Goal: Task Accomplishment & Management: Manage account settings

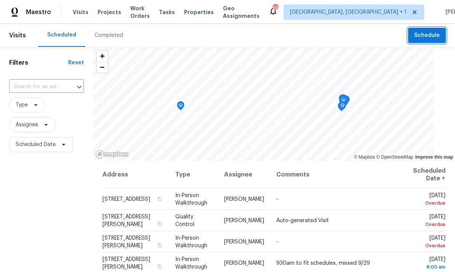
click at [432, 34] on span "Schedule" at bounding box center [427, 36] width 26 height 10
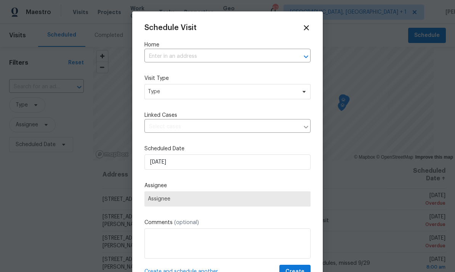
click at [188, 51] on input "text" at bounding box center [216, 57] width 145 height 12
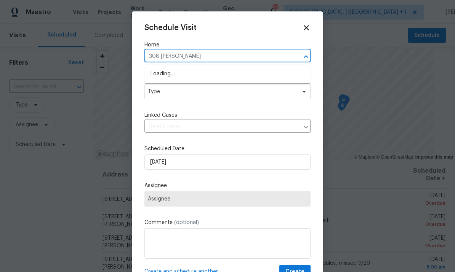
type input "308 Trimble"
click at [193, 72] on li "[STREET_ADDRESS][PERSON_NAME]" at bounding box center [227, 74] width 166 height 13
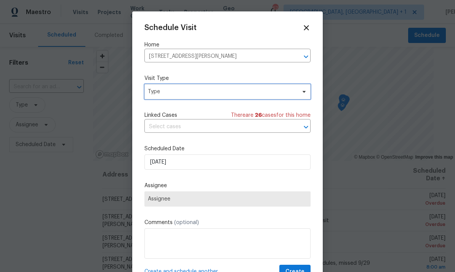
click at [300, 92] on span at bounding box center [302, 92] width 8 height 6
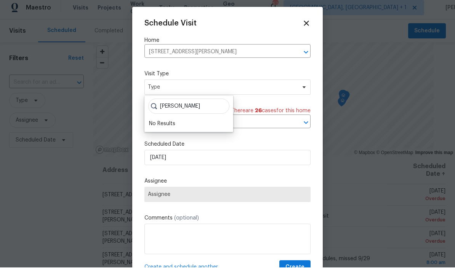
scroll to position [5, 0]
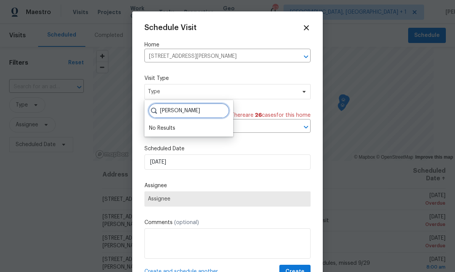
click at [182, 110] on input "Wayne" at bounding box center [188, 110] width 81 height 15
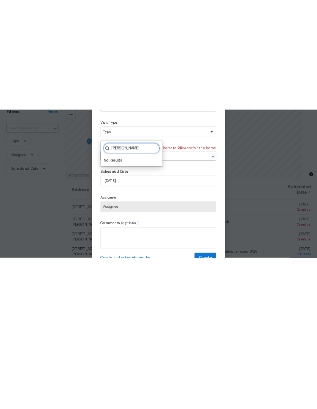
scroll to position [0, 0]
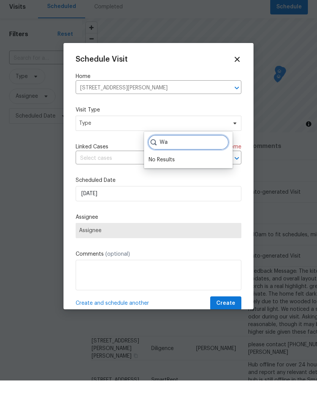
type input "W"
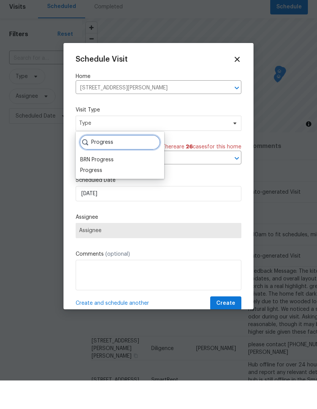
type input "Progress"
click at [96, 195] on div "Progress" at bounding box center [91, 199] width 22 height 8
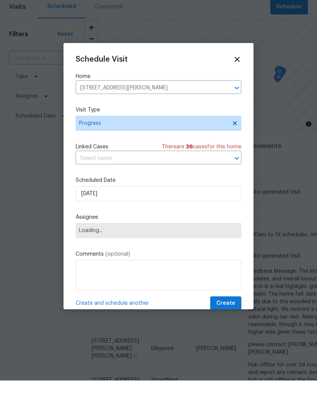
scroll to position [29, 0]
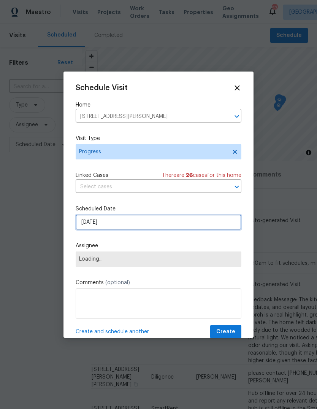
click at [213, 217] on input "9/30/2025" at bounding box center [159, 222] width 166 height 15
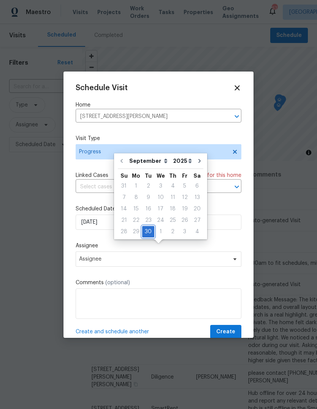
click at [148, 227] on div "30" at bounding box center [148, 232] width 12 height 11
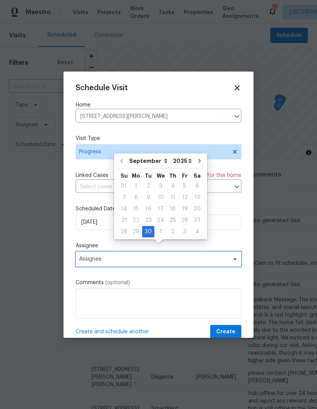
click at [235, 258] on icon at bounding box center [235, 259] width 6 height 6
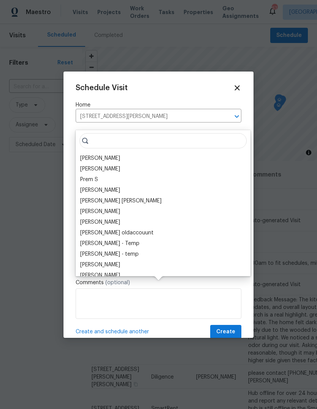
click at [107, 155] on div "[PERSON_NAME]" at bounding box center [100, 159] width 40 height 8
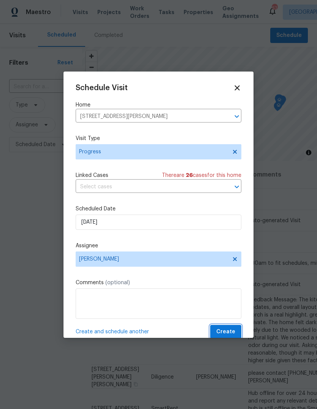
click at [225, 272] on span "Create" at bounding box center [226, 332] width 19 height 10
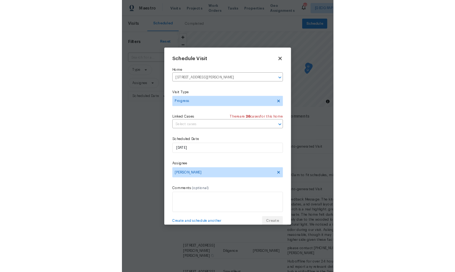
scroll to position [0, 0]
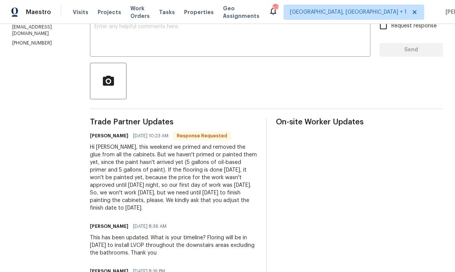
scroll to position [146, 0]
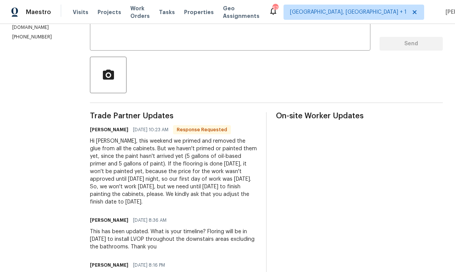
click at [126, 35] on textarea at bounding box center [229, 31] width 271 height 27
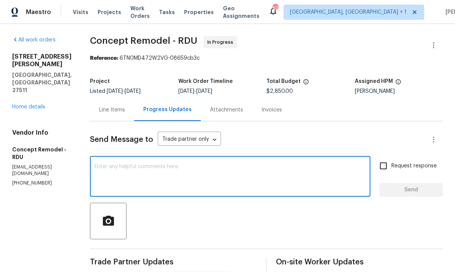
scroll to position [0, 0]
click at [439, 136] on button "button" at bounding box center [433, 140] width 18 height 18
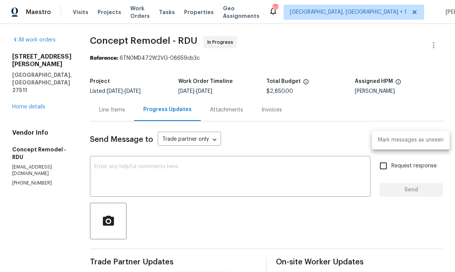
click at [436, 46] on div at bounding box center [227, 136] width 455 height 272
click at [436, 46] on div "Mark messages as unseen" at bounding box center [227, 136] width 455 height 272
click at [428, 50] on button "button" at bounding box center [433, 45] width 18 height 18
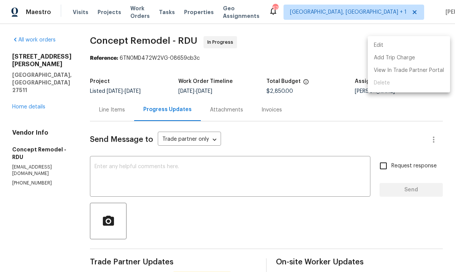
click at [380, 45] on li "Edit" at bounding box center [408, 45] width 82 height 13
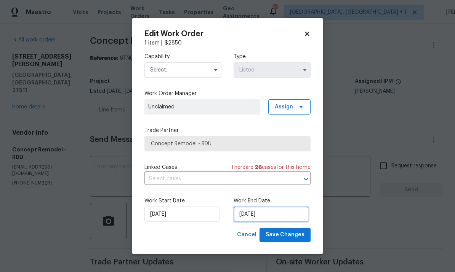
click at [275, 219] on input "9/30/2025" at bounding box center [270, 214] width 75 height 15
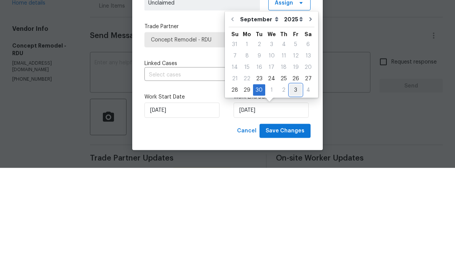
click at [293, 189] on div "3" at bounding box center [295, 194] width 12 height 11
type input "10/3/2025"
select select "9"
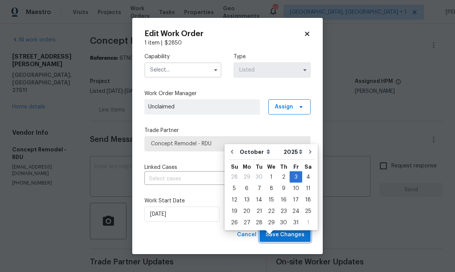
click at [291, 241] on button "Save Changes" at bounding box center [284, 235] width 51 height 14
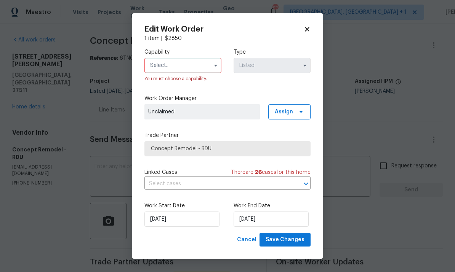
click at [185, 62] on input "text" at bounding box center [182, 65] width 77 height 15
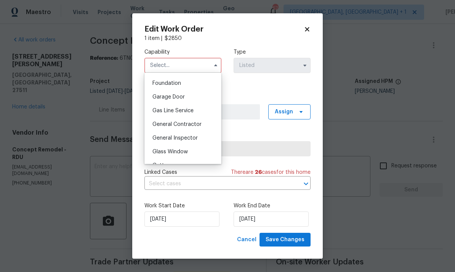
scroll to position [322, 0]
click at [200, 128] on div "General Contractor" at bounding box center [182, 123] width 73 height 14
type input "General Contractor"
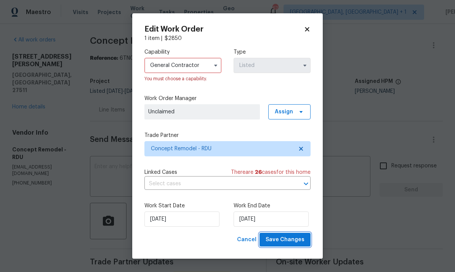
click at [297, 241] on span "Save Changes" at bounding box center [284, 240] width 39 height 10
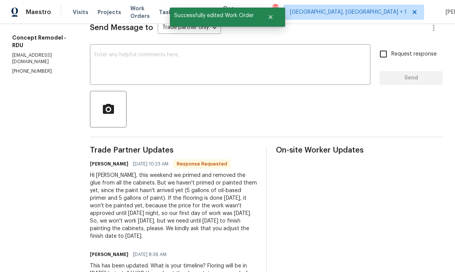
scroll to position [111, 0]
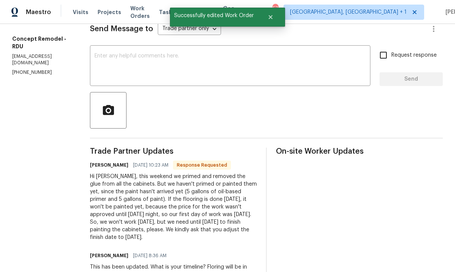
click at [99, 53] on textarea at bounding box center [229, 66] width 271 height 27
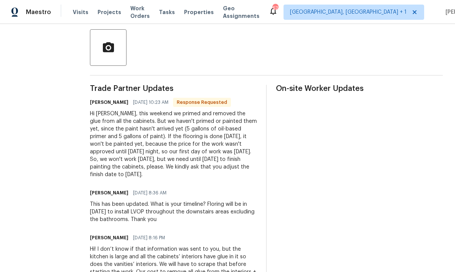
scroll to position [81, 0]
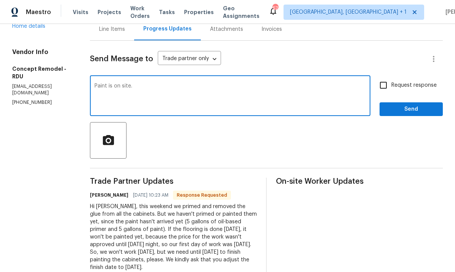
click at [125, 83] on textarea "Paint is on site." at bounding box center [229, 96] width 271 height 27
type textarea "Paint is on site."
click at [385, 77] on input "Request response" at bounding box center [383, 85] width 16 height 16
checkbox input "true"
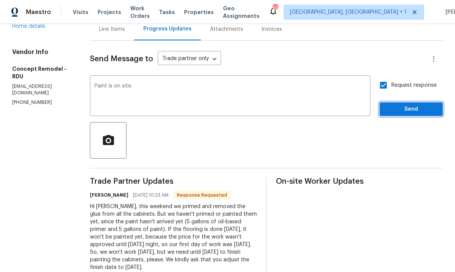
click at [416, 105] on span "Send" at bounding box center [410, 110] width 51 height 10
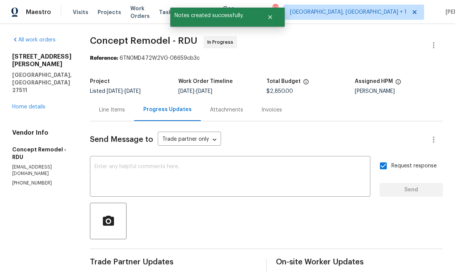
click at [43, 104] on link "Home details" at bounding box center [28, 106] width 33 height 5
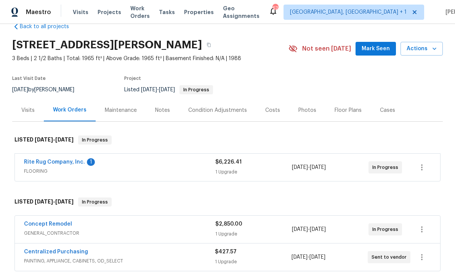
scroll to position [20, 0]
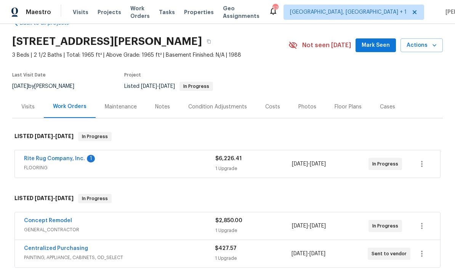
click at [64, 160] on link "Rite Rug Company, Inc." at bounding box center [54, 158] width 61 height 5
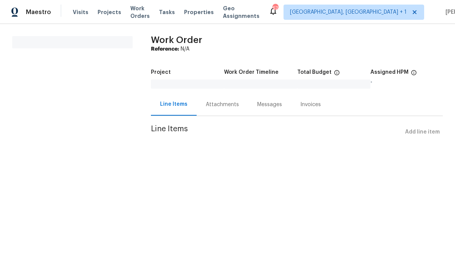
click at [270, 108] on div "Messages" at bounding box center [269, 105] width 25 height 8
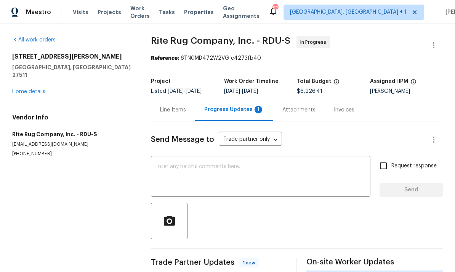
click at [223, 107] on div "Progress Updates 1" at bounding box center [234, 110] width 60 height 8
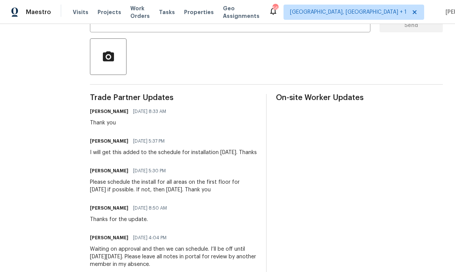
scroll to position [124, 0]
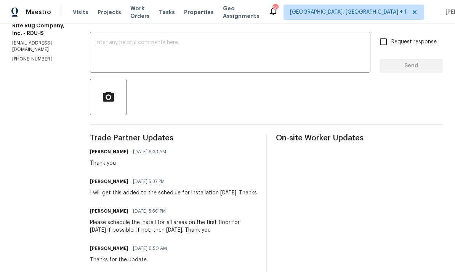
click at [123, 46] on textarea at bounding box center [229, 53] width 271 height 27
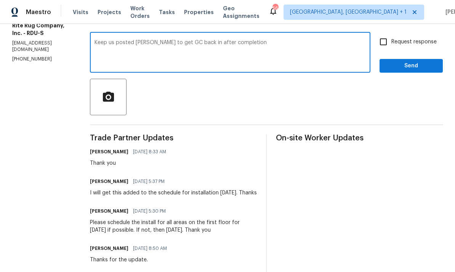
click at [148, 45] on textarea "Keep us posted Ned to get GC back in after completion" at bounding box center [229, 53] width 271 height 27
click at [250, 43] on textarea "Keep us posted need to get GC back in after completion" at bounding box center [229, 53] width 271 height 27
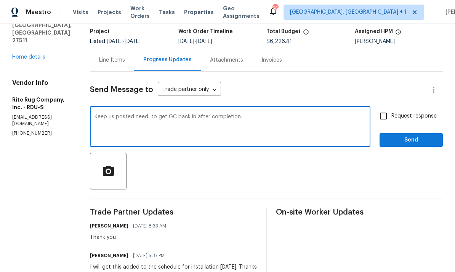
scroll to position [49, 0]
click at [267, 126] on textarea "Keep us posted need to get GC back in after completion." at bounding box center [229, 128] width 271 height 27
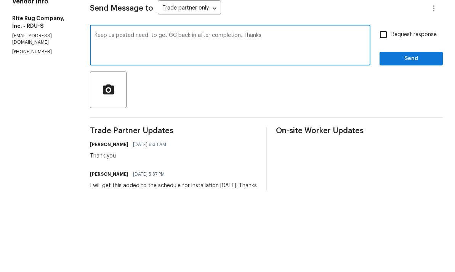
type textarea "Keep us posted need to get GC back in after completion. Thanks"
click at [386, 108] on input "Request response" at bounding box center [383, 116] width 16 height 16
checkbox input "true"
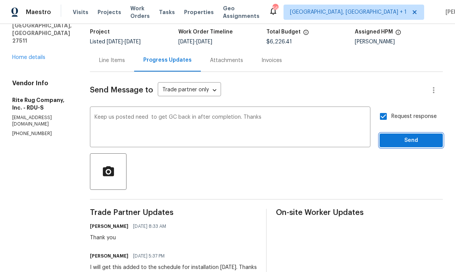
click at [406, 134] on button "Send" at bounding box center [410, 141] width 63 height 14
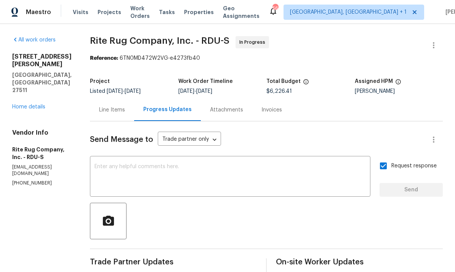
click at [36, 104] on link "Home details" at bounding box center [28, 106] width 33 height 5
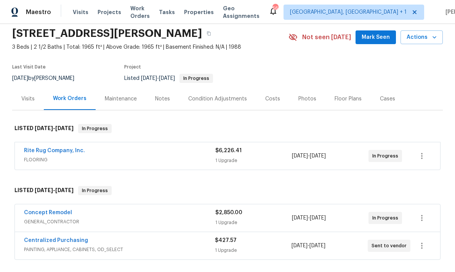
scroll to position [27, 0]
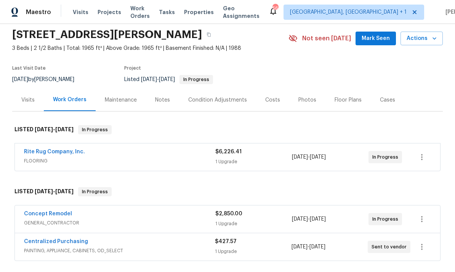
click at [54, 211] on link "Concept Remodel" at bounding box center [48, 213] width 48 height 5
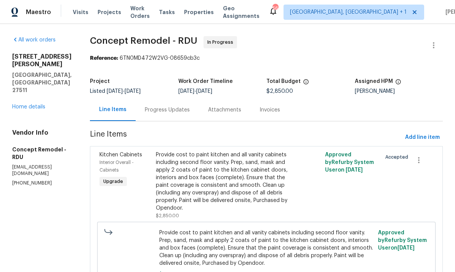
click at [147, 108] on div "Progress Updates" at bounding box center [167, 110] width 45 height 8
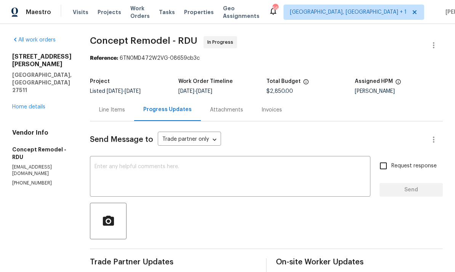
click at [36, 104] on link "Home details" at bounding box center [28, 106] width 33 height 5
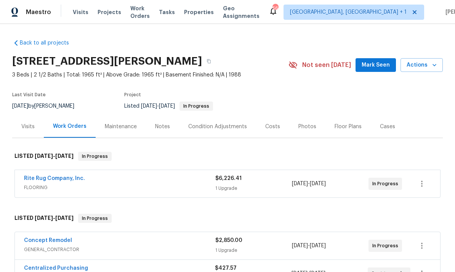
click at [68, 178] on link "Rite Rug Company, Inc." at bounding box center [54, 178] width 61 height 5
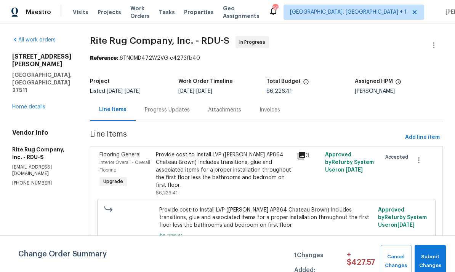
click at [172, 108] on div "Progress Updates" at bounding box center [167, 110] width 45 height 8
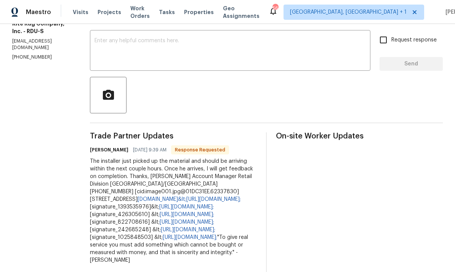
scroll to position [102, 0]
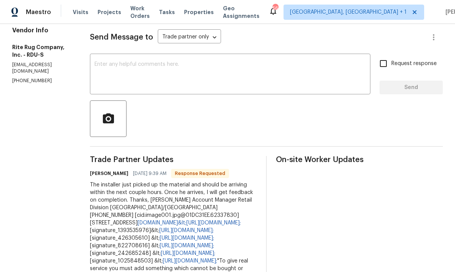
click at [125, 67] on textarea at bounding box center [229, 75] width 271 height 27
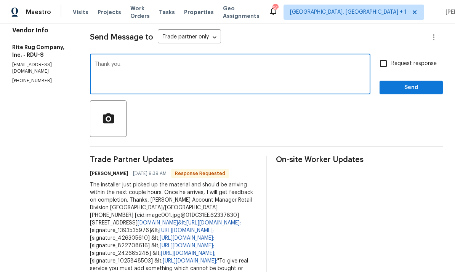
type textarea "Thank you."
click at [384, 61] on input "Request response" at bounding box center [383, 64] width 16 height 16
checkbox input "true"
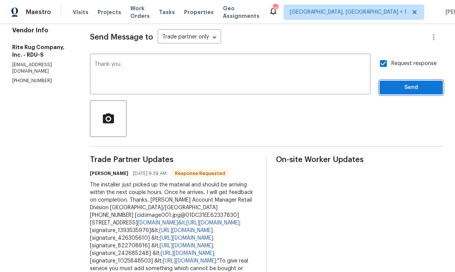
click at [415, 83] on button "Send" at bounding box center [410, 88] width 63 height 14
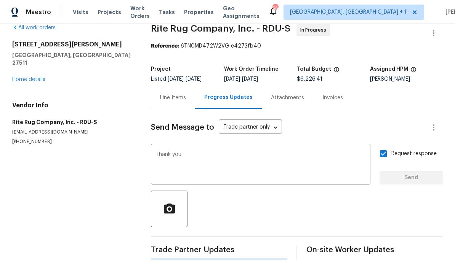
scroll to position [0, 0]
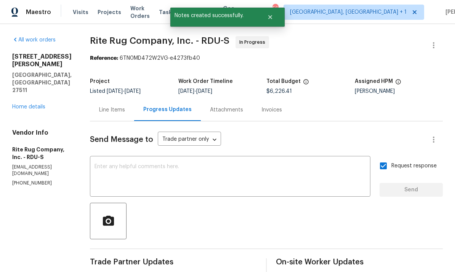
click at [44, 104] on link "Home details" at bounding box center [28, 106] width 33 height 5
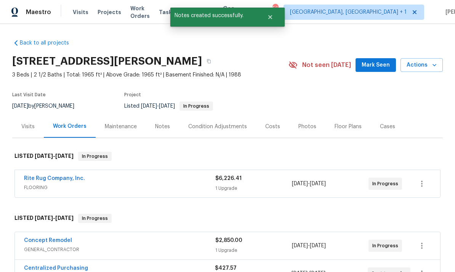
click at [162, 131] on div "Notes" at bounding box center [162, 126] width 33 height 22
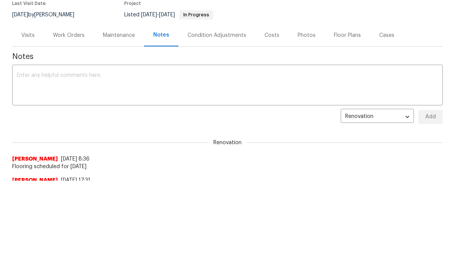
scroll to position [91, 0]
click at [73, 76] on textarea at bounding box center [227, 86] width 421 height 27
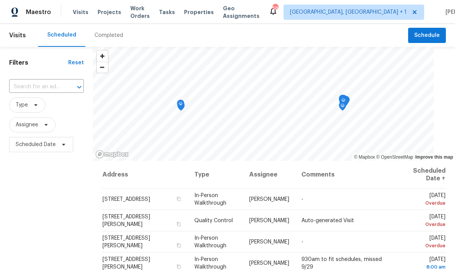
click at [57, 84] on input "text" at bounding box center [35, 87] width 53 height 12
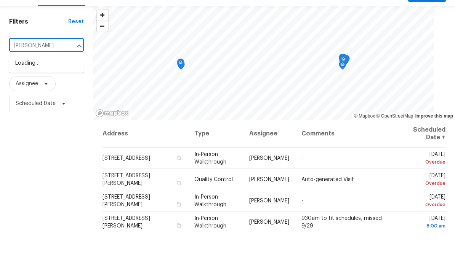
type input "Morton"
click at [54, 98] on li "705 Morton Farm Rd, Holly Springs, NC 27540" at bounding box center [46, 108] width 75 height 21
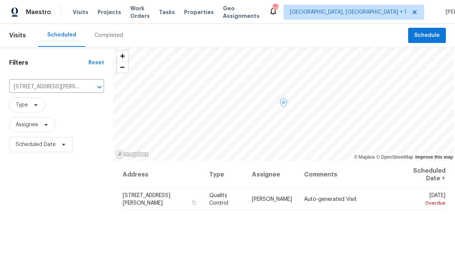
click at [0, 0] on icon at bounding box center [0, 0] width 0 height 0
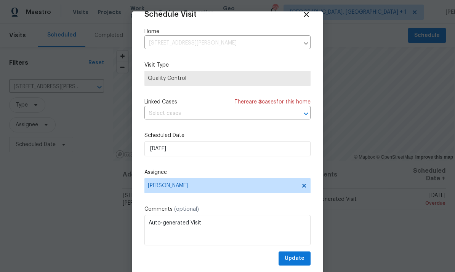
scroll to position [15, 0]
click at [204, 151] on input "[DATE]" at bounding box center [227, 148] width 166 height 15
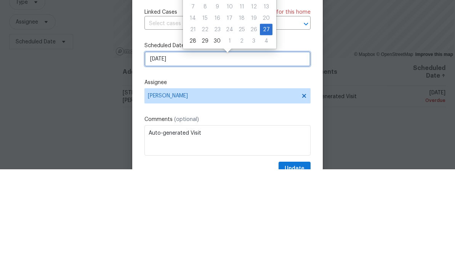
scroll to position [0, 0]
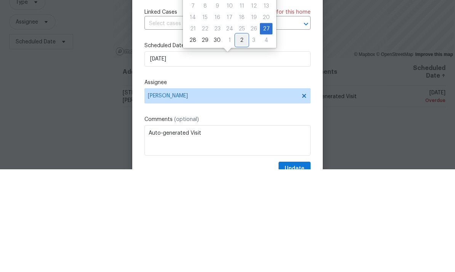
click at [239, 138] on div "2" at bounding box center [242, 143] width 12 height 11
type input "10/2/2025"
select select "9"
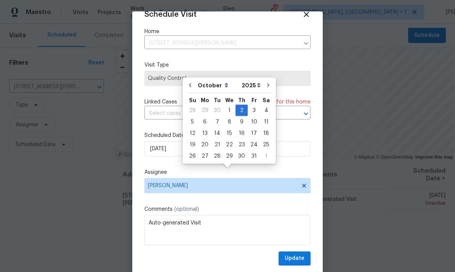
scroll to position [15, 0]
click at [299, 256] on span "Update" at bounding box center [294, 259] width 20 height 10
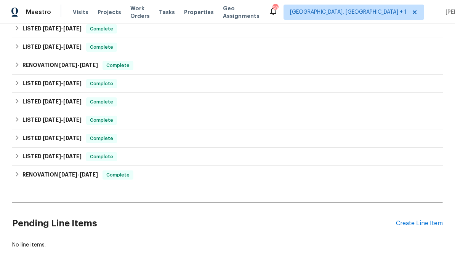
scroll to position [204, 0]
click at [418, 222] on div "Create Line Item" at bounding box center [419, 223] width 47 height 7
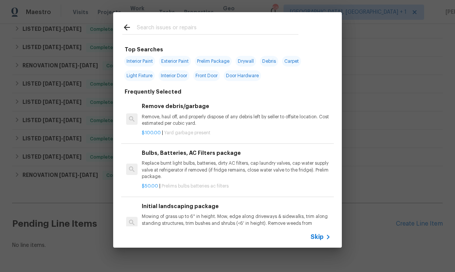
click at [172, 30] on input "text" at bounding box center [217, 28] width 161 height 11
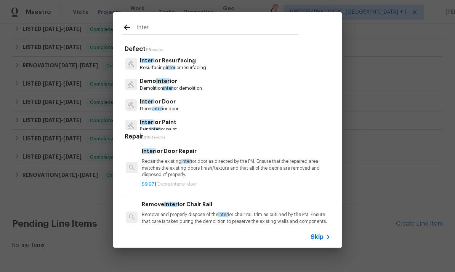
click at [156, 32] on input "Inter" at bounding box center [217, 28] width 161 height 11
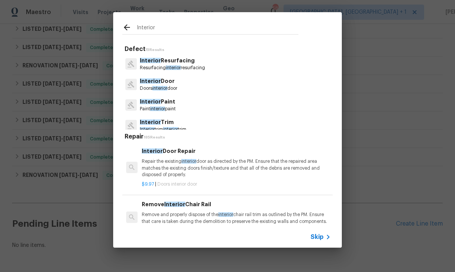
type input "Interior p"
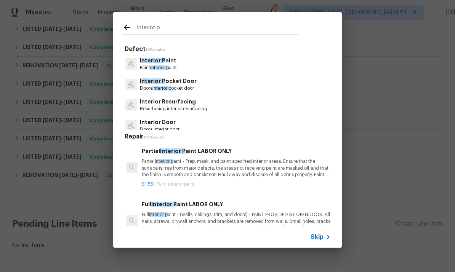
click at [157, 61] on span "Interior P" at bounding box center [153, 60] width 26 height 5
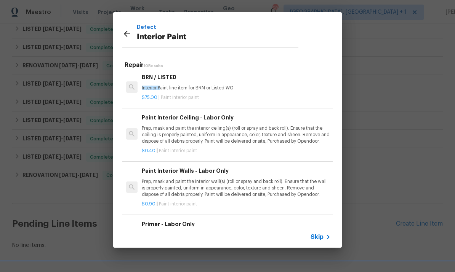
scroll to position [149, 0]
click at [201, 134] on p "Prep, mask and paint the interior ceiling(s) (roll or spray and back roll). Ens…" at bounding box center [236, 134] width 189 height 19
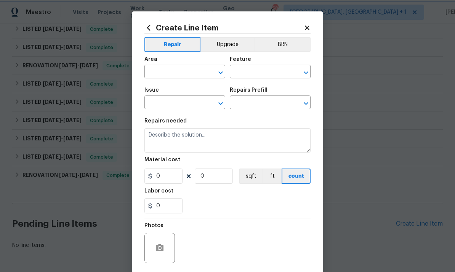
type input "Overall Paint"
type input "Interior Paint"
type input "Paint Interior Ceiling - Labor Only $0.40"
type textarea "Prep, mask and paint the interior ceiling(s) (roll or spray and back roll). Ens…"
type input "0.4"
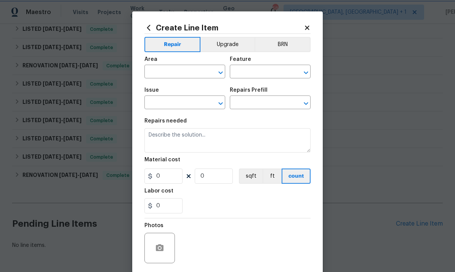
type input "1"
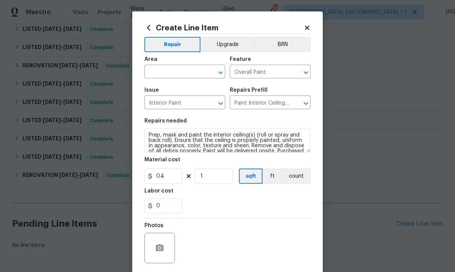
click at [168, 73] on input "text" at bounding box center [173, 73] width 59 height 12
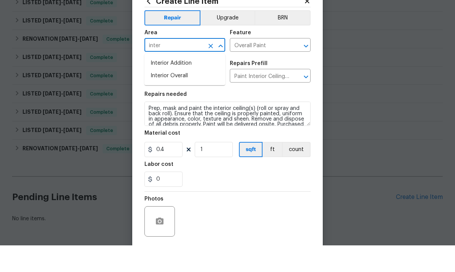
click at [183, 96] on li "Interior Overall" at bounding box center [184, 102] width 81 height 13
type input "Interior Overall"
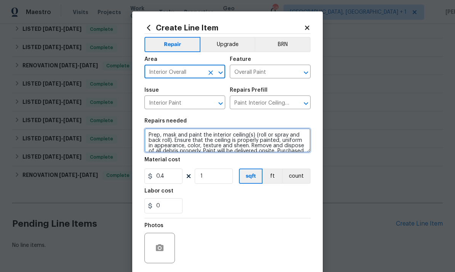
click at [249, 143] on textarea "Prep, mask and paint the interior ceiling(s) (roll or spray and back roll). Ens…" at bounding box center [227, 140] width 166 height 24
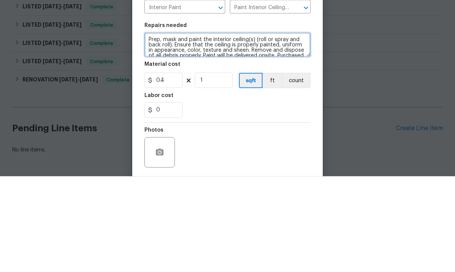
click at [251, 128] on textarea "Prep, mask and paint the interior ceiling(s) (roll or spray and back roll). Ens…" at bounding box center [227, 140] width 166 height 24
click at [247, 128] on textarea "Prep, mask and paint the interior ceiling(s) (roll or spray and back roll). Ens…" at bounding box center [227, 140] width 166 height 24
click at [257, 128] on textarea "Prep, mask and paint the interior ceiling(s) (roll or spray and back roll). Ens…" at bounding box center [227, 140] width 166 height 24
click at [246, 128] on textarea "Prep, mask and paint the interior ceiling(s) and all trim throughout. roll or s…" at bounding box center [227, 140] width 166 height 24
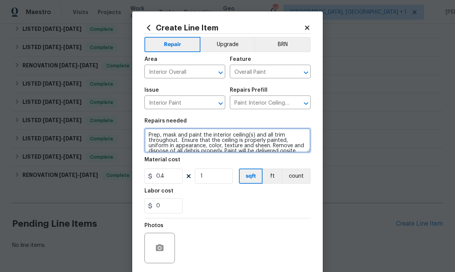
click at [150, 136] on textarea "Prep, mask and paint the interior ceiling(s) and all trim throughout. Ensure th…" at bounding box center [227, 140] width 166 height 24
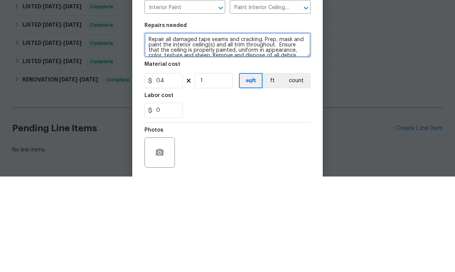
click at [241, 128] on textarea "Repair all damaged tape seams and cracking. Prep, mask and paint the interior c…" at bounding box center [227, 140] width 166 height 24
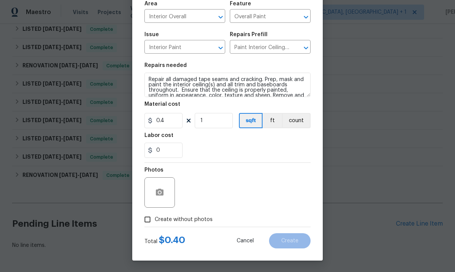
scroll to position [57, 0]
type textarea "Repair all damaged tape seams and cracking. Prep, mask and paint the interior c…"
click at [145, 218] on input "Create without photos" at bounding box center [147, 219] width 14 height 14
checkbox input "true"
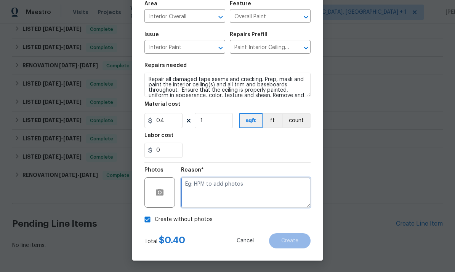
click at [198, 183] on textarea at bounding box center [245, 192] width 129 height 30
type textarea "To come."
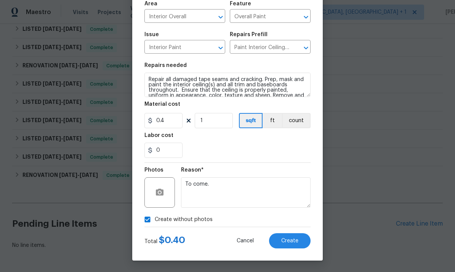
click at [287, 231] on div "Total $ 0.40 Cancel Create" at bounding box center [227, 237] width 166 height 21
click at [288, 244] on button "Create" at bounding box center [289, 240] width 41 height 15
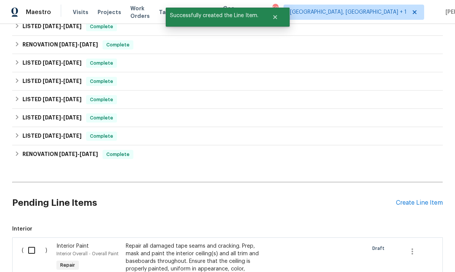
scroll to position [241, 0]
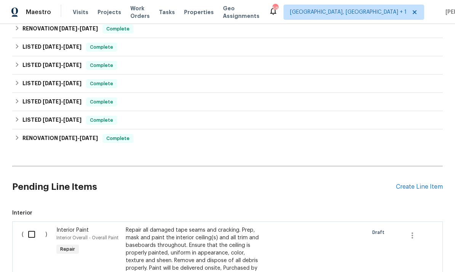
click at [30, 227] on input "checkbox" at bounding box center [35, 235] width 22 height 16
checkbox input "true"
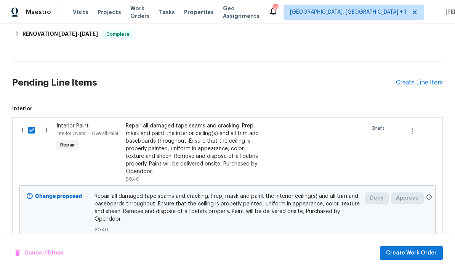
scroll to position [345, 0]
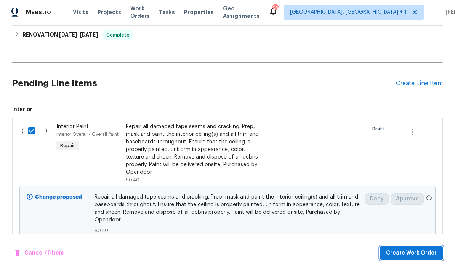
click at [410, 247] on button "Create Work Order" at bounding box center [411, 253] width 63 height 14
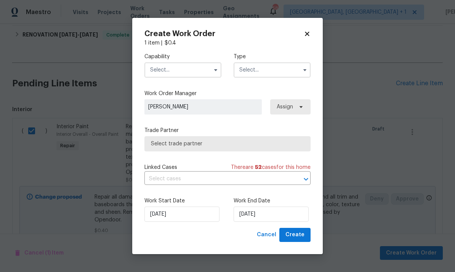
click at [198, 67] on input "text" at bounding box center [182, 69] width 77 height 15
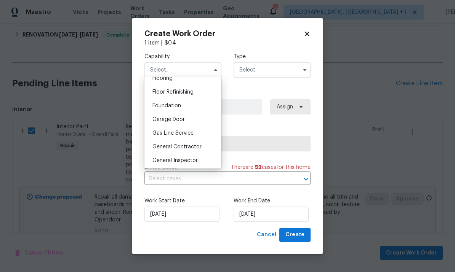
scroll to position [305, 0]
click at [198, 148] on div "General Contractor" at bounding box center [182, 145] width 73 height 14
type input "General Contractor"
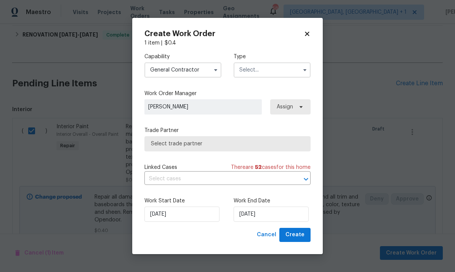
click at [293, 72] on input "text" at bounding box center [271, 69] width 77 height 15
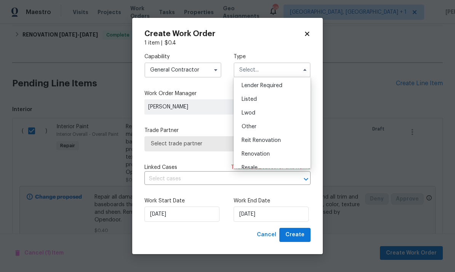
scroll to position [53, 0]
click at [252, 100] on span "Listed" at bounding box center [248, 101] width 15 height 5
type input "Listed"
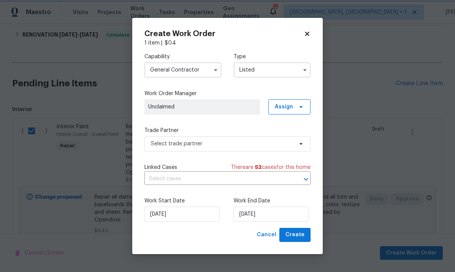
scroll to position [0, 0]
click at [274, 215] on input "[DATE]" at bounding box center [270, 214] width 75 height 15
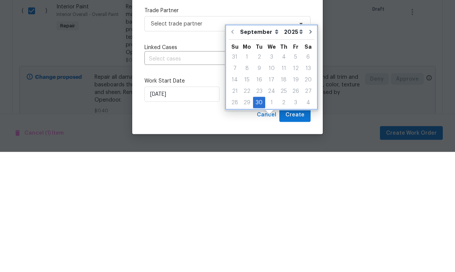
click at [307, 149] on icon "Go to next month" at bounding box center [310, 152] width 6 height 6
type input "10/30/2025"
select select "9"
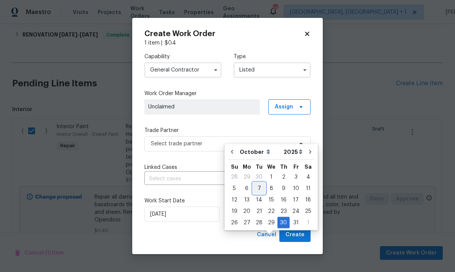
click at [256, 183] on div "7" at bounding box center [259, 188] width 12 height 11
type input "[DATE]"
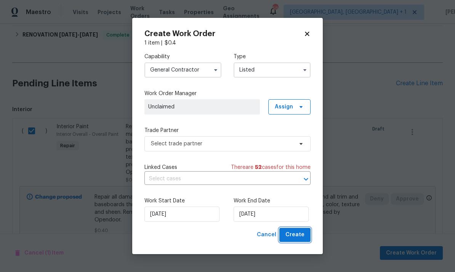
click at [297, 241] on button "Create" at bounding box center [294, 235] width 31 height 14
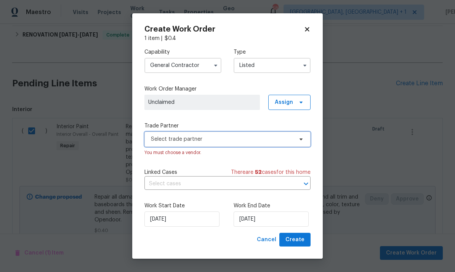
click at [298, 140] on icon at bounding box center [301, 139] width 6 height 6
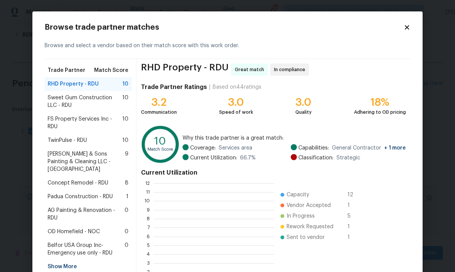
scroll to position [1, 1]
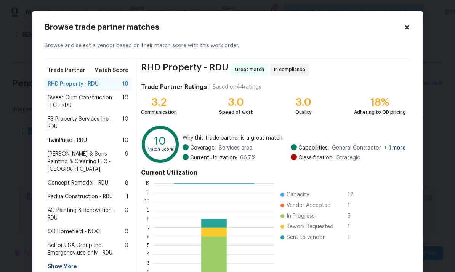
click at [116, 179] on div "Concept Remodel - RDU 8" at bounding box center [88, 183] width 81 height 8
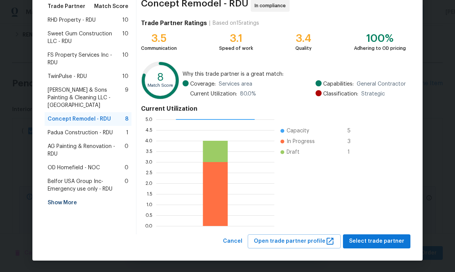
scroll to position [64, 0]
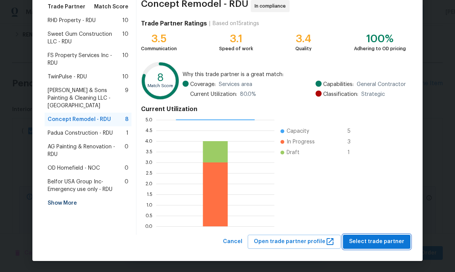
click at [388, 242] on span "Select trade partner" at bounding box center [376, 242] width 55 height 10
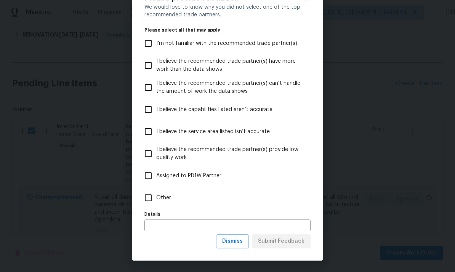
scroll to position [30, 0]
click at [235, 238] on span "Dismiss" at bounding box center [232, 242] width 21 height 10
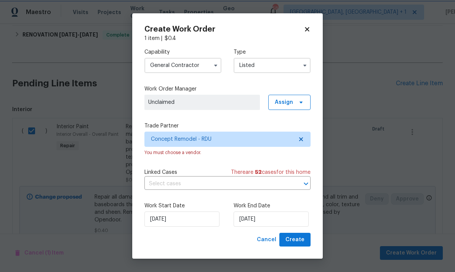
scroll to position [0, 0]
click at [293, 245] on span "Create" at bounding box center [294, 240] width 19 height 10
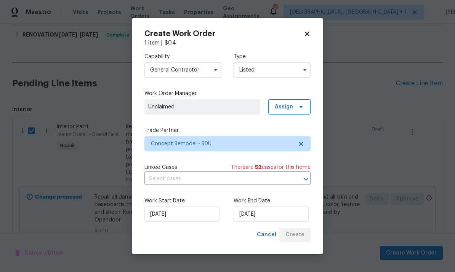
checkbox input "false"
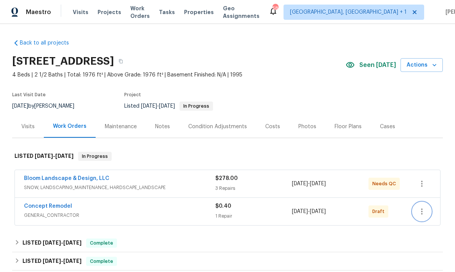
click at [421, 209] on icon "button" at bounding box center [422, 212] width 2 height 6
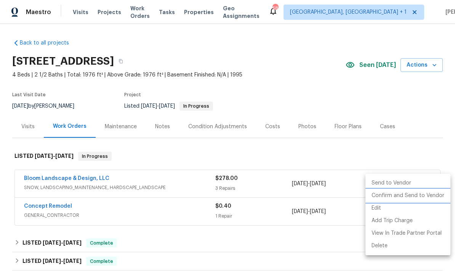
click at [410, 194] on li "Confirm and Send to Vendor" at bounding box center [407, 196] width 85 height 13
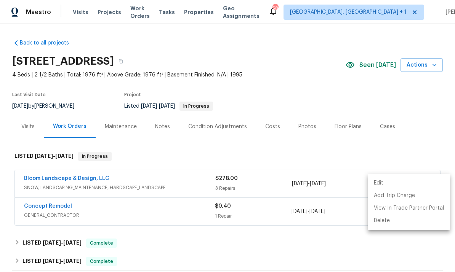
click at [64, 180] on div at bounding box center [227, 136] width 455 height 272
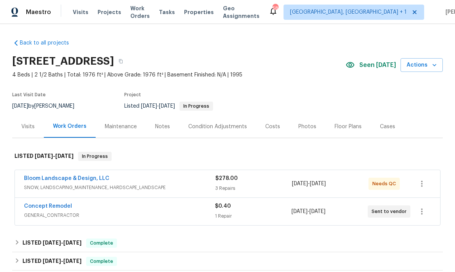
click at [60, 204] on link "Concept Remodel" at bounding box center [48, 206] width 48 height 5
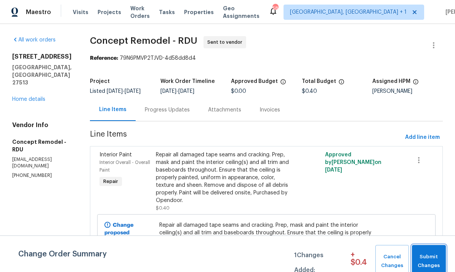
click at [439, 257] on span "Submit Changes" at bounding box center [428, 262] width 26 height 18
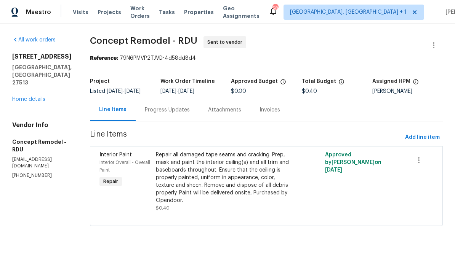
click at [156, 110] on div "Progress Updates" at bounding box center [167, 110] width 45 height 8
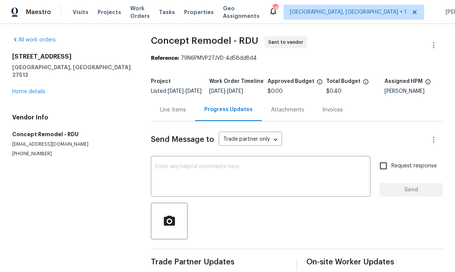
click at [169, 172] on textarea at bounding box center [260, 177] width 210 height 27
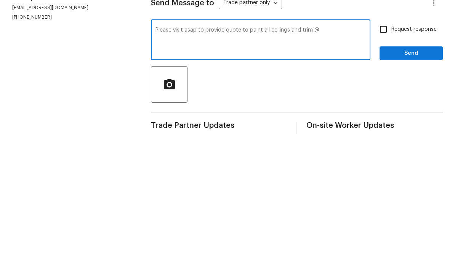
click at [325, 164] on textarea "Please visit asap to provide quote to paint all ceilings and trim @" at bounding box center [260, 177] width 210 height 27
click at [326, 164] on textarea "Please visit asap to provide quote to paint all ceilings and trim @" at bounding box center [260, 177] width 210 height 27
click at [177, 164] on textarea "Please visit asap to provide quote to paint all ceilings and trim and baseboard…" at bounding box center [260, 177] width 210 height 27
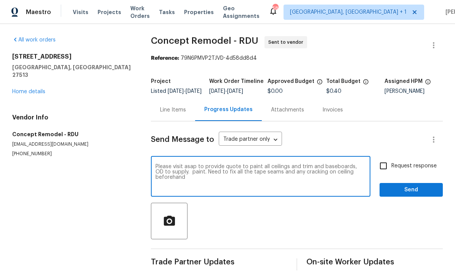
type textarea "Please visit asap to provide quote to paint all ceilings and trim and baseboard…"
click at [384, 158] on input "Request response" at bounding box center [383, 166] width 16 height 16
checkbox input "true"
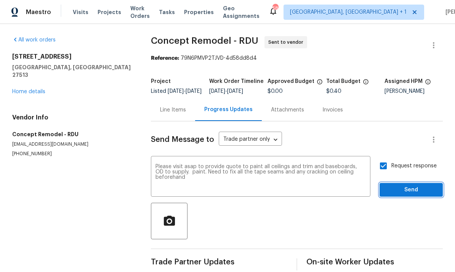
click at [414, 185] on span "Send" at bounding box center [410, 190] width 51 height 10
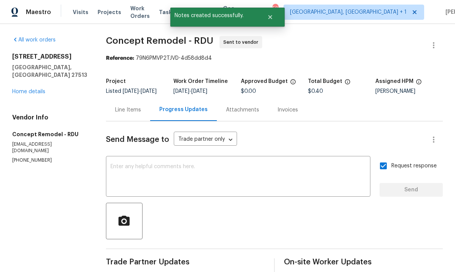
click at [37, 89] on link "Home details" at bounding box center [28, 91] width 33 height 5
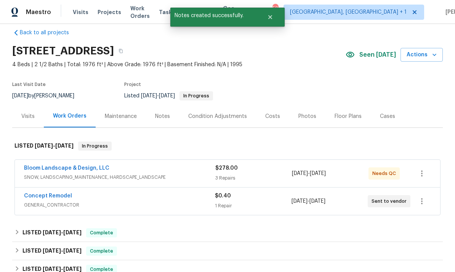
scroll to position [11, 0]
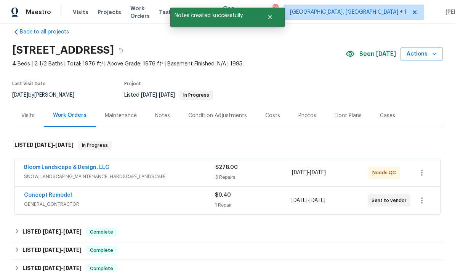
click at [64, 193] on link "Concept Remodel" at bounding box center [48, 195] width 48 height 5
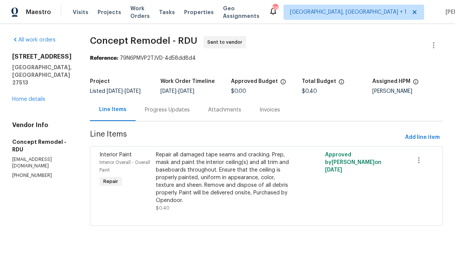
click at [153, 108] on div "Progress Updates" at bounding box center [167, 110] width 45 height 8
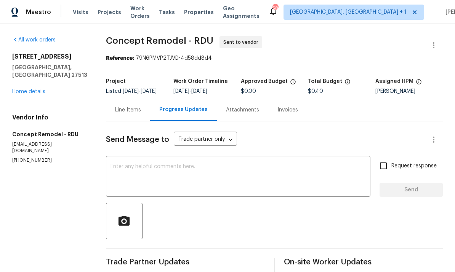
click at [41, 89] on link "Home details" at bounding box center [28, 91] width 33 height 5
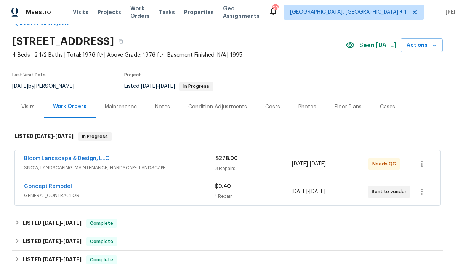
scroll to position [22, 0]
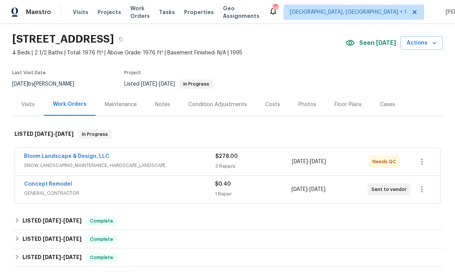
click at [52, 187] on link "Concept Remodel" at bounding box center [48, 184] width 48 height 5
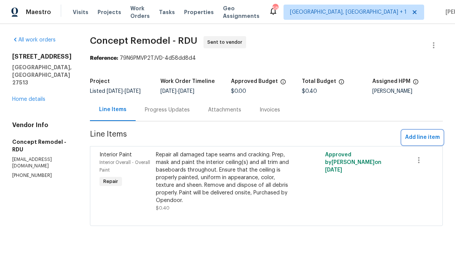
click at [430, 141] on span "Add line item" at bounding box center [422, 138] width 35 height 10
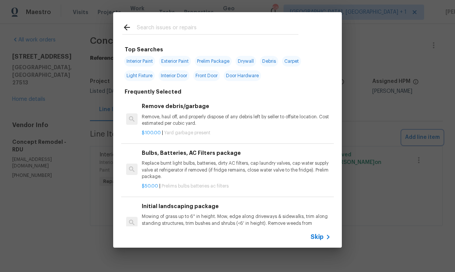
click at [404, 85] on div "Top Searches Interior Paint Exterior Paint Prelim Package Drywall Debris Carpet…" at bounding box center [227, 130] width 455 height 260
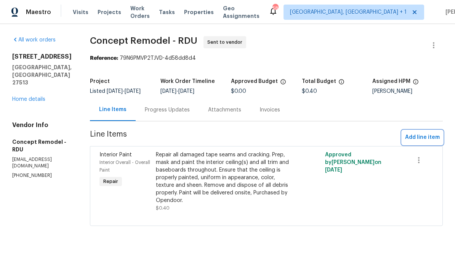
click at [421, 139] on span "Add line item" at bounding box center [422, 138] width 35 height 10
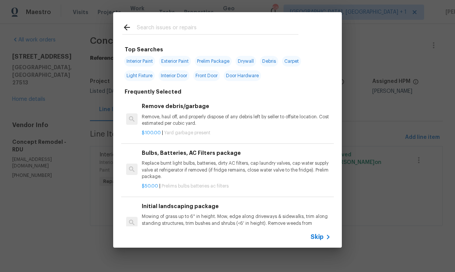
click at [168, 26] on input "text" at bounding box center [217, 28] width 161 height 11
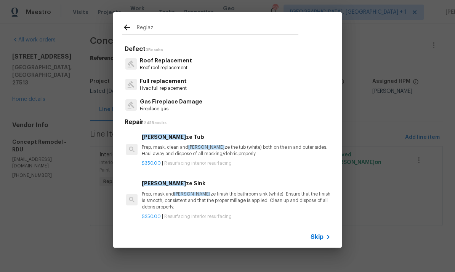
type input "Reglaze"
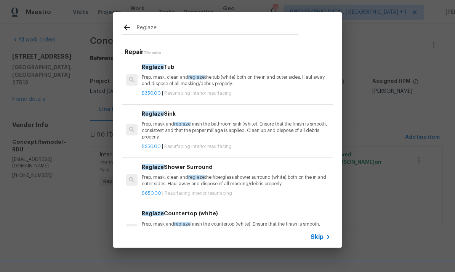
click at [179, 77] on p "Prep, mask, clean and reglaze the tub (white) both on the in and outer sides. H…" at bounding box center [236, 80] width 189 height 13
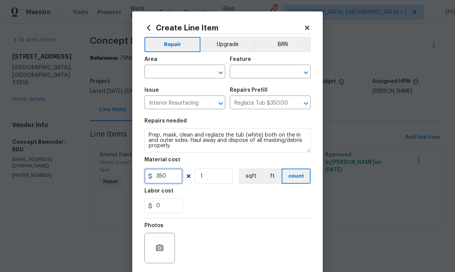
click at [173, 179] on input "350" at bounding box center [163, 176] width 38 height 15
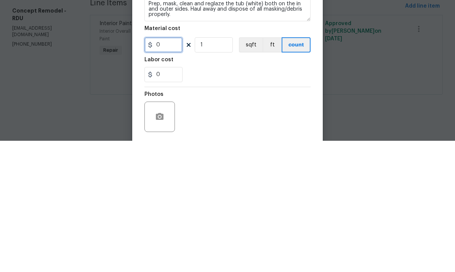
type input "1"
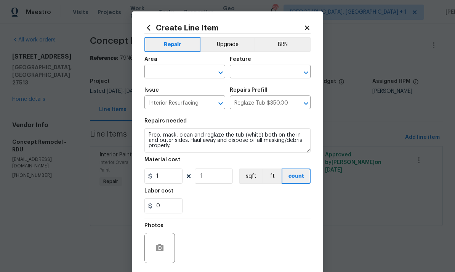
click at [169, 73] on input "text" at bounding box center [173, 73] width 59 height 12
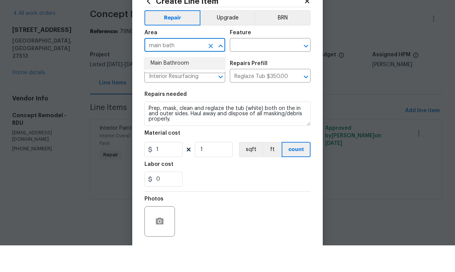
click at [176, 84] on li "Main Bathroom" at bounding box center [184, 90] width 81 height 13
type input "Main Bathroom"
click at [261, 67] on input "text" at bounding box center [259, 73] width 59 height 12
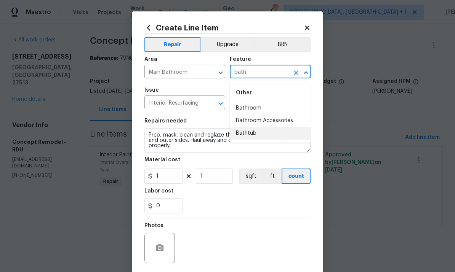
click at [248, 136] on li "Bathtub" at bounding box center [270, 133] width 81 height 13
type input "Bathtub"
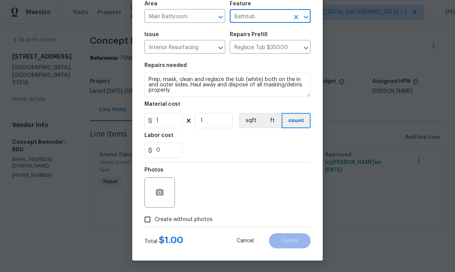
scroll to position [57, 0]
click at [156, 189] on icon "button" at bounding box center [159, 192] width 9 height 9
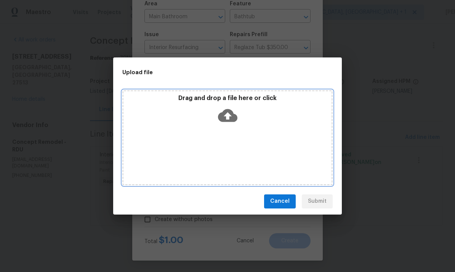
click at [226, 114] on icon at bounding box center [227, 115] width 19 height 19
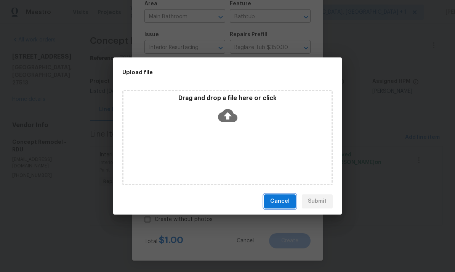
click at [277, 199] on span "Cancel" at bounding box center [279, 202] width 19 height 10
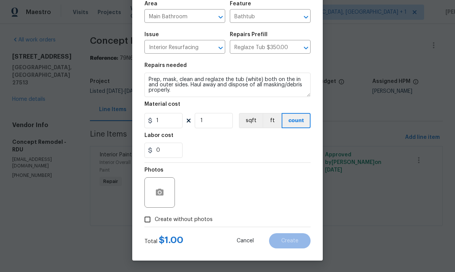
click at [153, 215] on input "Create without photos" at bounding box center [147, 219] width 14 height 14
checkbox input "true"
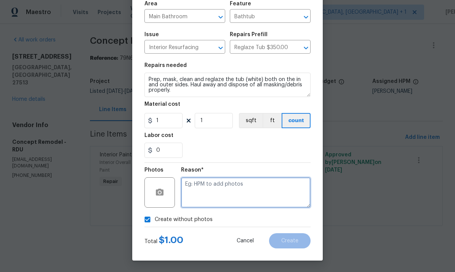
click at [213, 191] on textarea at bounding box center [245, 192] width 129 height 30
click at [212, 188] on textarea "To come." at bounding box center [245, 192] width 129 height 30
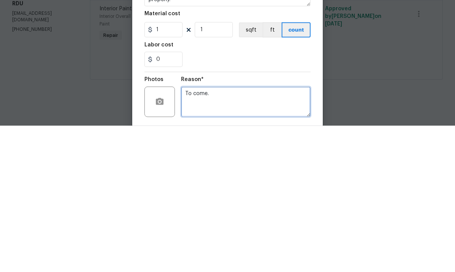
scroll to position [0, 0]
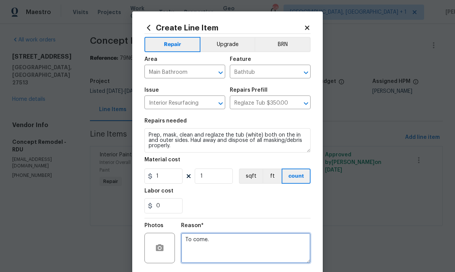
type textarea "To come."
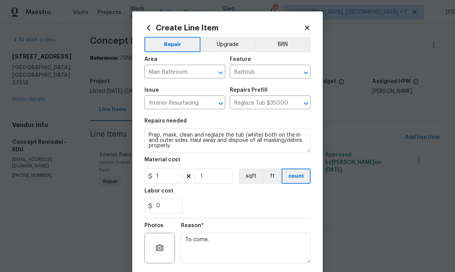
click at [145, 133] on textarea "Prep, mask, clean and reglaze the tub (white) both on the in and outer sides. H…" at bounding box center [227, 140] width 166 height 24
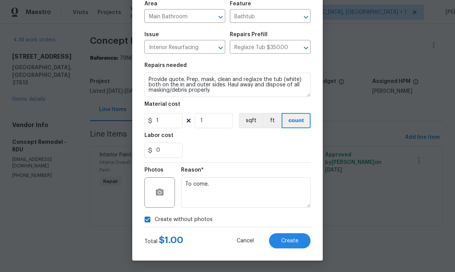
scroll to position [57, 0]
type textarea "Provide quote. Prep, mask, clean and reglaze the tub (white) both on the in and…"
click at [289, 247] on button "Create" at bounding box center [289, 240] width 41 height 15
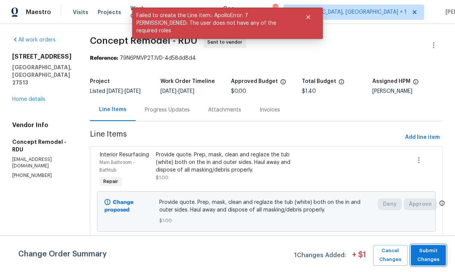
click at [433, 263] on button "Submit Changes" at bounding box center [427, 255] width 35 height 21
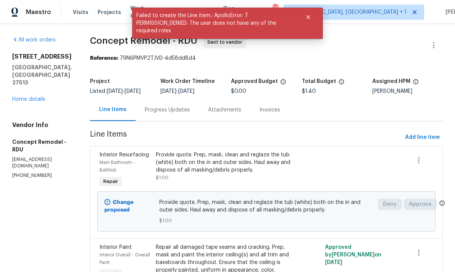
click at [150, 108] on div "Progress Updates" at bounding box center [167, 110] width 45 height 8
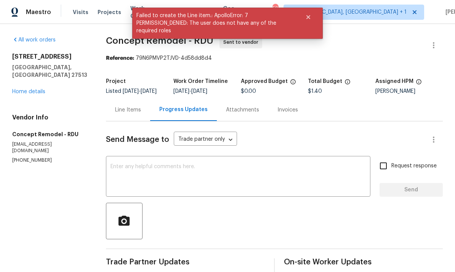
click at [159, 170] on textarea at bounding box center [237, 177] width 255 height 27
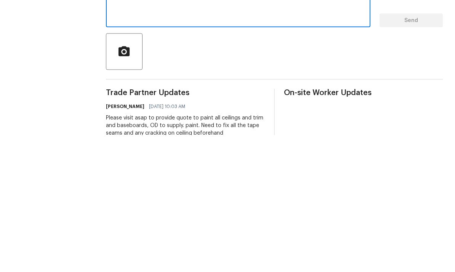
scroll to position [29, 0]
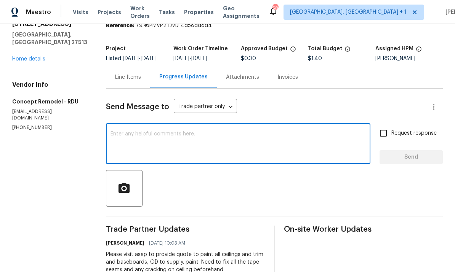
click at [135, 125] on div "x ​" at bounding box center [238, 144] width 264 height 39
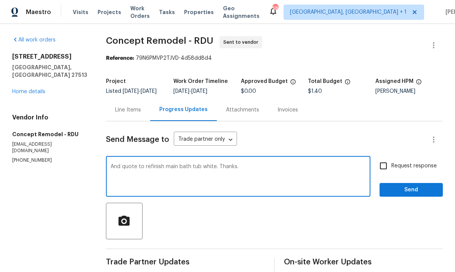
scroll to position [0, 0]
type textarea "And quote to refinish main bath tub white. Thanks."
click at [382, 158] on input "Request response" at bounding box center [383, 166] width 16 height 16
checkbox input "true"
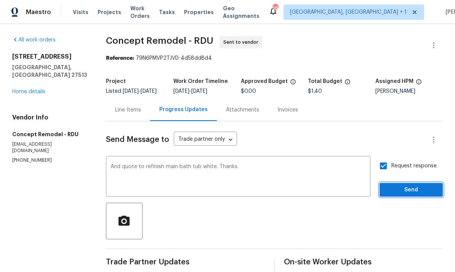
click at [410, 185] on span "Send" at bounding box center [410, 190] width 51 height 10
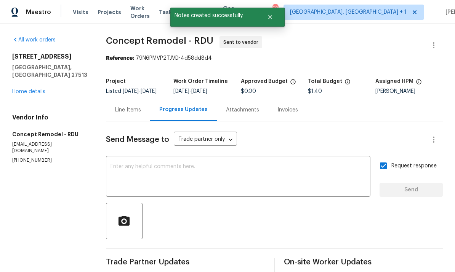
click at [41, 89] on link "Home details" at bounding box center [28, 91] width 33 height 5
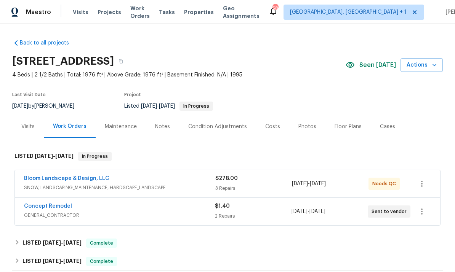
click at [60, 204] on link "Concept Remodel" at bounding box center [48, 206] width 48 height 5
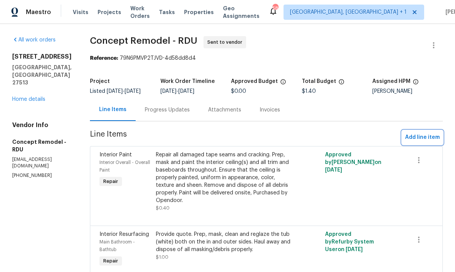
click at [425, 138] on span "Add line item" at bounding box center [422, 138] width 35 height 10
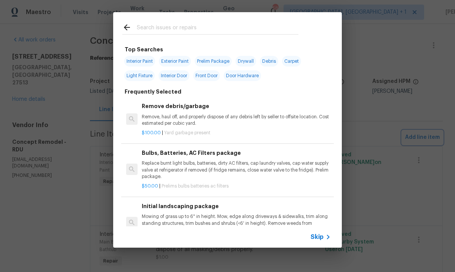
click at [384, 104] on div "Top Searches Interior Paint Exterior Paint Prelim Package Drywall Debris Carpet…" at bounding box center [227, 130] width 455 height 260
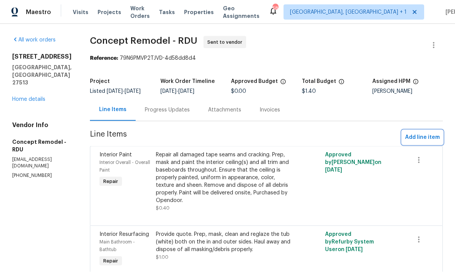
scroll to position [14, 0]
click at [240, 171] on div "Repair all damaged tape seams and cracking. Prep, mask and paint the interior c…" at bounding box center [224, 177] width 136 height 53
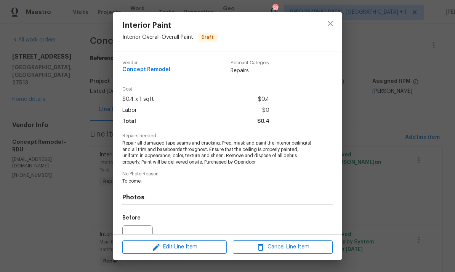
click at [199, 246] on span "Edit Line Item" at bounding box center [174, 247] width 100 height 10
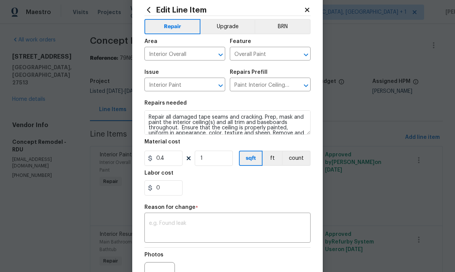
scroll to position [19, 0]
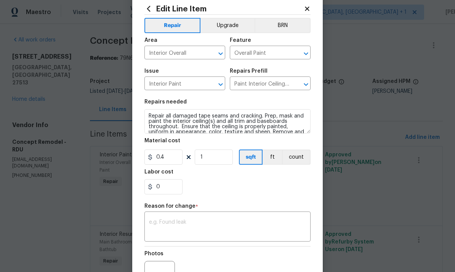
click at [191, 225] on textarea at bounding box center [227, 228] width 157 height 16
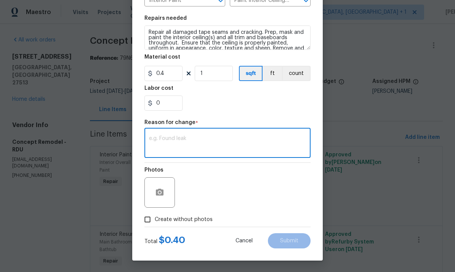
scroll to position [104, 0]
click at [165, 189] on button "button" at bounding box center [159, 192] width 18 height 18
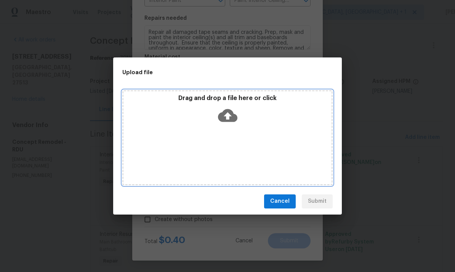
click at [228, 110] on icon at bounding box center [227, 115] width 19 height 13
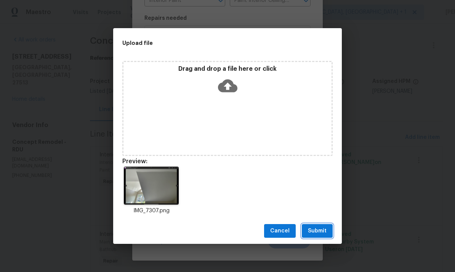
click at [328, 226] on button "Submit" at bounding box center [317, 231] width 31 height 14
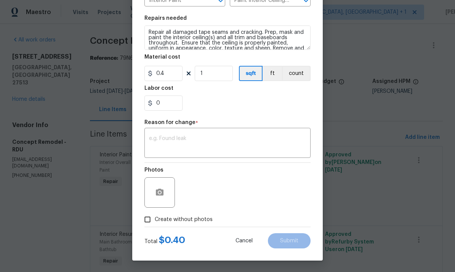
click at [170, 150] on textarea at bounding box center [227, 144] width 157 height 16
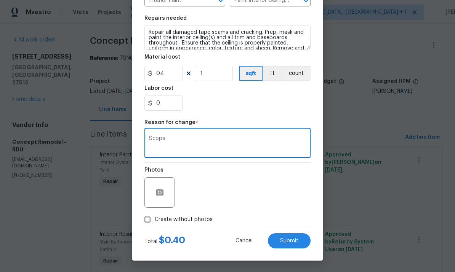
type textarea "Scope"
click at [281, 241] on span "Submit" at bounding box center [289, 241] width 18 height 6
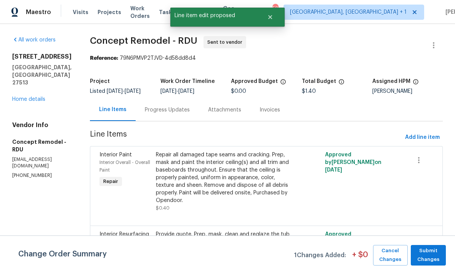
click at [285, 235] on div "Provide quote. Prep, mask, clean and reglaze the tub (white) both on the in and…" at bounding box center [224, 246] width 136 height 30
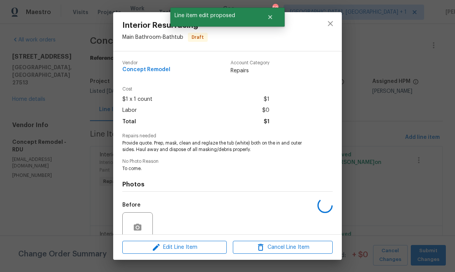
scroll to position [0, 0]
click at [407, 144] on div "Interior Resurfacing Main Bathroom - Bathtub Draft Vendor Concept Remodel Accou…" at bounding box center [227, 136] width 455 height 272
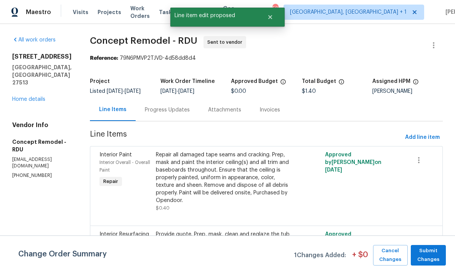
click at [215, 231] on div "Provide quote. Prep, mask, clean and reglaze the tub (white) both on the in and…" at bounding box center [224, 242] width 136 height 23
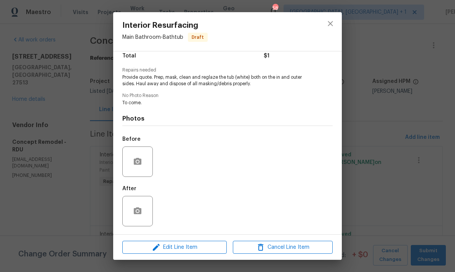
scroll to position [67, 0]
click at [190, 250] on span "Edit Line Item" at bounding box center [174, 248] width 100 height 10
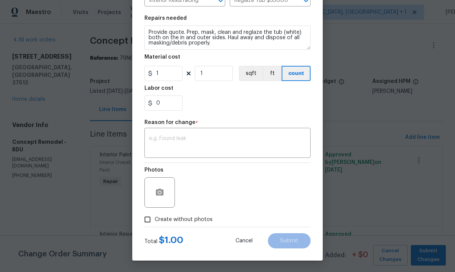
scroll to position [104, 0]
click at [163, 187] on button "button" at bounding box center [159, 192] width 18 height 18
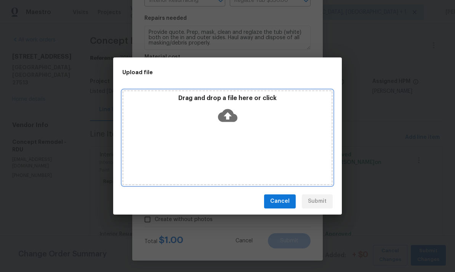
click at [227, 117] on icon at bounding box center [227, 115] width 19 height 19
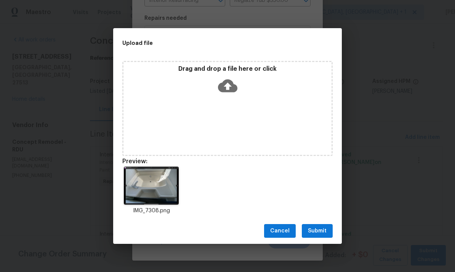
click at [322, 233] on span "Submit" at bounding box center [317, 232] width 19 height 10
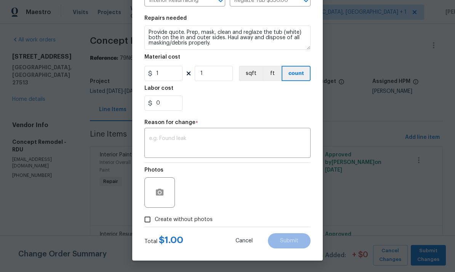
click at [192, 144] on textarea at bounding box center [227, 144] width 157 height 16
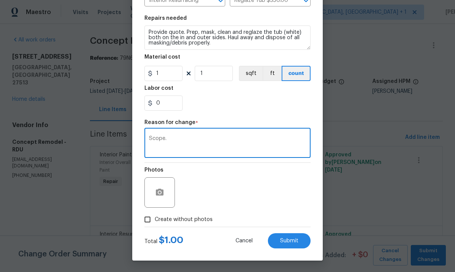
type textarea "Scope."
click at [290, 238] on span "Submit" at bounding box center [289, 241] width 18 height 6
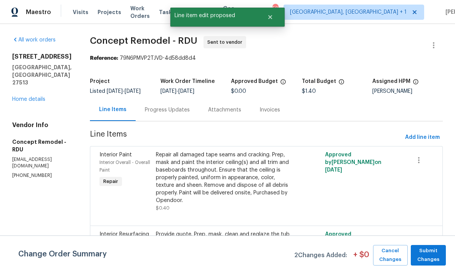
scroll to position [0, 0]
click at [435, 256] on span "Submit Changes" at bounding box center [427, 256] width 27 height 18
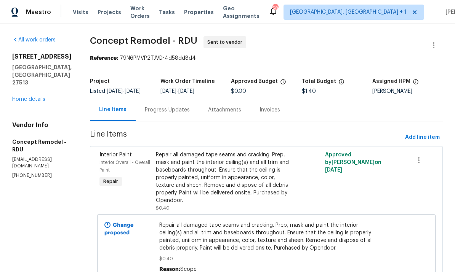
click at [159, 106] on div "Progress Updates" at bounding box center [167, 110] width 45 height 8
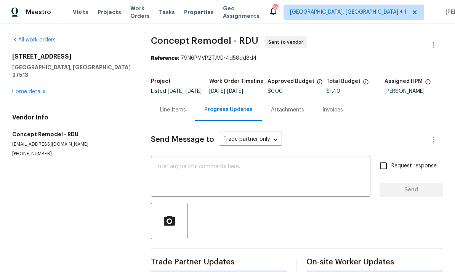
scroll to position [18, 0]
click at [220, 164] on textarea at bounding box center [260, 177] width 210 height 27
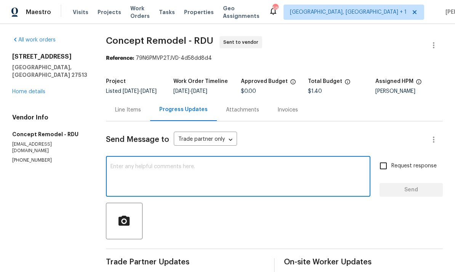
scroll to position [0, 0]
click at [42, 89] on link "Home details" at bounding box center [28, 91] width 33 height 5
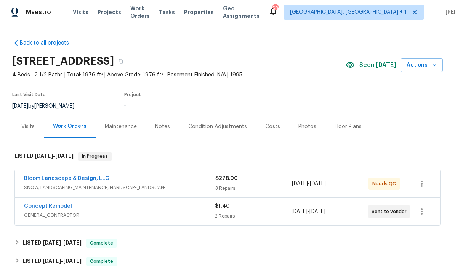
click at [163, 123] on div "Notes" at bounding box center [162, 127] width 15 height 8
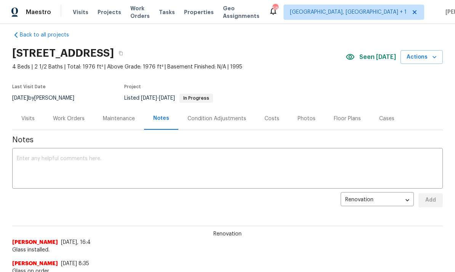
scroll to position [1, 0]
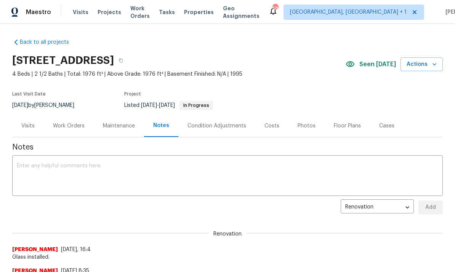
click at [59, 161] on div "x ​" at bounding box center [227, 176] width 430 height 39
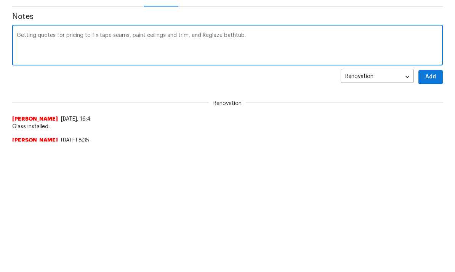
click at [216, 163] on textarea "Getting quotes for pricing to fix tape seams, paint ceilings and trim, and Regl…" at bounding box center [227, 176] width 421 height 27
type textarea "Getting quotes for pricing to fix tape seams, paint ceilings and trim, and refi…"
click at [433, 203] on span "Add" at bounding box center [430, 208] width 12 height 10
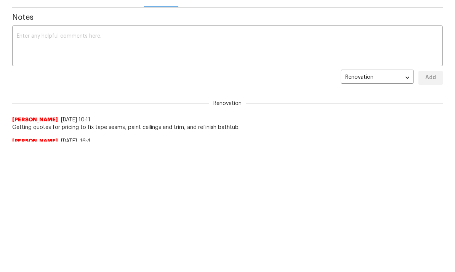
scroll to position [0, 0]
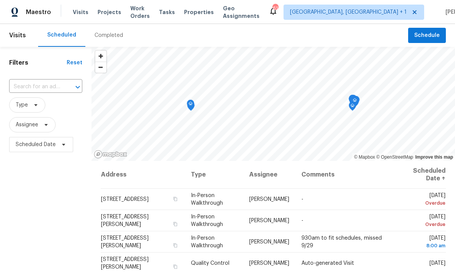
click at [60, 83] on input "text" at bounding box center [35, 87] width 52 height 12
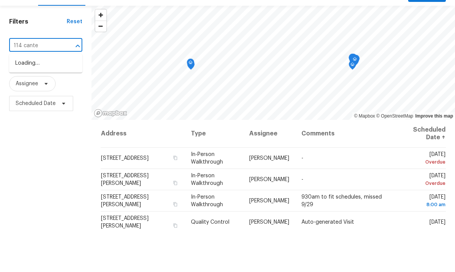
type input "114 canter"
click at [61, 98] on li "[STREET_ADDRESS]" at bounding box center [45, 104] width 73 height 13
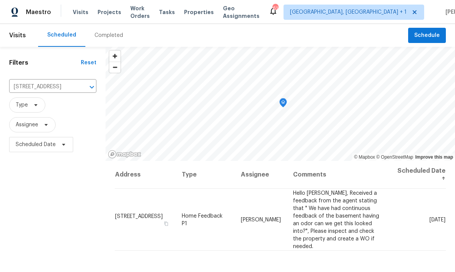
click at [111, 15] on span "Projects" at bounding box center [109, 12] width 24 height 8
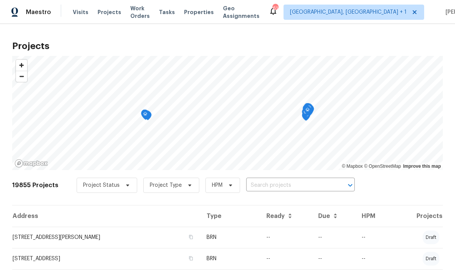
click at [272, 187] on input "text" at bounding box center [289, 186] width 87 height 12
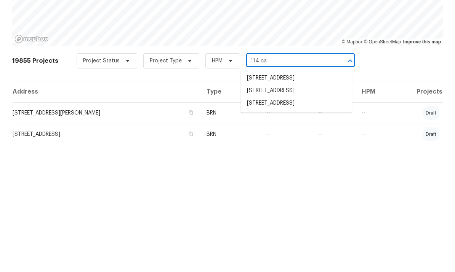
type input "114 can"
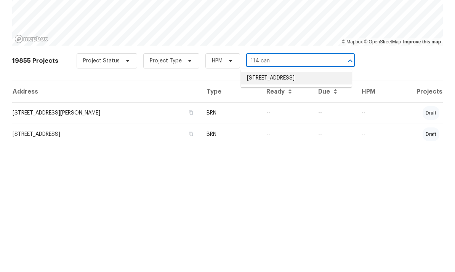
click at [287, 196] on li "[STREET_ADDRESS]" at bounding box center [296, 202] width 111 height 13
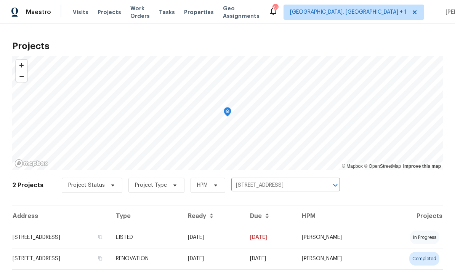
scroll to position [22, 0]
click at [69, 227] on td "[STREET_ADDRESS]" at bounding box center [60, 237] width 97 height 21
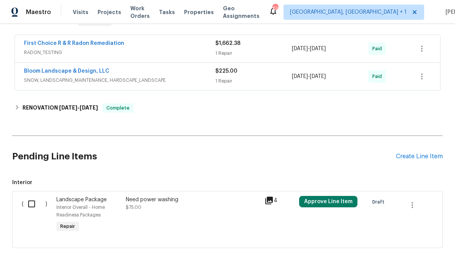
scroll to position [135, 0]
click at [32, 204] on input "checkbox" at bounding box center [35, 204] width 22 height 16
checkbox input "true"
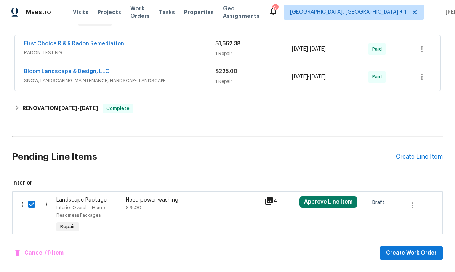
scroll to position [29, 0]
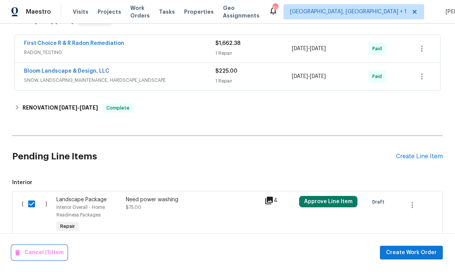
click at [49, 250] on span "Cancel (1) Item" at bounding box center [39, 254] width 48 height 10
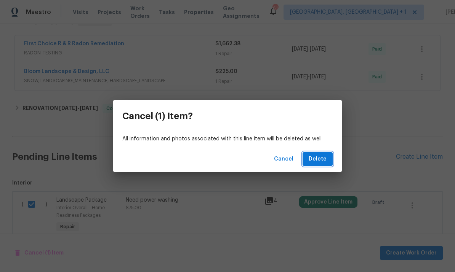
click at [315, 160] on span "Delete" at bounding box center [317, 160] width 18 height 10
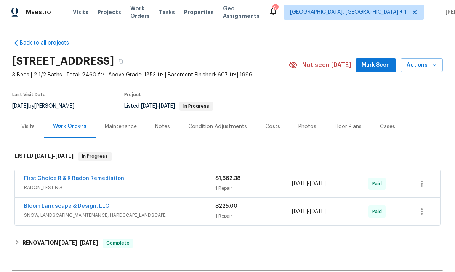
scroll to position [0, 0]
click at [383, 61] on span "Mark Seen" at bounding box center [375, 66] width 28 height 10
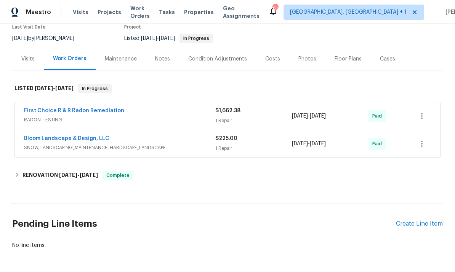
scroll to position [68, 0]
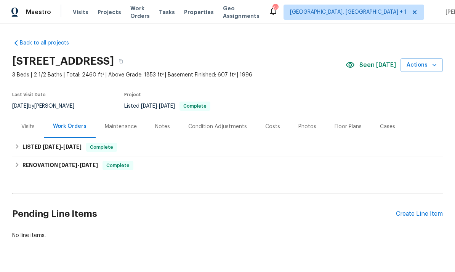
click at [415, 215] on div "Create Line Item" at bounding box center [419, 214] width 47 height 7
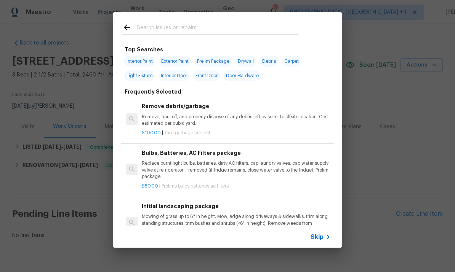
click at [159, 31] on input "text" at bounding box center [217, 28] width 161 height 11
click at [158, 30] on input "text" at bounding box center [217, 28] width 161 height 11
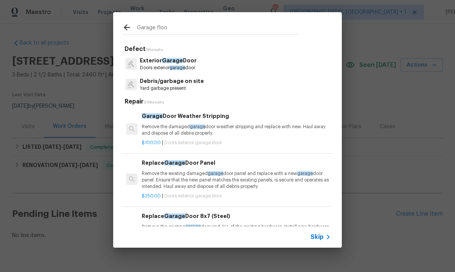
type input "Garage floor"
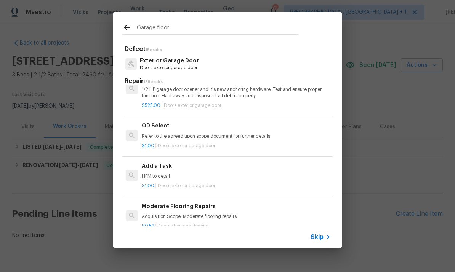
scroll to position [388, 0]
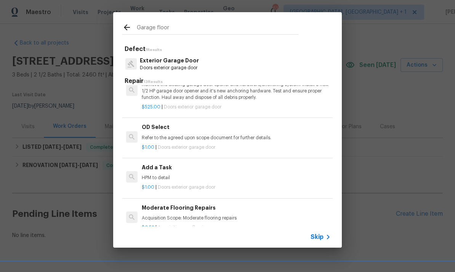
click at [156, 165] on h6 "Add a Task" at bounding box center [236, 167] width 189 height 8
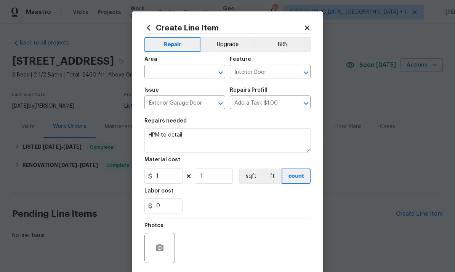
click at [167, 75] on input "text" at bounding box center [173, 73] width 59 height 12
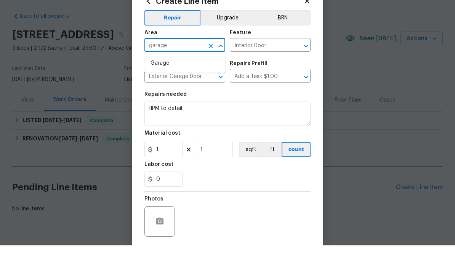
scroll to position [19, 0]
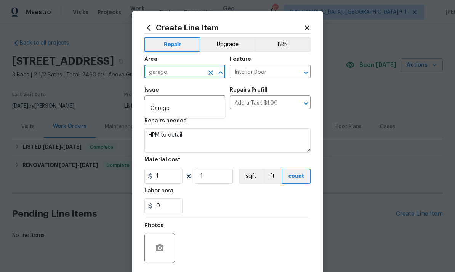
type input "garage"
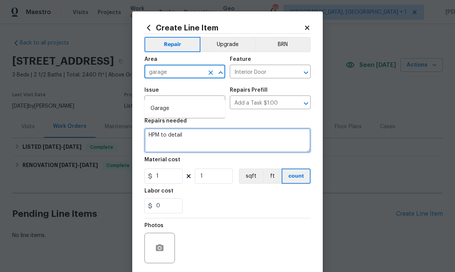
click at [196, 132] on textarea "HPM to detail" at bounding box center [227, 140] width 166 height 24
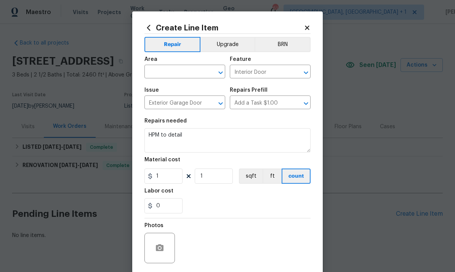
click at [177, 71] on input "text" at bounding box center [173, 73] width 59 height 12
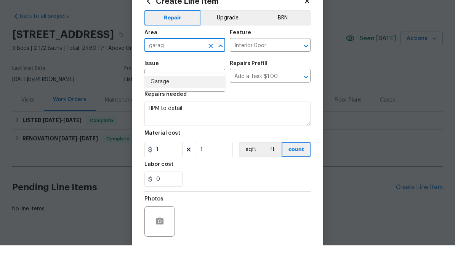
click at [164, 102] on li "Garage" at bounding box center [184, 108] width 81 height 13
type input "Garage"
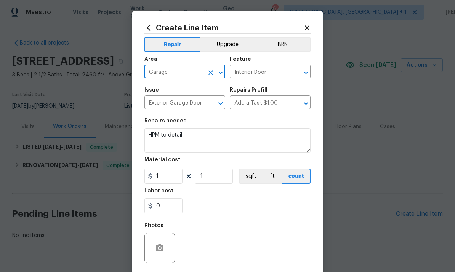
click at [279, 71] on input "Interior Door" at bounding box center [259, 73] width 59 height 12
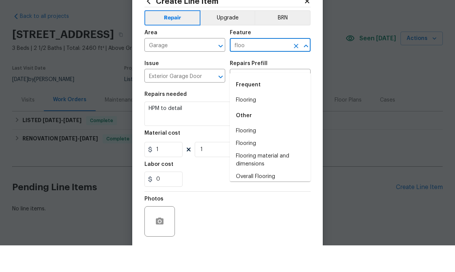
click at [247, 121] on li "Flooring" at bounding box center [270, 127] width 81 height 13
type input "Flooring"
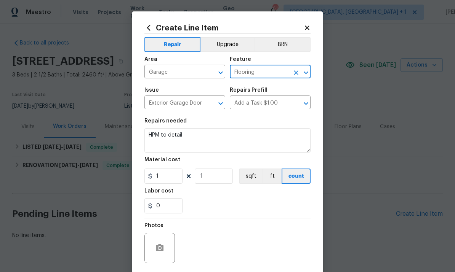
click at [196, 103] on input "Exterior Garage Door" at bounding box center [173, 103] width 59 height 12
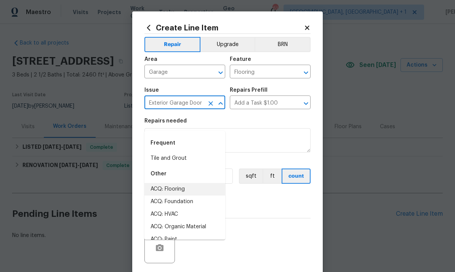
click at [184, 183] on li "ACQ: Flooring" at bounding box center [184, 189] width 81 height 13
type input "ACQ: Flooring"
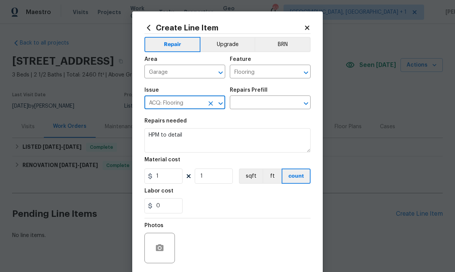
click at [199, 102] on input "ACQ: Flooring" at bounding box center [173, 103] width 59 height 12
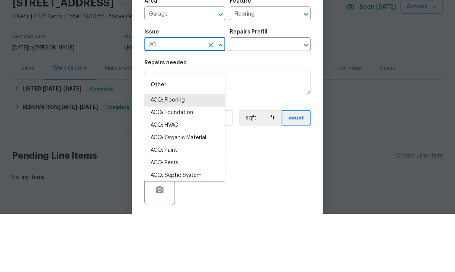
type input "A"
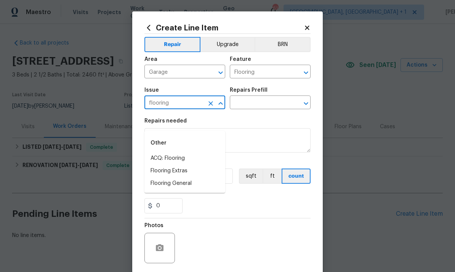
type input "flooring"
click at [262, 104] on input "text" at bounding box center [259, 103] width 59 height 12
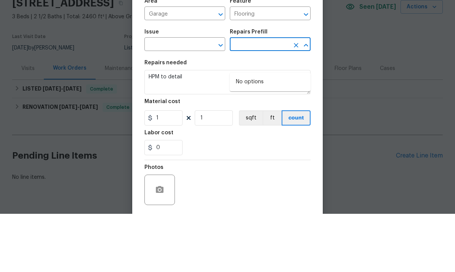
click at [177, 97] on input "text" at bounding box center [173, 103] width 59 height 12
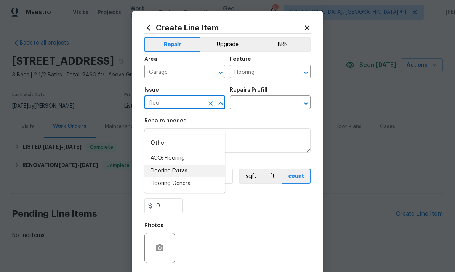
click at [179, 165] on li "Flooring Extras" at bounding box center [184, 171] width 81 height 13
type input "Flooring Extras"
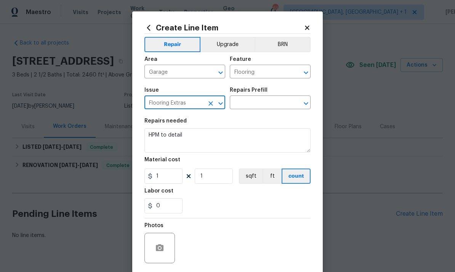
click at [253, 103] on input "text" at bounding box center [259, 103] width 59 height 12
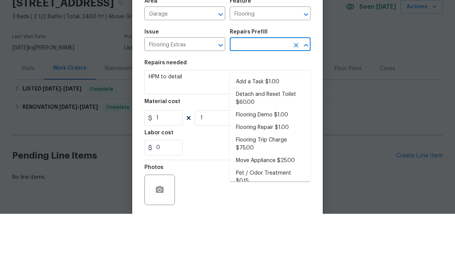
click at [274, 134] on li "Add a Task $1.00" at bounding box center [270, 140] width 81 height 13
type input "Add a Task $1.00"
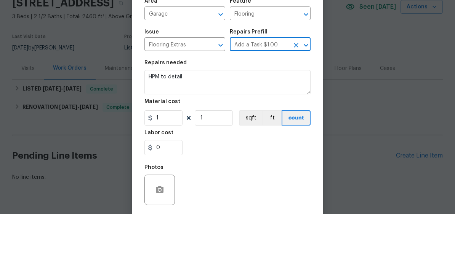
type input "Overall Flooring"
type input "Add a Task $1.00"
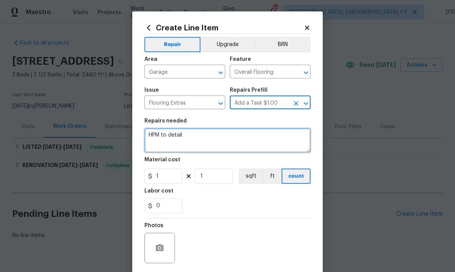
click at [199, 140] on textarea "HPM to detail" at bounding box center [227, 140] width 166 height 24
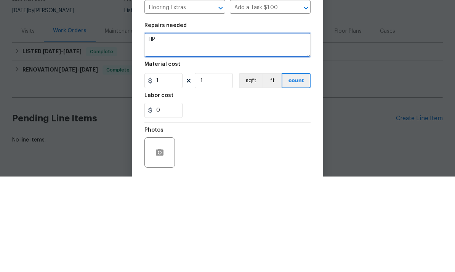
type textarea "H"
click at [154, 128] on textarea at bounding box center [227, 140] width 166 height 24
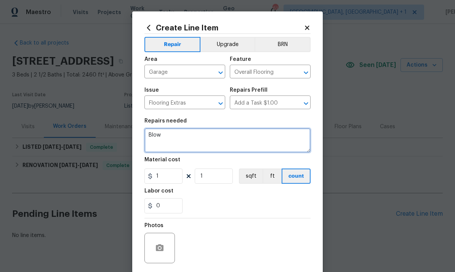
click at [172, 142] on textarea "Blow" at bounding box center [227, 140] width 166 height 24
click at [212, 133] on textarea "Blow out garage and seal garage floor with" at bounding box center [227, 140] width 166 height 24
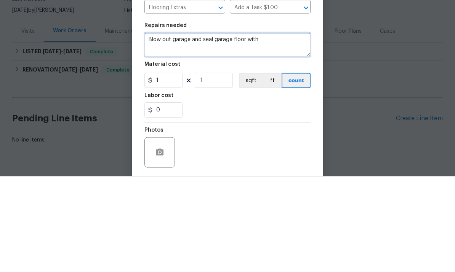
click at [218, 128] on textarea "Blow out garage and seal garage floor with" at bounding box center [227, 140] width 166 height 24
click at [211, 128] on textarea "Blow out garage and seal garage floor with" at bounding box center [227, 140] width 166 height 24
click at [298, 128] on textarea "Blow out garage and seal crack and paint garage floor with" at bounding box center [227, 140] width 166 height 24
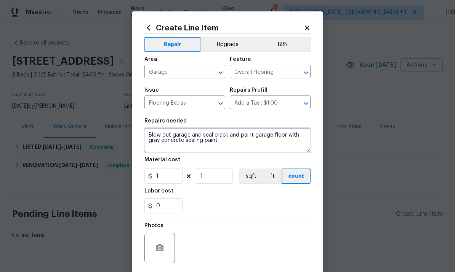
type textarea "Blow out garage and seal crack and paint garage floor with gray concrete sealin…"
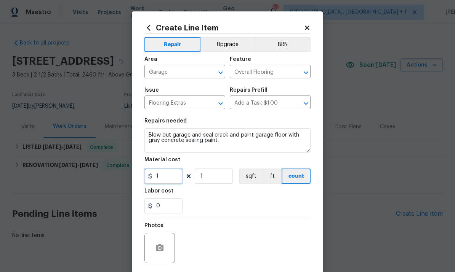
click at [167, 178] on input "1" at bounding box center [163, 176] width 38 height 15
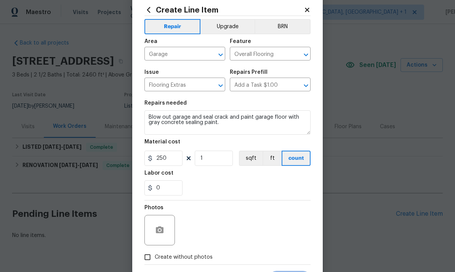
scroll to position [31, 0]
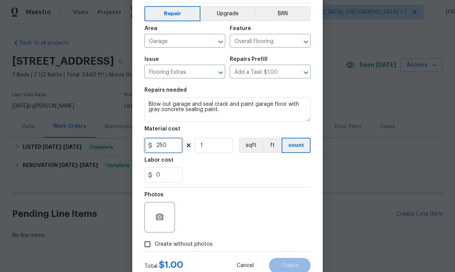
type input "250"
click at [158, 217] on icon "button" at bounding box center [160, 217] width 8 height 7
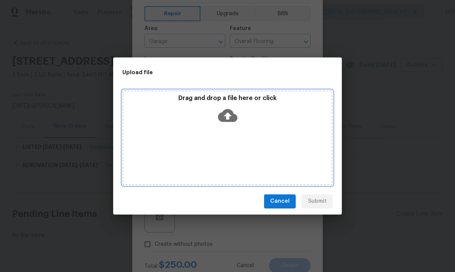
click at [225, 114] on icon at bounding box center [227, 115] width 19 height 13
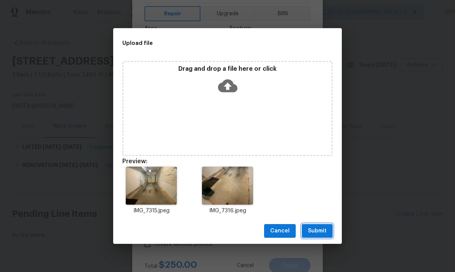
click at [319, 231] on span "Submit" at bounding box center [317, 232] width 19 height 10
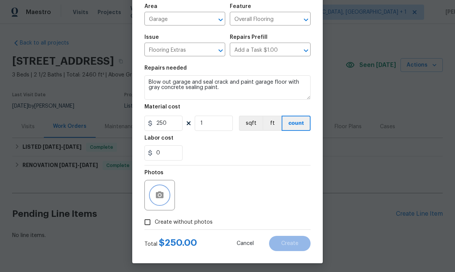
scroll to position [54, 0]
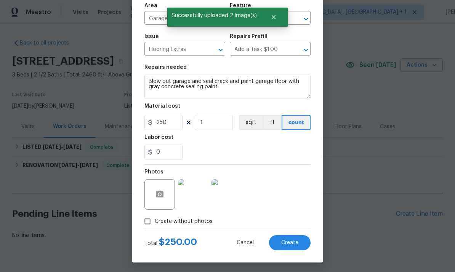
click at [291, 246] on span "Create" at bounding box center [289, 243] width 17 height 6
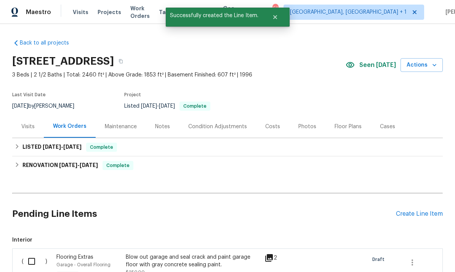
click at [417, 211] on div "Create Line Item" at bounding box center [419, 214] width 47 height 7
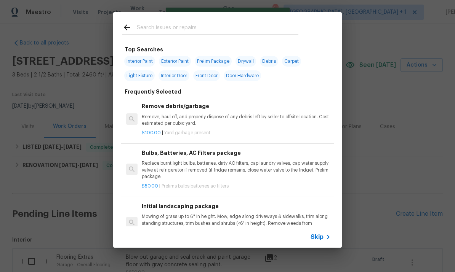
click at [155, 30] on input "text" at bounding box center [217, 28] width 161 height 11
type input "Debris"
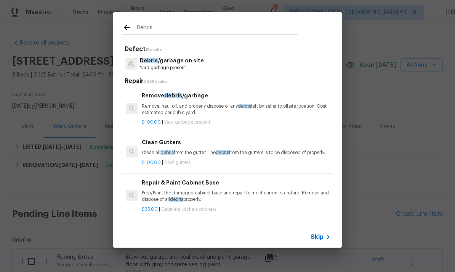
click at [176, 64] on p "Debris /garbage on site" at bounding box center [172, 61] width 64 height 8
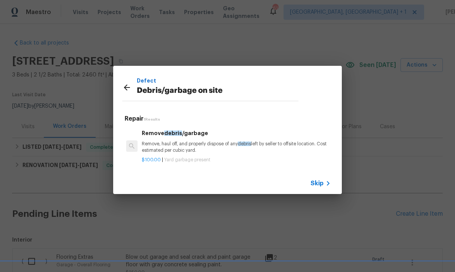
click at [190, 144] on p "Remove, haul off, and properly dispose of any debris left by seller to offsite …" at bounding box center [236, 147] width 189 height 13
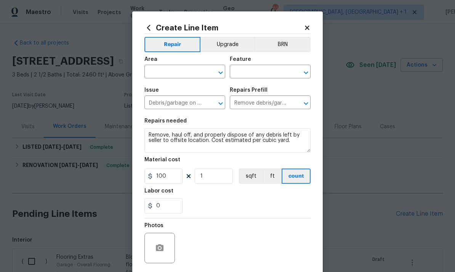
click at [169, 77] on input "text" at bounding box center [173, 73] width 59 height 12
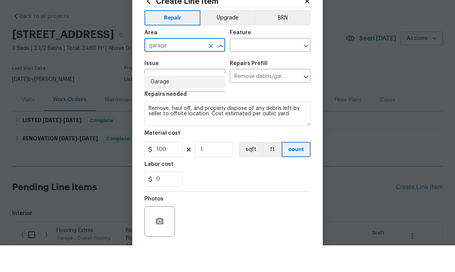
click at [164, 102] on li "Garage" at bounding box center [184, 108] width 81 height 13
type input "Garage"
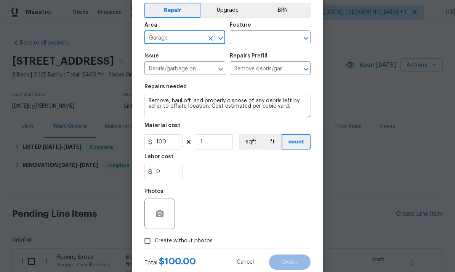
scroll to position [35, 0]
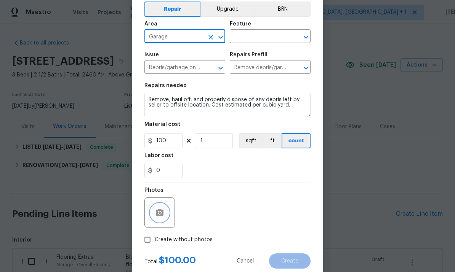
click at [162, 216] on icon "button" at bounding box center [160, 212] width 8 height 7
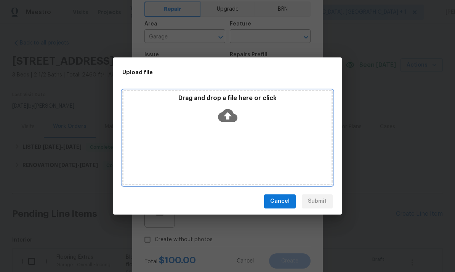
click at [228, 120] on icon at bounding box center [227, 115] width 19 height 13
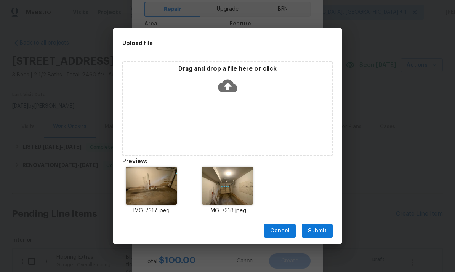
click at [315, 223] on div "Cancel Submit" at bounding box center [227, 231] width 228 height 26
click at [323, 230] on span "Submit" at bounding box center [317, 232] width 19 height 10
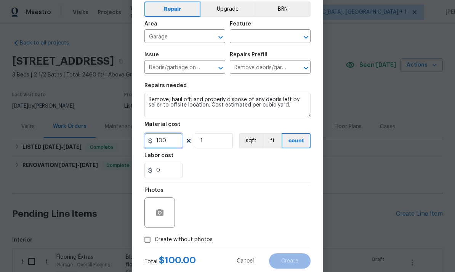
click at [174, 145] on input "100" at bounding box center [163, 140] width 38 height 15
type input "75"
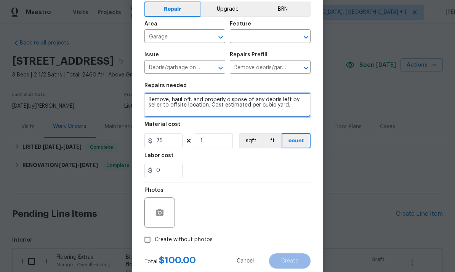
click at [302, 107] on textarea "Remove, haul off, and properly dispose of any debris left by seller to offsite …" at bounding box center [227, 105] width 166 height 24
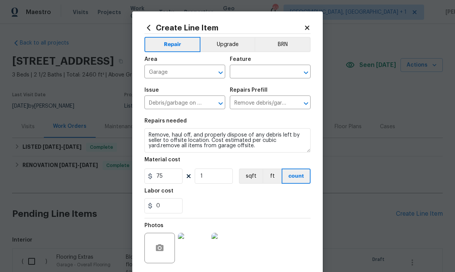
scroll to position [0, 0]
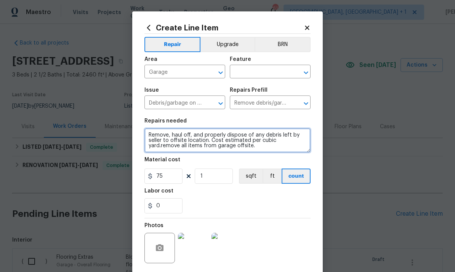
type textarea "Remove, haul off, and properly dispose of any debris left by seller to offsite …"
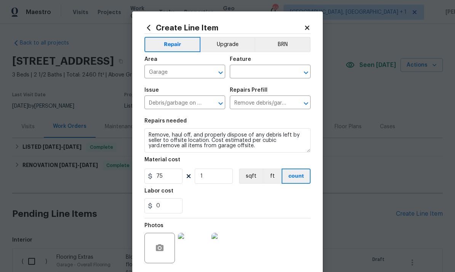
click at [257, 68] on input "text" at bounding box center [259, 73] width 59 height 12
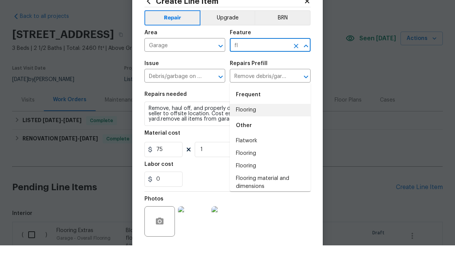
click at [248, 131] on li "Flooring" at bounding box center [270, 137] width 81 height 13
type input "Flooring"
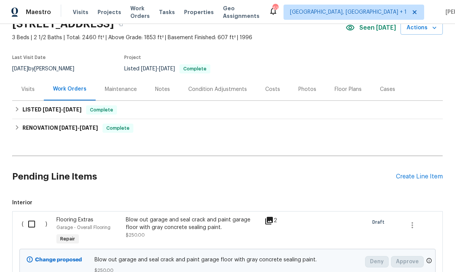
scroll to position [35, 0]
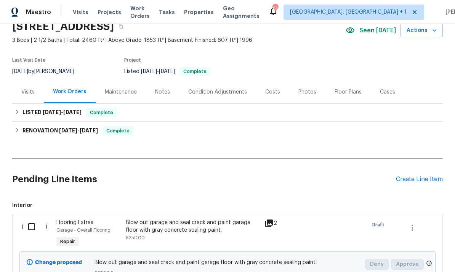
click at [411, 182] on div "Create Line Item" at bounding box center [419, 179] width 47 height 7
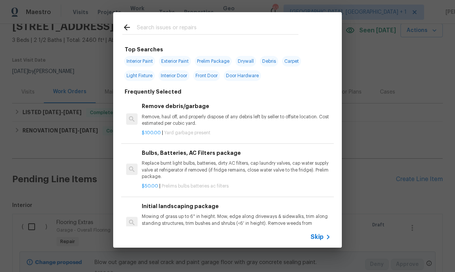
click at [173, 33] on input "text" at bounding box center [217, 28] width 161 height 11
type input "Debris"
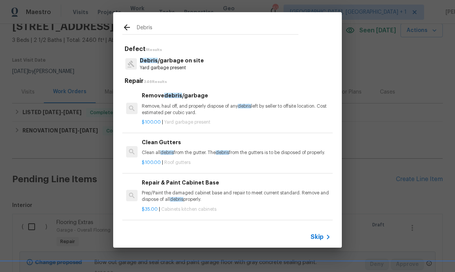
click at [173, 63] on p "Debris /garbage on site" at bounding box center [172, 61] width 64 height 8
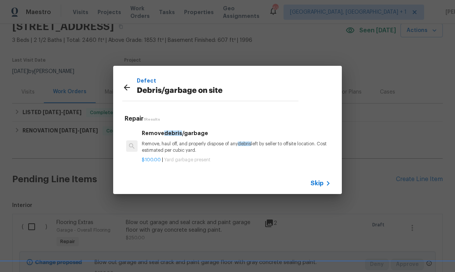
click at [190, 142] on p "Remove, haul off, and properly dispose of any debris left by seller to offsite …" at bounding box center [236, 147] width 189 height 13
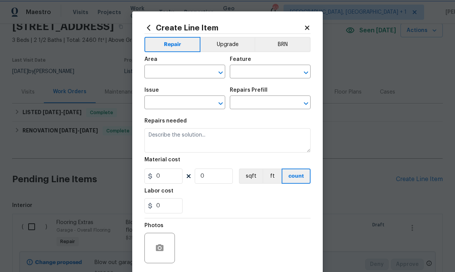
type input "Debris/garbage on site"
type input "Remove debris/garbage $100.00"
type textarea "Remove, haul off, and properly dispose of any debris left by seller to offsite …"
type input "100"
type input "1"
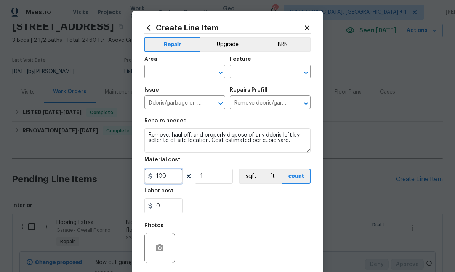
click at [178, 181] on input "100" at bounding box center [163, 176] width 38 height 15
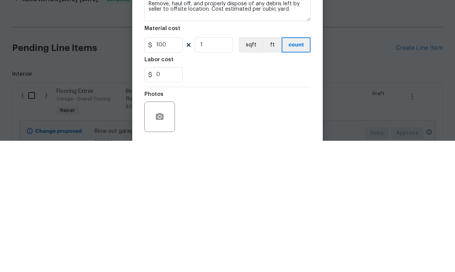
scroll to position [29, 0]
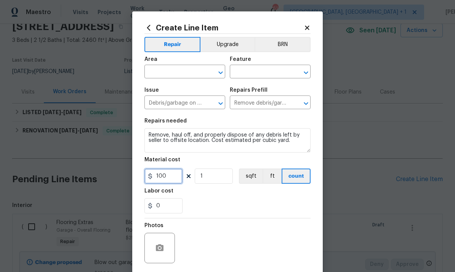
type input "100"
click at [178, 71] on input "text" at bounding box center [173, 73] width 59 height 12
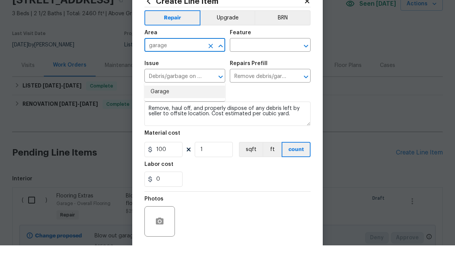
click at [169, 112] on li "Garage" at bounding box center [184, 118] width 81 height 13
type input "Garage"
click at [263, 67] on input "text" at bounding box center [259, 73] width 59 height 12
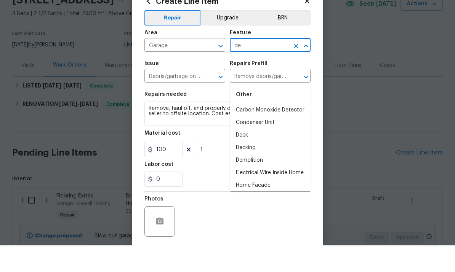
type input "d"
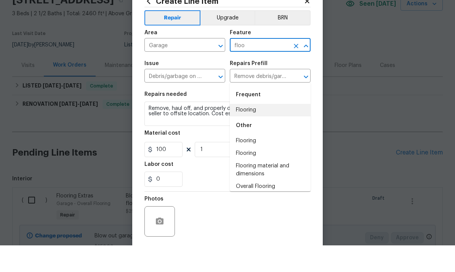
click at [247, 131] on li "Flooring" at bounding box center [270, 137] width 81 height 13
type input "Flooring"
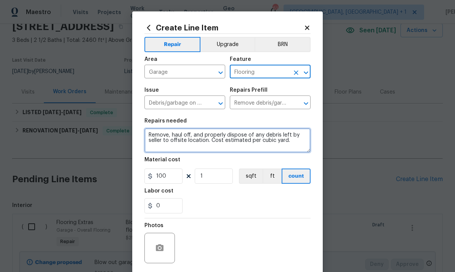
click at [297, 145] on textarea "Remove, haul off, and properly dispose of any debris left by seller to offsite …" at bounding box center [227, 140] width 166 height 24
type textarea "Remove, haul off, and properly dispose of any debris left by seller to offsite …"
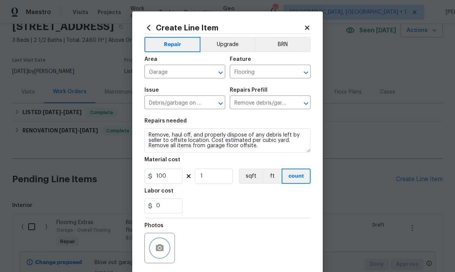
click at [161, 246] on icon "button" at bounding box center [159, 248] width 9 height 9
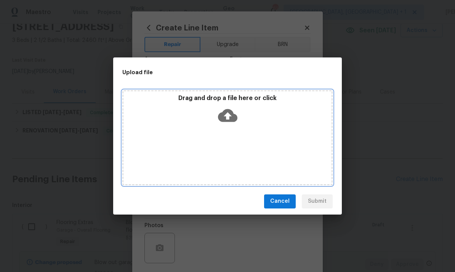
click at [219, 117] on icon at bounding box center [227, 115] width 19 height 13
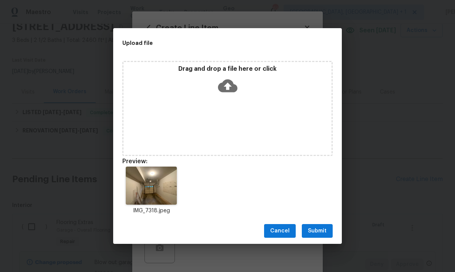
click at [320, 229] on span "Submit" at bounding box center [317, 232] width 19 height 10
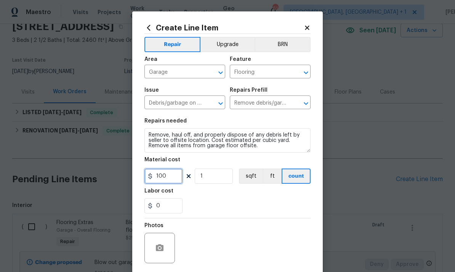
click at [175, 178] on input "100" at bounding box center [163, 176] width 38 height 15
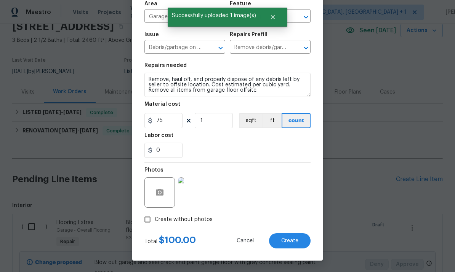
scroll to position [57, 0]
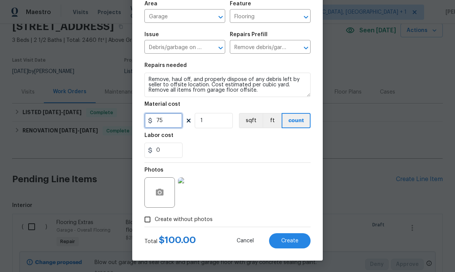
type input "75"
click at [294, 238] on span "Create" at bounding box center [289, 241] width 17 height 6
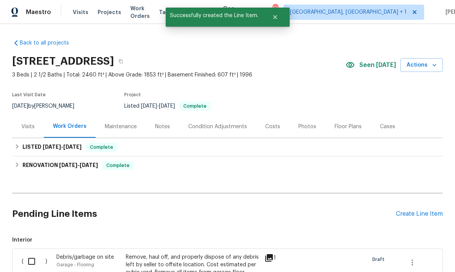
scroll to position [0, 0]
click at [418, 211] on div "Create Line Item" at bounding box center [419, 214] width 47 height 7
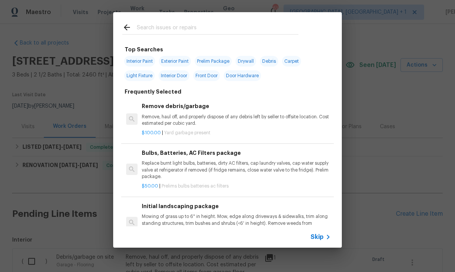
click at [166, 28] on input "text" at bounding box center [217, 28] width 161 height 11
type input "Drywall"
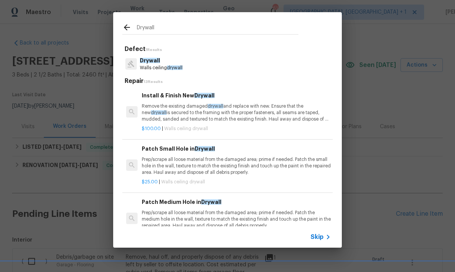
click at [208, 150] on span "Drywall" at bounding box center [205, 148] width 20 height 5
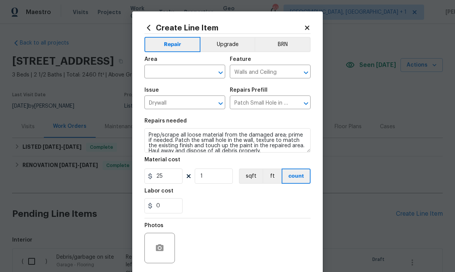
click at [212, 151] on textarea "Prep/scrape all loose material from the damaged area; prime if needed. Patch th…" at bounding box center [227, 140] width 166 height 24
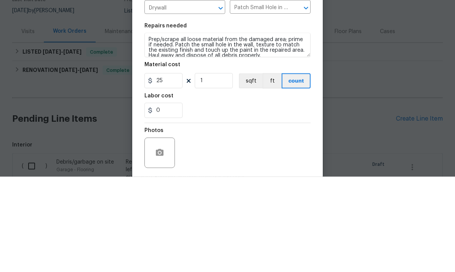
scroll to position [29, 0]
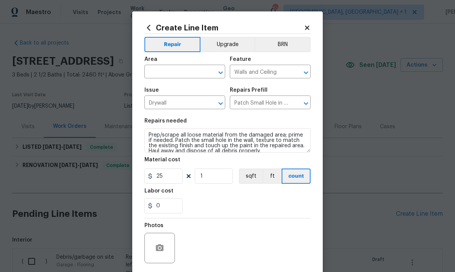
click at [167, 77] on input "text" at bounding box center [173, 73] width 59 height 12
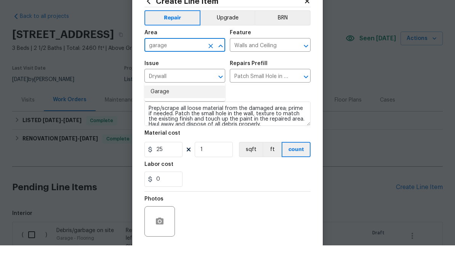
click at [170, 112] on li "Garage" at bounding box center [184, 118] width 81 height 13
type input "Garage"
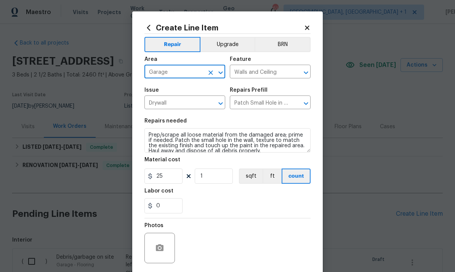
scroll to position [0, 0]
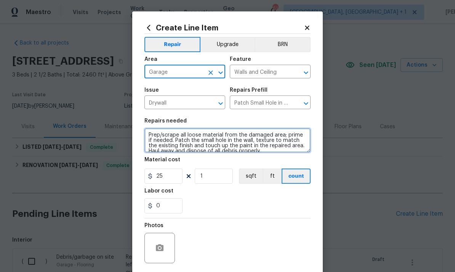
click at [153, 135] on textarea "Prep/scrape all loose material from the damaged area; prime if needed. Patch th…" at bounding box center [227, 140] width 166 height 24
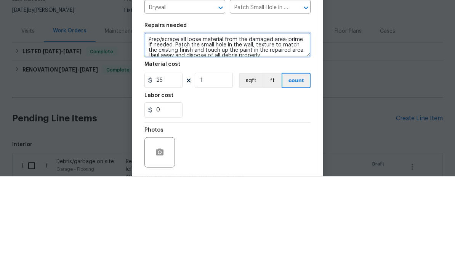
click at [146, 128] on textarea "Prep/scrape all loose material from the damaged area; prime if needed. Patch th…" at bounding box center [227, 140] width 166 height 24
click at [177, 128] on textarea "Replace ant damaged Prep/scrape all loose material from the damaged area; prime…" at bounding box center [227, 140] width 166 height 24
click at [201, 128] on textarea "Replace any damaged Prep/scrape all loose material from the damaged area; prime…" at bounding box center [227, 140] width 166 height 24
click at [274, 128] on textarea "Replace any damaged drywall by garage floor near door and Prep/scrape all loose…" at bounding box center [227, 140] width 166 height 24
click at [163, 128] on textarea "Replace any damaged drywall by garage floor near garage door and Prep/scrape al…" at bounding box center [227, 140] width 166 height 24
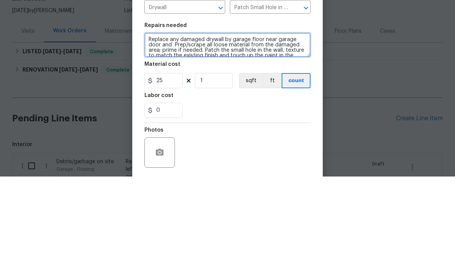
click at [172, 128] on textarea "Replace any damaged drywall by garage floor near garage door and Prep/scrape al…" at bounding box center [227, 140] width 166 height 24
click at [216, 128] on textarea "Replace any damaged drywall by garage floor near garage door and on rehear wall…" at bounding box center [227, 140] width 166 height 24
click at [208, 128] on textarea "Replace any damaged drywall by garage floor near garage door and on rehear wall…" at bounding box center [227, 140] width 166 height 24
click at [185, 128] on textarea "Replace any damaged drywall by garage floor near garage door and on rehear wall…" at bounding box center [227, 140] width 166 height 24
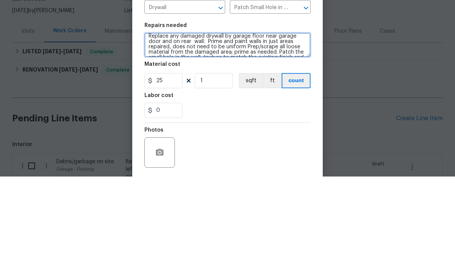
click at [206, 128] on textarea "Replace any damaged drywall by garage floor near garage door and on rear wall. …" at bounding box center [227, 140] width 166 height 24
click at [273, 128] on textarea "Replace any damaged drywall by garage floor near garage door and on rear wall. …" at bounding box center [227, 140] width 166 height 24
click at [268, 128] on textarea "Replace any damaged drywall by garage floor near garage door and on rear wall. …" at bounding box center [227, 140] width 166 height 24
click at [305, 128] on textarea "Replace any damaged drywall by garage floor near garage door and on rear wall. …" at bounding box center [227, 140] width 166 height 24
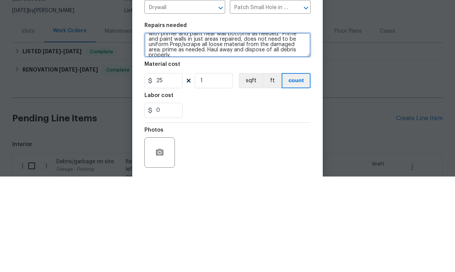
scroll to position [16, 0]
click at [298, 128] on textarea "Replace any damaged drywall by garage floor near garage door and on rear wall. …" at bounding box center [227, 140] width 166 height 24
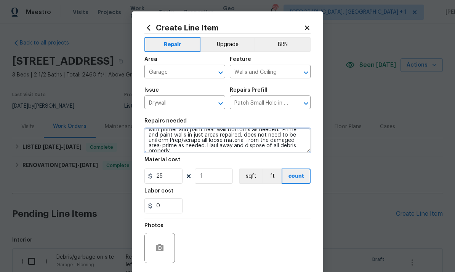
type textarea "Replace any damaged drywall by garage floor near garage door and on rear wall. …"
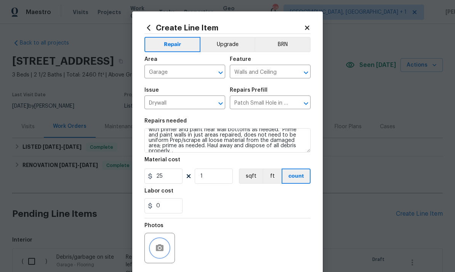
click at [161, 247] on icon "button" at bounding box center [160, 247] width 8 height 7
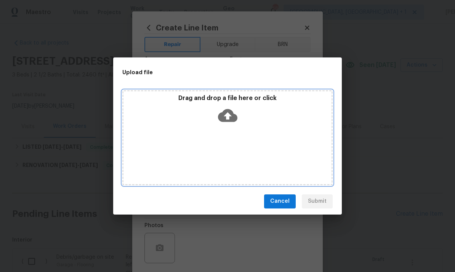
click at [223, 118] on icon at bounding box center [227, 115] width 19 height 13
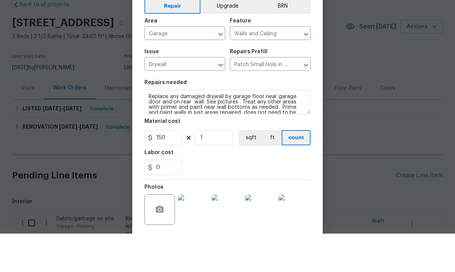
scroll to position [11, 0]
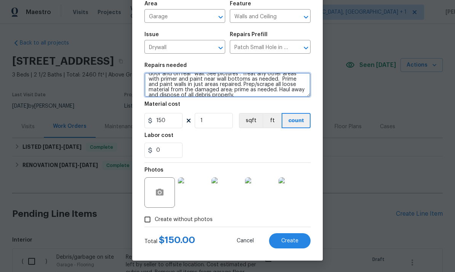
type textarea "Replace any damaged drywall by garage floor near garage door and on rear wall. …"
click at [285, 242] on span "Create" at bounding box center [289, 241] width 17 height 6
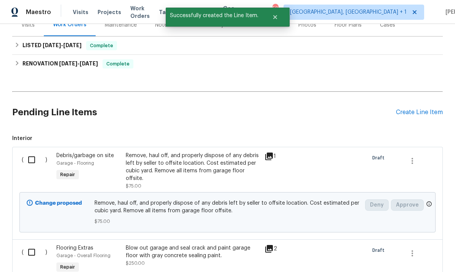
scroll to position [101, 0]
click at [34, 152] on input "checkbox" at bounding box center [35, 160] width 22 height 16
checkbox input "true"
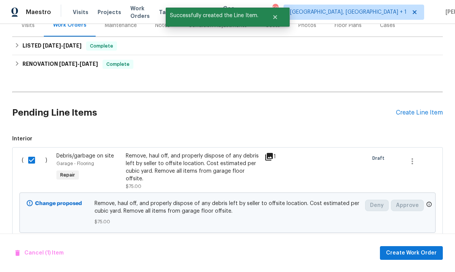
click at [36, 245] on input "checkbox" at bounding box center [35, 253] width 22 height 16
checkbox input "true"
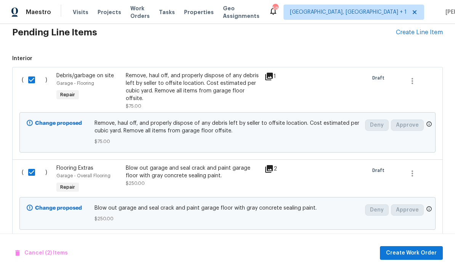
scroll to position [181, 0]
click at [34, 242] on input "checkbox" at bounding box center [35, 250] width 22 height 16
checkbox input "true"
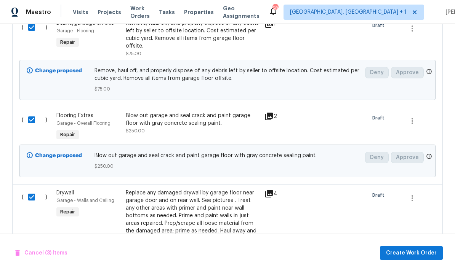
scroll to position [236, 0]
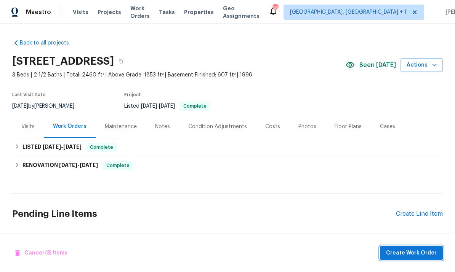
click at [416, 250] on span "Create Work Order" at bounding box center [411, 254] width 51 height 10
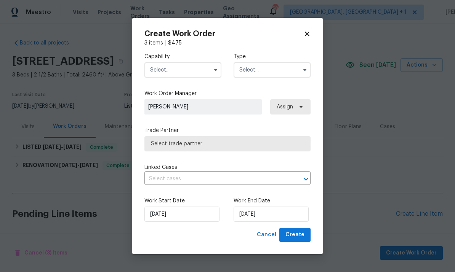
checkbox input "false"
click at [193, 70] on input "text" at bounding box center [182, 69] width 77 height 15
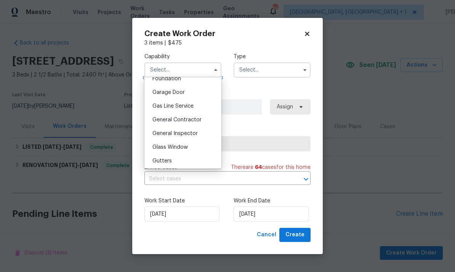
scroll to position [331, 0]
click at [198, 121] on div "General Contractor" at bounding box center [182, 119] width 73 height 14
type input "General Contractor"
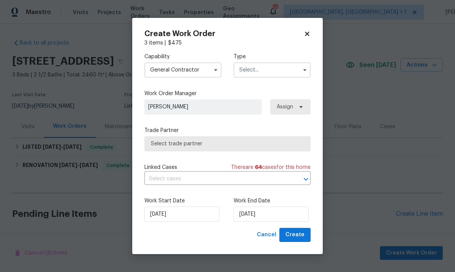
click at [289, 72] on input "text" at bounding box center [271, 69] width 77 height 15
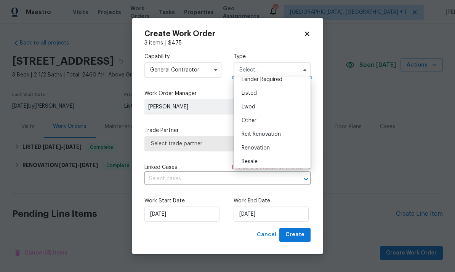
scroll to position [59, 0]
click at [251, 98] on div "Listed" at bounding box center [271, 96] width 73 height 14
type input "Listed"
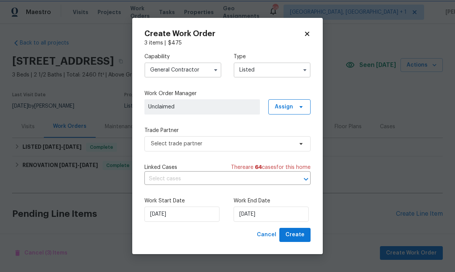
scroll to position [0, 0]
click at [300, 146] on icon at bounding box center [301, 144] width 6 height 6
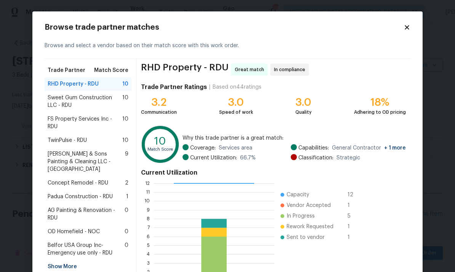
scroll to position [8, 0]
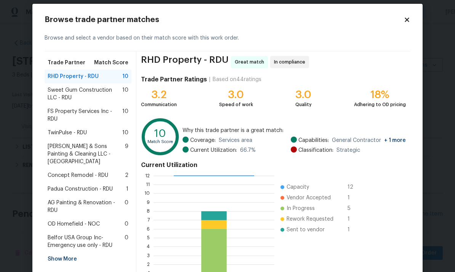
click at [102, 172] on span "Concept Remodel - RDU" at bounding box center [78, 176] width 61 height 8
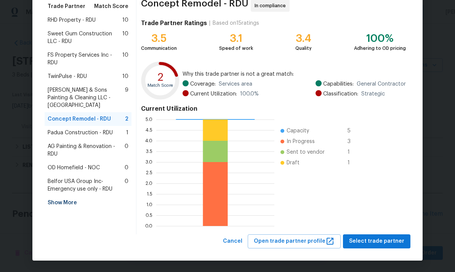
scroll to position [64, 0]
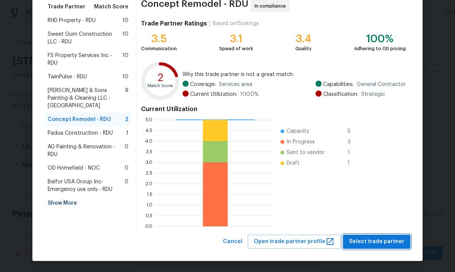
click at [384, 246] on button "Select trade partner" at bounding box center [376, 242] width 67 height 14
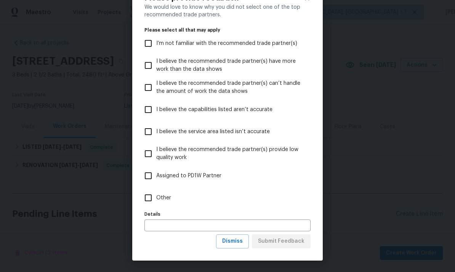
scroll to position [30, 0]
click at [239, 242] on span "Dismiss" at bounding box center [232, 242] width 21 height 10
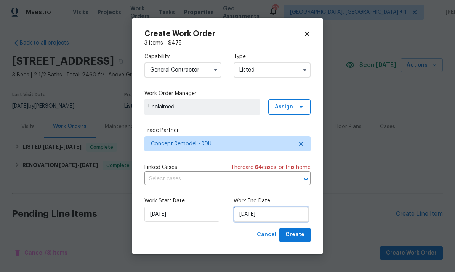
click at [279, 214] on input "[DATE]" at bounding box center [270, 214] width 75 height 15
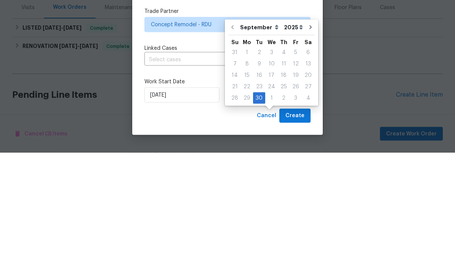
click at [307, 144] on icon "Go to next month" at bounding box center [310, 147] width 6 height 6
type input "[DATE]"
select select "9"
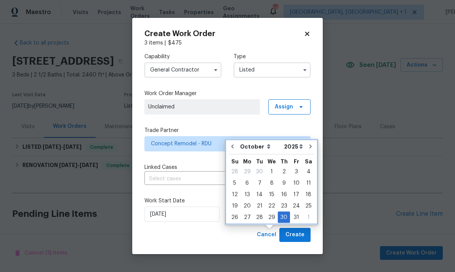
scroll to position [0, 0]
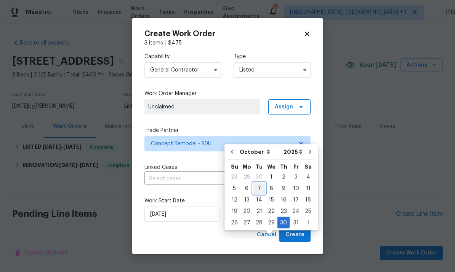
click at [259, 183] on div "7" at bounding box center [259, 188] width 12 height 11
type input "[DATE]"
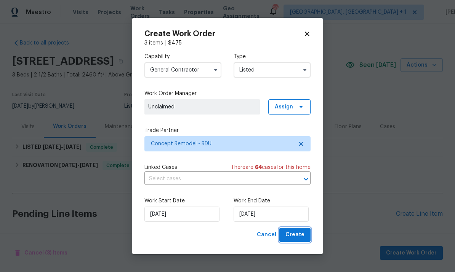
click at [297, 229] on button "Create" at bounding box center [294, 235] width 31 height 14
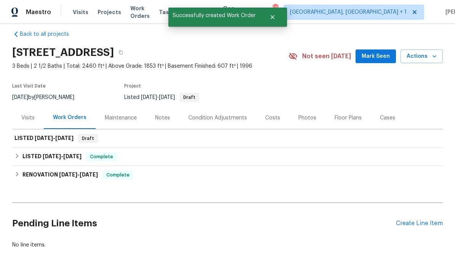
scroll to position [8, 0]
click at [424, 220] on div "Create Line Item" at bounding box center [419, 223] width 47 height 7
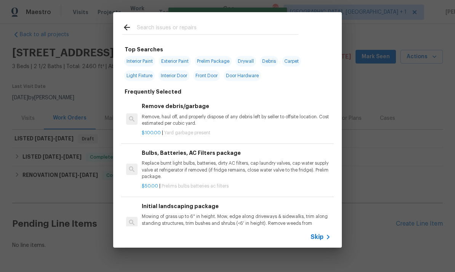
click at [162, 34] on input "text" at bounding box center [217, 28] width 161 height 11
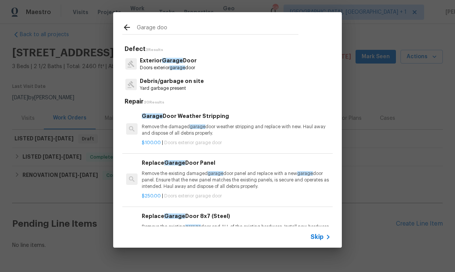
type input "Garage door"
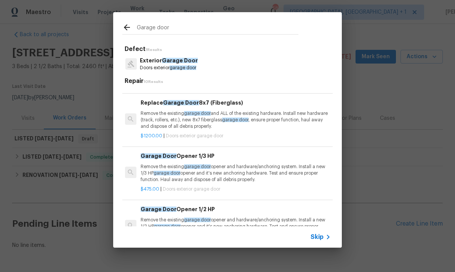
scroll to position [253, 1]
click at [256, 174] on p "Remove the existing garage door opener and hardware/anchoring system. Install a…" at bounding box center [234, 172] width 189 height 19
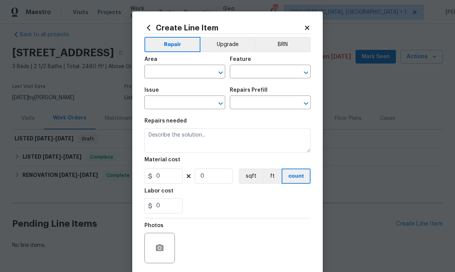
click at [281, 174] on button "count" at bounding box center [295, 176] width 29 height 15
type input "Interior Door"
type input "Exterior Garage Door"
type input "Garage Door Opener 1/3 HP $475.00"
type textarea "Remove the existing garage door opener and hardware/anchoring system. Install a…"
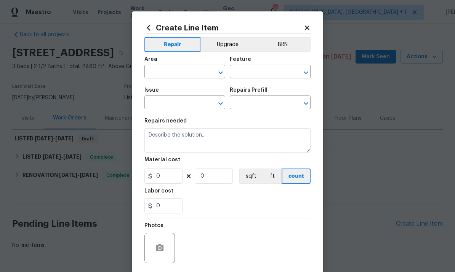
type input "475"
type input "1"
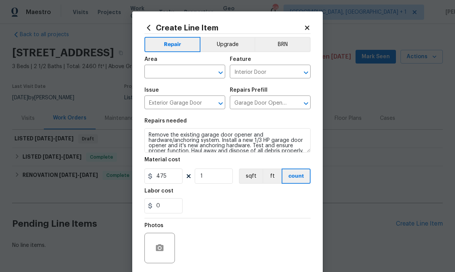
click at [187, 75] on input "text" at bounding box center [173, 73] width 59 height 12
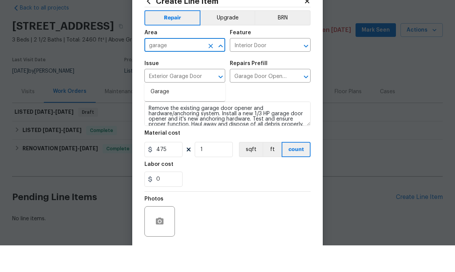
click at [165, 112] on li "Garage" at bounding box center [184, 118] width 81 height 13
type input "Garage"
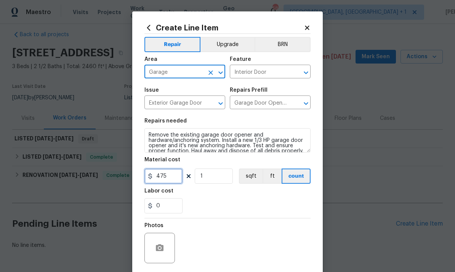
click at [172, 182] on input "475" at bounding box center [163, 176] width 38 height 15
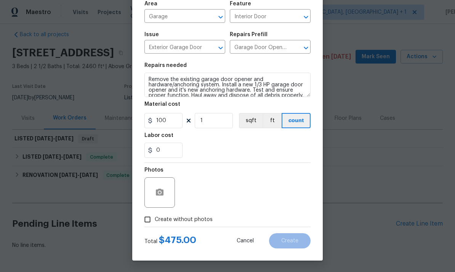
scroll to position [57, 0]
type input "100"
click at [156, 193] on icon "button" at bounding box center [160, 192] width 8 height 7
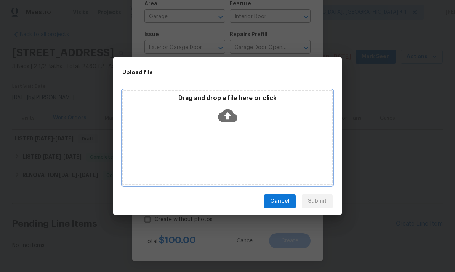
click at [230, 109] on icon at bounding box center [227, 115] width 19 height 19
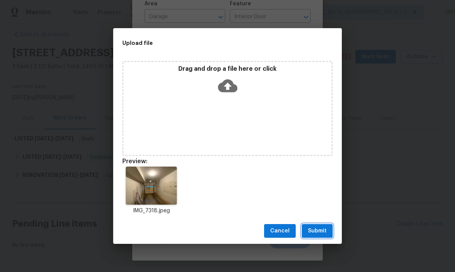
click at [313, 238] on button "Submit" at bounding box center [317, 231] width 31 height 14
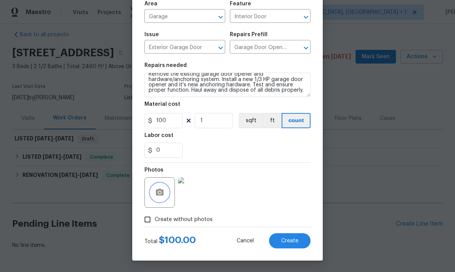
scroll to position [5, 0]
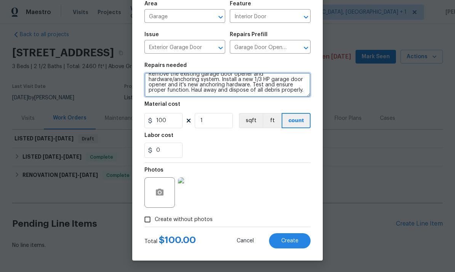
click at [306, 91] on textarea "Remove the existing garage door opener and hardware/anchoring system. Install a…" at bounding box center [227, 85] width 166 height 24
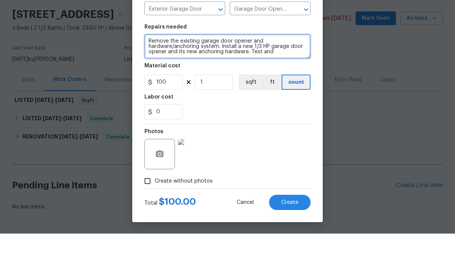
scroll to position [0, 0]
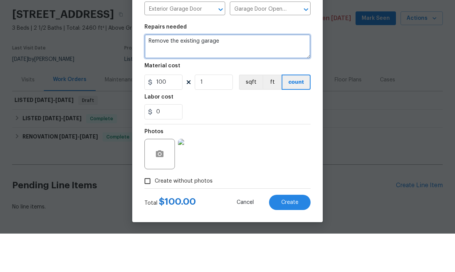
type textarea "Remove the"
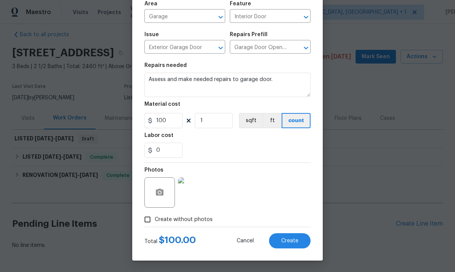
scroll to position [57, 0]
type textarea "Assess and make needed repairs to garage door."
click at [282, 243] on span "Create" at bounding box center [289, 241] width 17 height 6
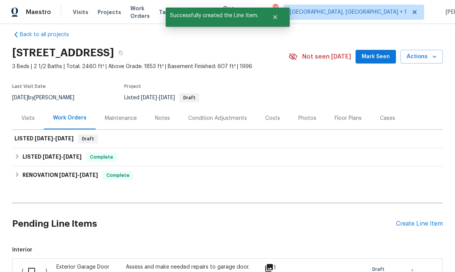
click at [34, 263] on input "checkbox" at bounding box center [35, 271] width 22 height 16
checkbox input "true"
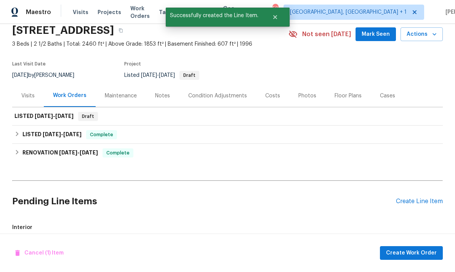
scroll to position [48, 0]
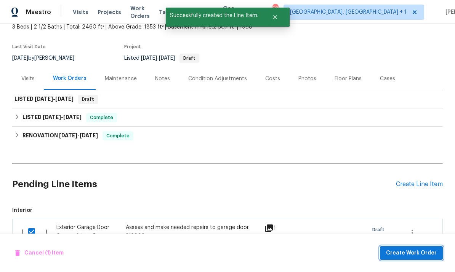
click at [413, 254] on span "Create Work Order" at bounding box center [411, 254] width 51 height 10
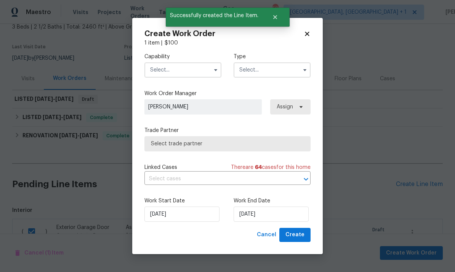
click at [193, 69] on input "text" at bounding box center [182, 69] width 77 height 15
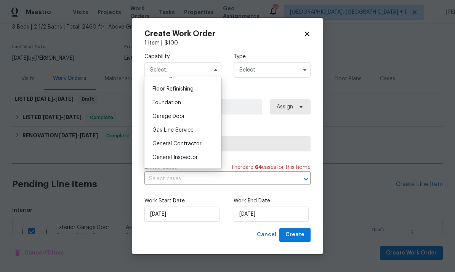
scroll to position [306, 0]
click at [186, 114] on div "Garage Door" at bounding box center [182, 116] width 73 height 14
type input "Garage Door"
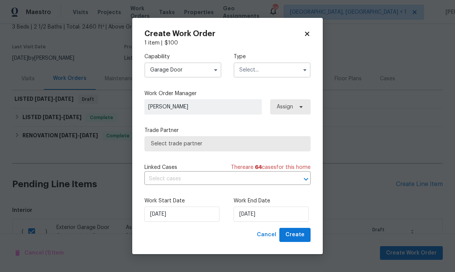
click at [283, 73] on input "text" at bounding box center [271, 69] width 77 height 15
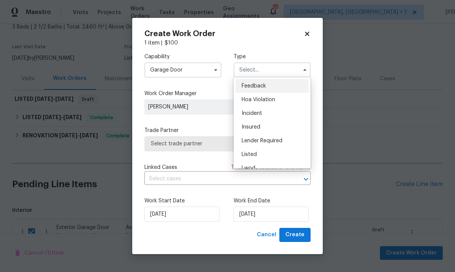
click at [258, 156] on div "Listed" at bounding box center [271, 155] width 73 height 14
type input "Listed"
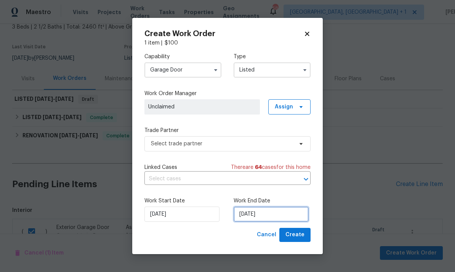
click at [279, 217] on input "[DATE]" at bounding box center [270, 214] width 75 height 15
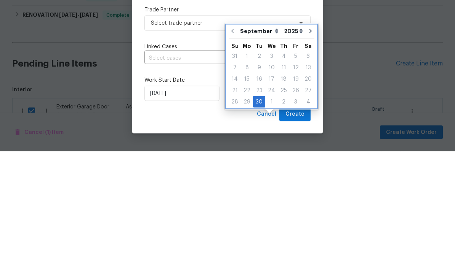
click at [305, 144] on button "Go to next month" at bounding box center [310, 151] width 11 height 15
type input "10/30/2025"
select select "9"
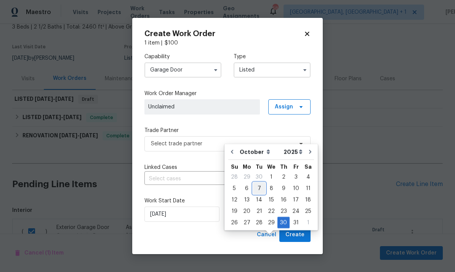
click at [257, 183] on div "7" at bounding box center [259, 188] width 12 height 11
type input "[DATE]"
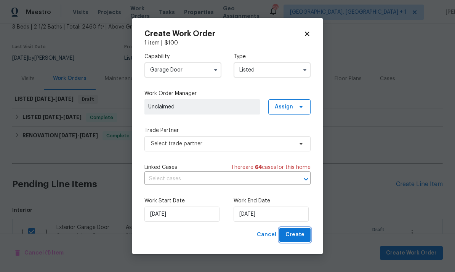
click at [294, 238] on span "Create" at bounding box center [294, 235] width 19 height 10
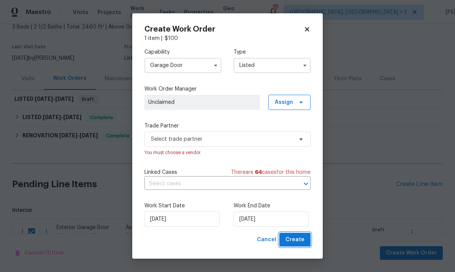
click at [298, 242] on span "Create" at bounding box center [294, 240] width 19 height 10
click at [298, 244] on span "Create" at bounding box center [294, 240] width 19 height 10
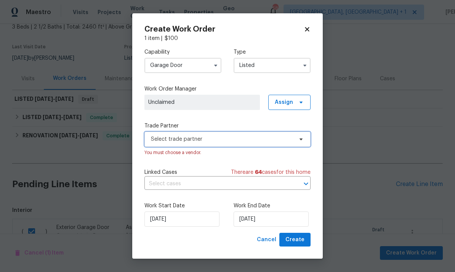
click at [298, 138] on icon at bounding box center [301, 139] width 6 height 6
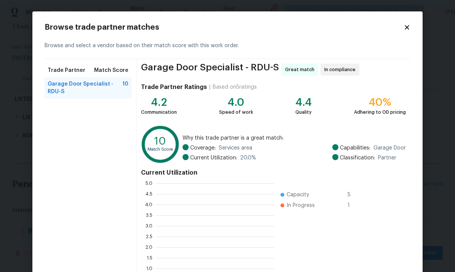
scroll to position [107, 118]
click at [94, 83] on span "Garage Door Specialist - RDU-S" at bounding box center [85, 87] width 75 height 15
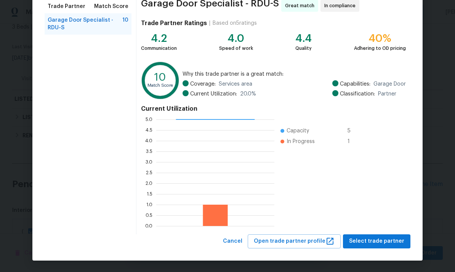
scroll to position [64, 0]
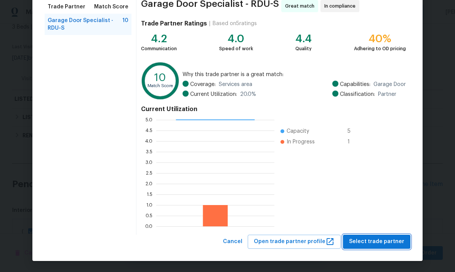
click at [386, 247] on button "Select trade partner" at bounding box center [376, 242] width 67 height 14
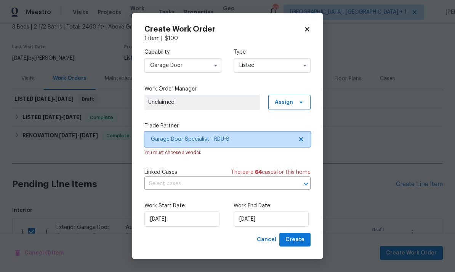
scroll to position [0, 0]
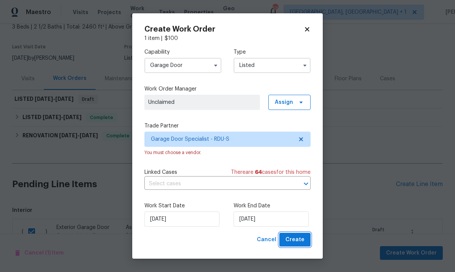
click at [296, 246] on button "Create" at bounding box center [294, 240] width 31 height 14
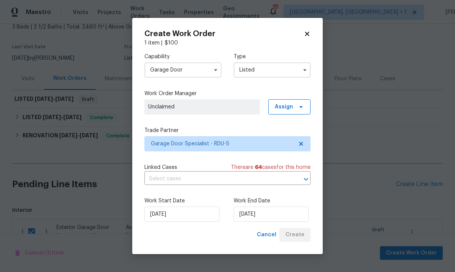
checkbox input "false"
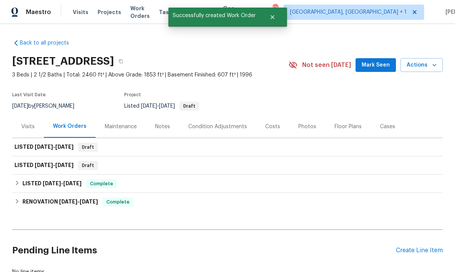
scroll to position [0, 0]
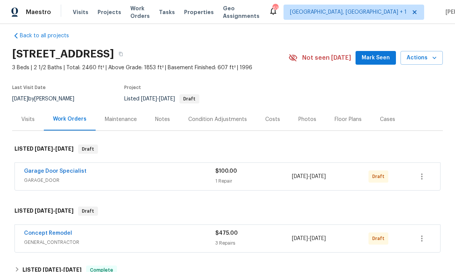
scroll to position [13, 0]
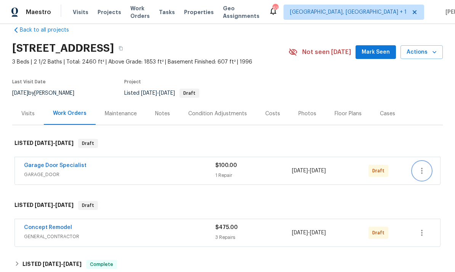
click at [421, 171] on icon "button" at bounding box center [422, 171] width 2 height 6
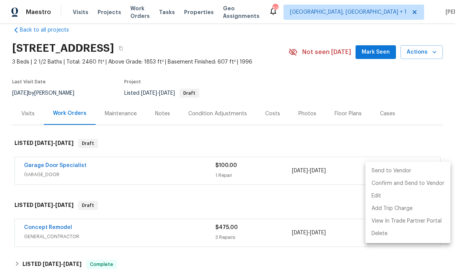
click at [389, 174] on li "Send to Vendor" at bounding box center [407, 171] width 85 height 13
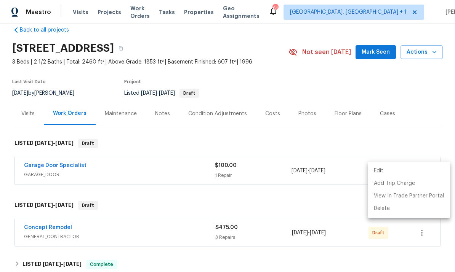
click at [323, 191] on div at bounding box center [227, 136] width 455 height 272
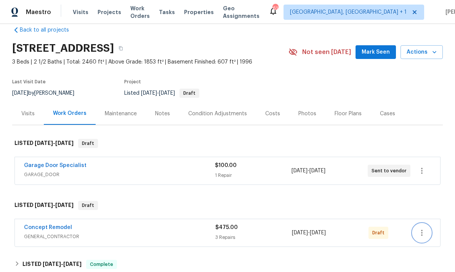
click at [421, 234] on icon "button" at bounding box center [421, 232] width 9 height 9
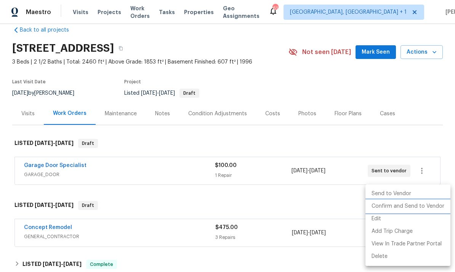
click at [388, 207] on li "Confirm and Send to Vendor" at bounding box center [407, 206] width 85 height 13
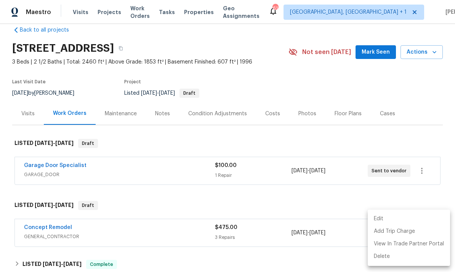
click at [386, 194] on div at bounding box center [227, 136] width 455 height 272
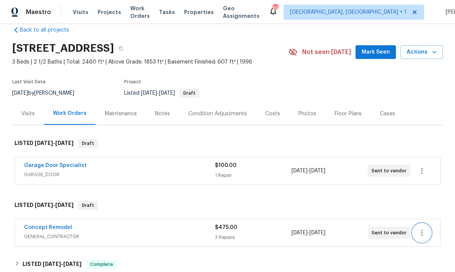
scroll to position [18, 0]
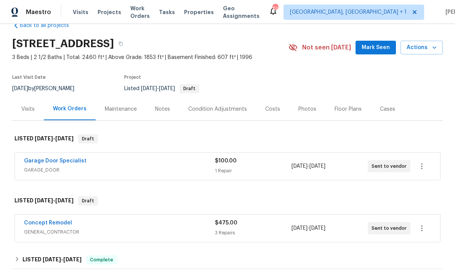
click at [69, 220] on span "Concept Remodel" at bounding box center [48, 223] width 48 height 8
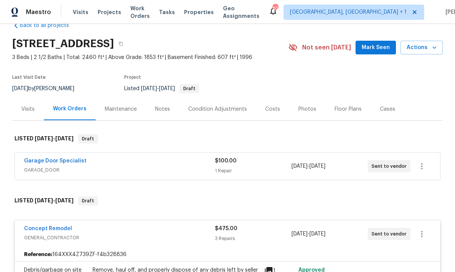
click at [56, 230] on link "Concept Remodel" at bounding box center [48, 228] width 48 height 5
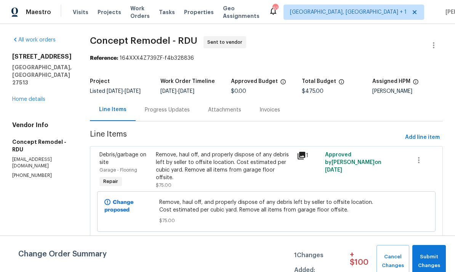
click at [145, 112] on div "Progress Updates" at bounding box center [167, 110] width 45 height 8
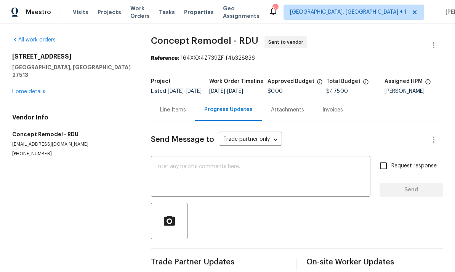
click at [180, 178] on textarea at bounding box center [260, 177] width 210 height 27
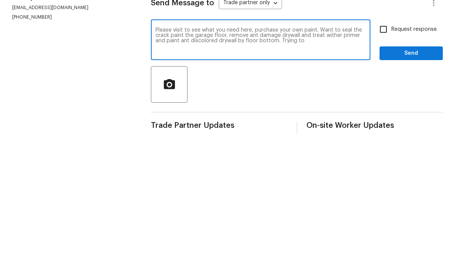
click at [252, 164] on textarea "Please visit to see what you need here, purchase your own paint. Want to seal t…" at bounding box center [260, 177] width 210 height 27
click at [257, 164] on textarea "Please visit to see what you need here, purchase your own paint. Want to seal t…" at bounding box center [260, 177] width 210 height 27
click at [332, 164] on textarea "Please visit to see what you need here, purchase your own paint. Want to seal t…" at bounding box center [260, 177] width 210 height 27
click at [335, 164] on textarea "Please visit to see what you need here, purchase your own paint. Want to seal t…" at bounding box center [260, 177] width 210 height 27
click at [178, 164] on textarea "Please visit to see what you need here, purchase your own paint. Want to seal t…" at bounding box center [260, 177] width 210 height 27
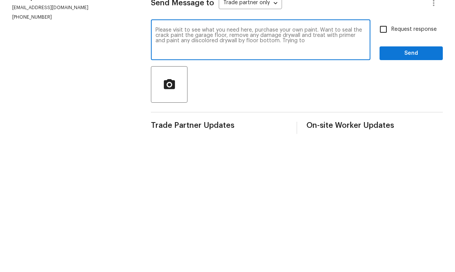
click at [297, 164] on textarea "Please visit to see what you need here, purchase your own paint. Want to seal t…" at bounding box center [260, 177] width 210 height 27
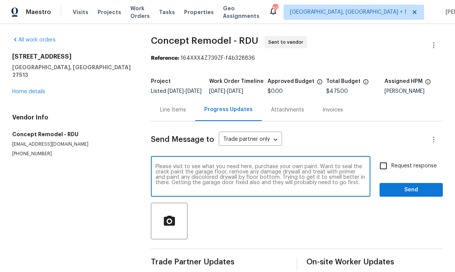
type textarea "Please visit to see what you need here, purchase your own paint. Want to seal t…"
click at [382, 158] on input "Request response" at bounding box center [383, 166] width 16 height 16
checkbox input "true"
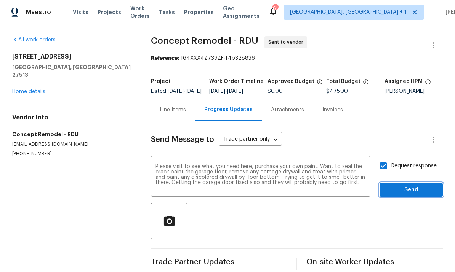
click at [408, 185] on span "Send" at bounding box center [410, 190] width 51 height 10
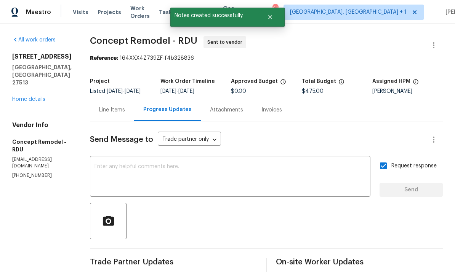
click at [44, 97] on link "Home details" at bounding box center [28, 99] width 33 height 5
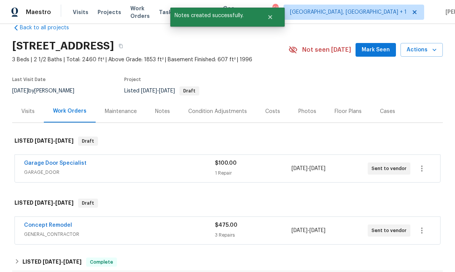
scroll to position [16, 0]
click at [71, 160] on link "Garage Door Specialist" at bounding box center [55, 162] width 62 height 5
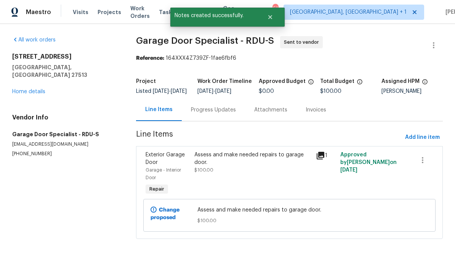
click at [207, 112] on div "Progress Updates" at bounding box center [213, 110] width 45 height 8
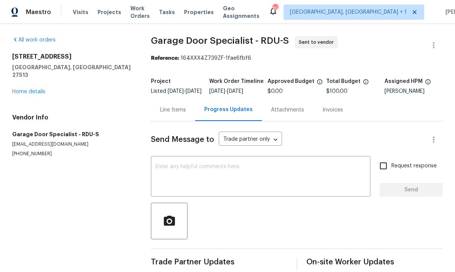
click at [185, 175] on textarea at bounding box center [260, 177] width 210 height 27
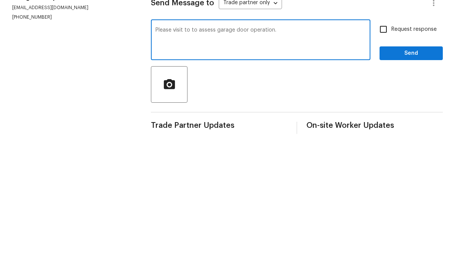
scroll to position [16, 0]
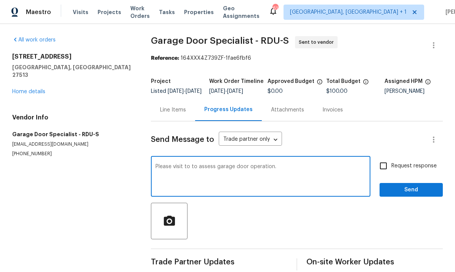
click at [193, 164] on textarea "Please visit to to assess garage door operation." at bounding box center [260, 177] width 210 height 27
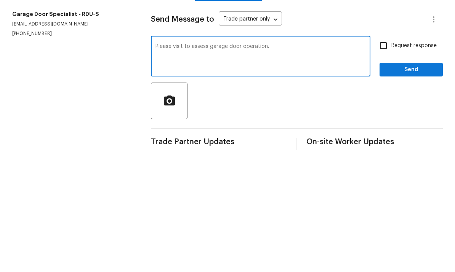
click at [279, 164] on textarea "Please visit to assess garage door operation." at bounding box center [260, 177] width 210 height 27
type textarea "Please visit to assess garage door operation. Thanks"
click at [384, 158] on input "Request response" at bounding box center [383, 166] width 16 height 16
checkbox input "true"
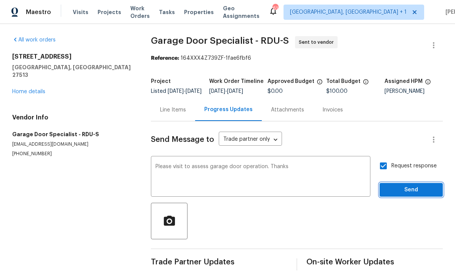
click at [414, 185] on span "Send" at bounding box center [410, 190] width 51 height 10
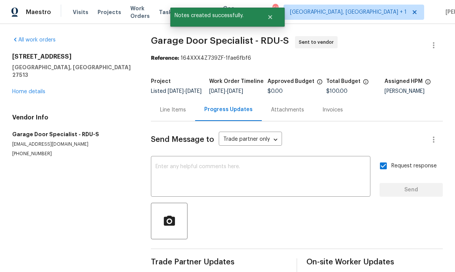
click at [44, 89] on link "Home details" at bounding box center [28, 91] width 33 height 5
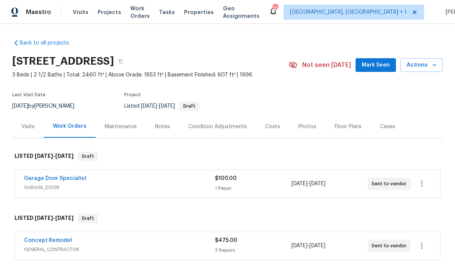
click at [168, 123] on div "Notes" at bounding box center [162, 127] width 15 height 8
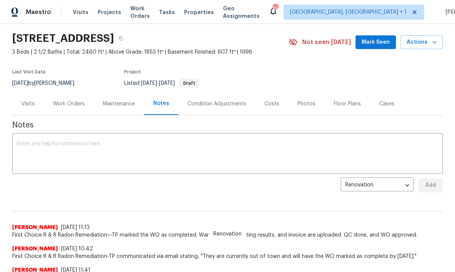
scroll to position [24, 0]
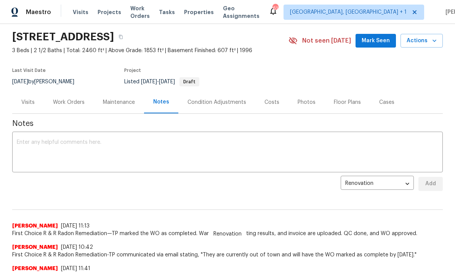
click at [50, 149] on textarea at bounding box center [227, 153] width 421 height 27
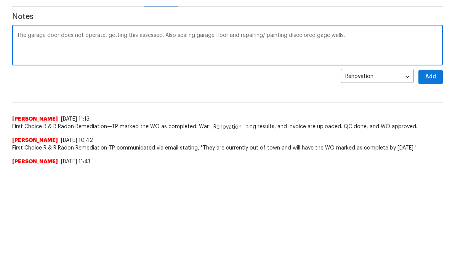
click at [318, 140] on textarea "The garage door does not operate, getting this assessed. Also sealing garage fl…" at bounding box center [227, 153] width 421 height 27
type textarea "The garage door does not operate, getting this assessed. Also sealing garage fl…"
click at [429, 179] on span "Add" at bounding box center [430, 184] width 12 height 10
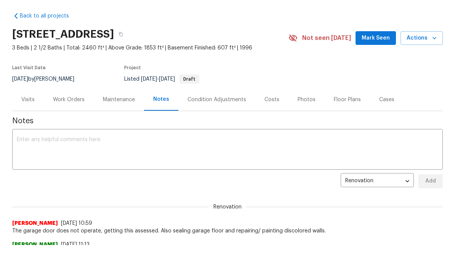
scroll to position [0, 0]
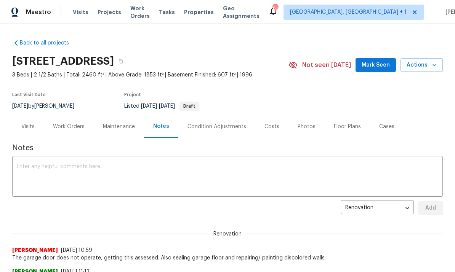
click at [375, 69] on span "Mark Seen" at bounding box center [375, 66] width 28 height 10
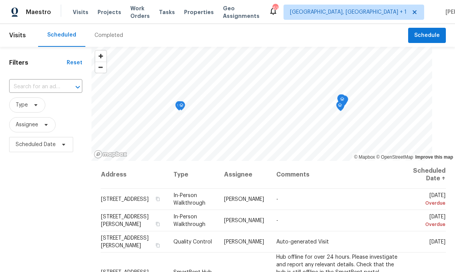
click at [57, 89] on input "text" at bounding box center [35, 87] width 52 height 12
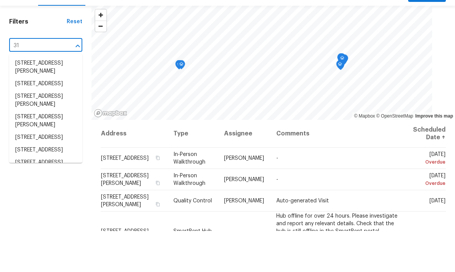
type input "3"
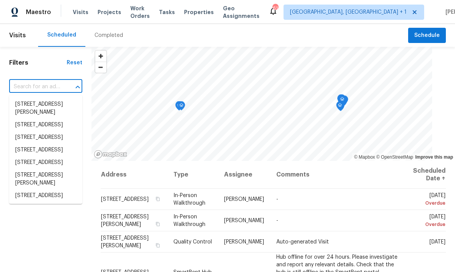
click at [104, 14] on span "Projects" at bounding box center [109, 12] width 24 height 8
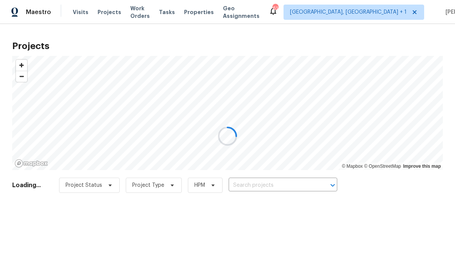
click at [270, 179] on div at bounding box center [227, 136] width 455 height 272
click at [275, 181] on div at bounding box center [227, 136] width 455 height 272
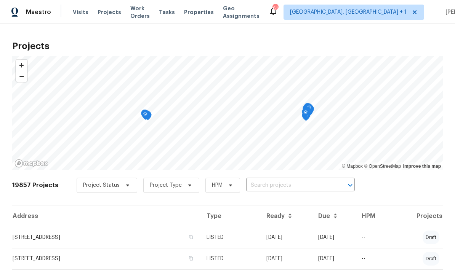
click at [269, 184] on input "text" at bounding box center [289, 186] width 87 height 12
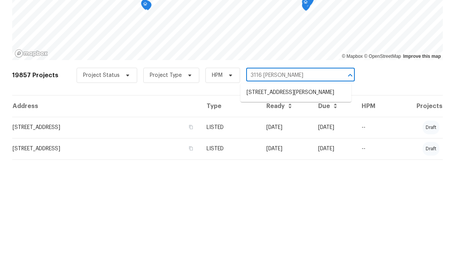
type input "3116 Kirby"
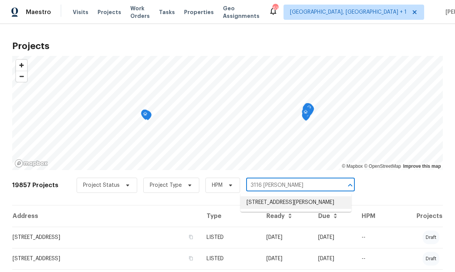
click at [289, 196] on li "3116 Kirby St, Durham, NC 27713" at bounding box center [295, 202] width 111 height 13
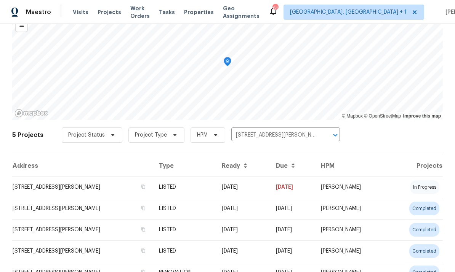
scroll to position [50, 0]
click at [77, 188] on td "3116 Kirby St, Durham, NC 27713" at bounding box center [82, 187] width 140 height 21
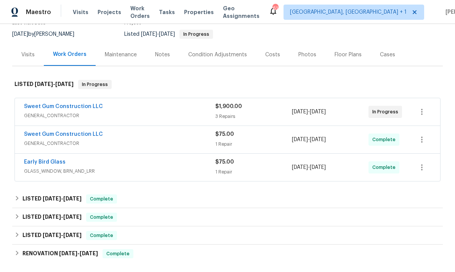
scroll to position [72, 0]
click at [163, 56] on div "Notes" at bounding box center [162, 55] width 15 height 8
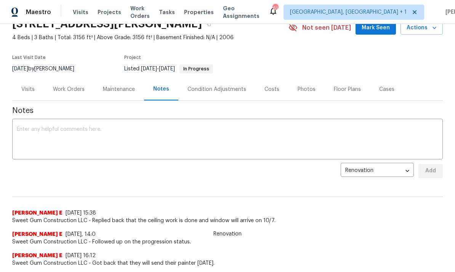
scroll to position [11, 0]
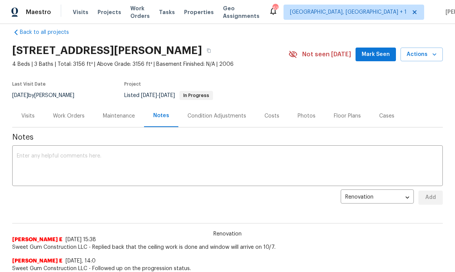
click at [67, 115] on div "Work Orders" at bounding box center [69, 116] width 32 height 8
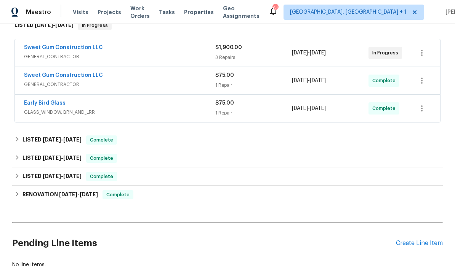
scroll to position [144, 0]
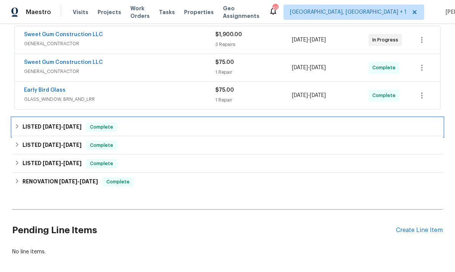
click at [21, 130] on div "LISTED 8/26/25 - 9/2/25 Complete" at bounding box center [227, 127] width 426 height 9
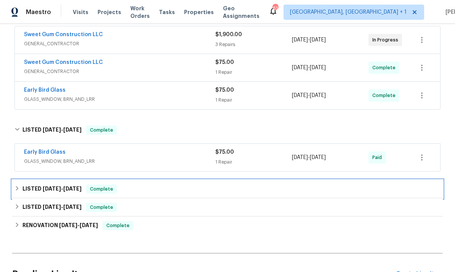
click at [30, 191] on h6 "LISTED 8/18/25 - 8/22/25" at bounding box center [51, 189] width 59 height 9
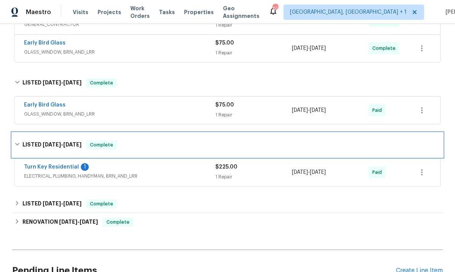
scroll to position [199, 0]
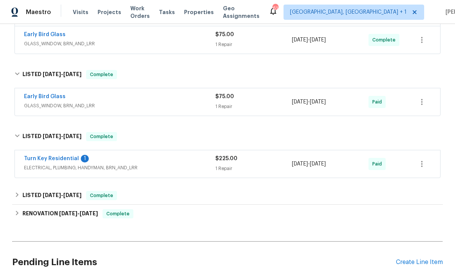
click at [26, 195] on h6 "LISTED 5/30/25 - 5/31/25" at bounding box center [51, 195] width 59 height 9
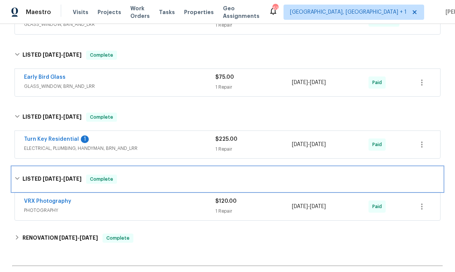
scroll to position [244, 0]
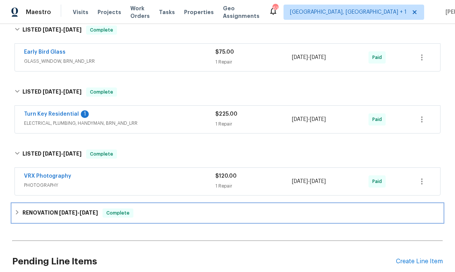
click at [19, 214] on icon at bounding box center [16, 212] width 5 height 5
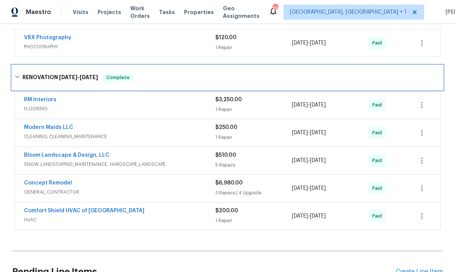
scroll to position [382, 0]
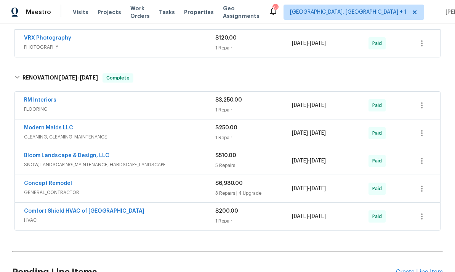
click at [87, 209] on link "Comfort Shield HVAC of NC" at bounding box center [84, 211] width 120 height 5
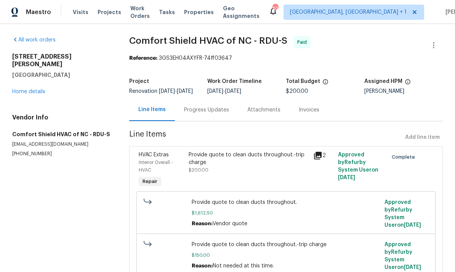
click at [209, 114] on div "Progress Updates" at bounding box center [206, 110] width 45 height 8
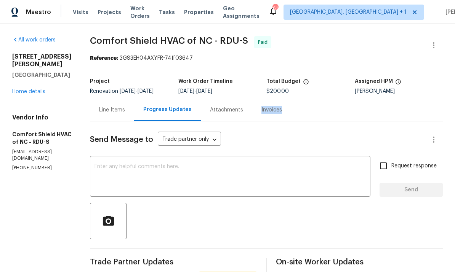
click at [72, 99] on div "All work orders 3116 Kirby St Durham, NC 27713 Home details Vendor Info Comfort…" at bounding box center [41, 103] width 59 height 135
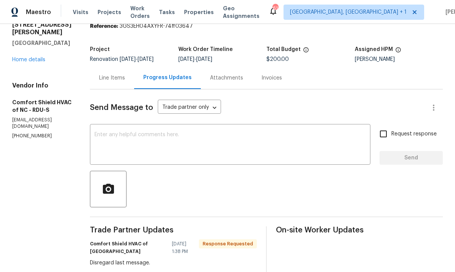
scroll to position [32, 0]
click at [166, 139] on textarea at bounding box center [229, 145] width 271 height 27
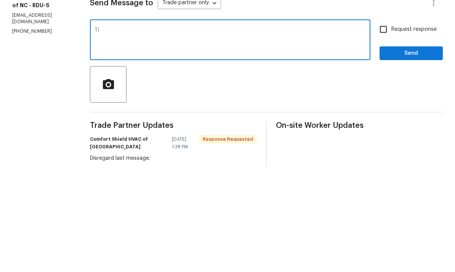
type textarea "T"
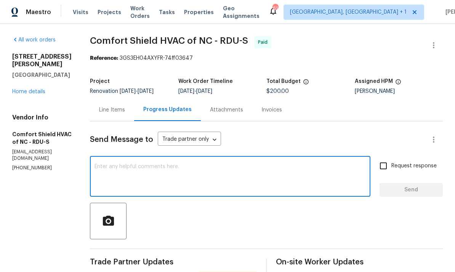
scroll to position [0, 0]
click at [37, 89] on link "Home details" at bounding box center [28, 91] width 33 height 5
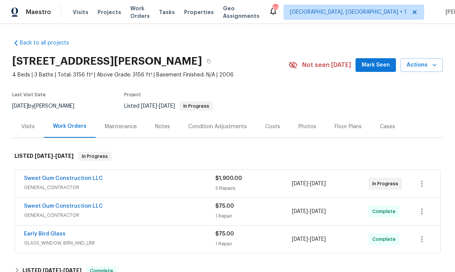
click at [78, 176] on link "Sweet Gum Construction LLC" at bounding box center [63, 178] width 79 height 5
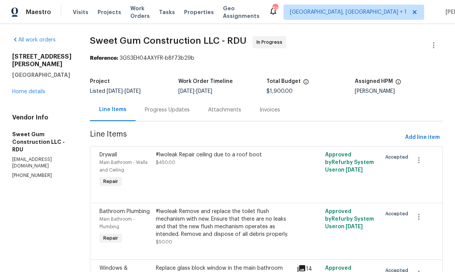
click at [185, 108] on div "Progress Updates" at bounding box center [167, 110] width 45 height 8
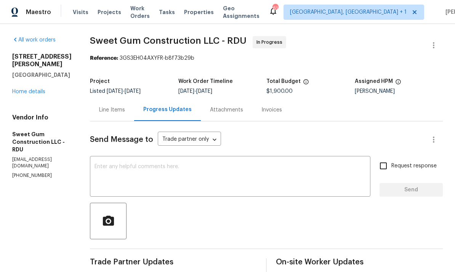
click at [43, 89] on link "Home details" at bounding box center [28, 91] width 33 height 5
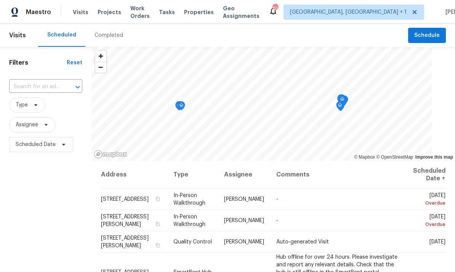
click at [60, 86] on input "text" at bounding box center [35, 87] width 52 height 12
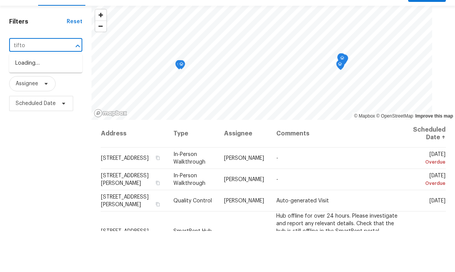
type input "tifton"
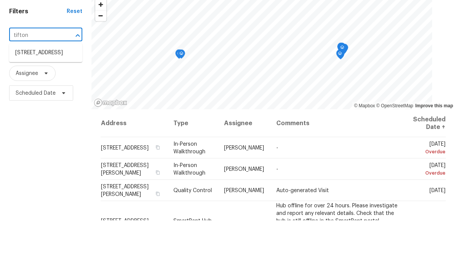
click at [53, 98] on li "[STREET_ADDRESS]" at bounding box center [45, 104] width 73 height 13
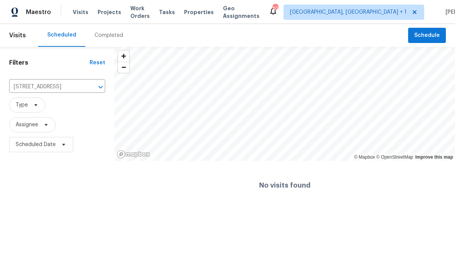
click at [107, 13] on span "Projects" at bounding box center [109, 12] width 24 height 8
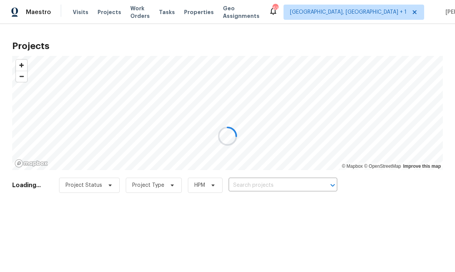
click at [258, 183] on div at bounding box center [227, 136] width 455 height 272
click at [257, 182] on div at bounding box center [227, 136] width 455 height 272
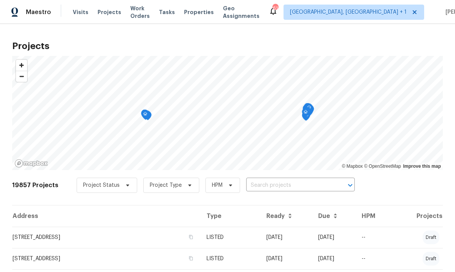
click at [279, 188] on input "text" at bounding box center [289, 186] width 87 height 12
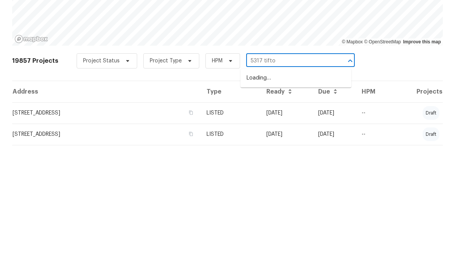
type input "5317 tifton"
click at [297, 196] on li "[STREET_ADDRESS]" at bounding box center [295, 202] width 111 height 13
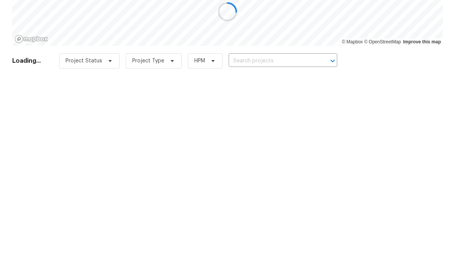
type input "[STREET_ADDRESS]"
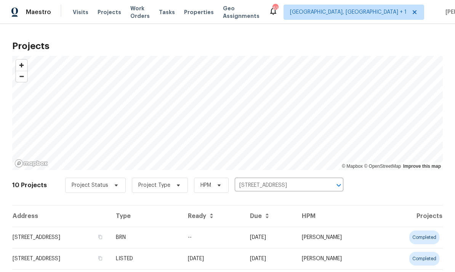
click at [327, 187] on icon "Clear" at bounding box center [329, 186] width 8 height 8
click at [258, 182] on input "text" at bounding box center [278, 186] width 87 height 12
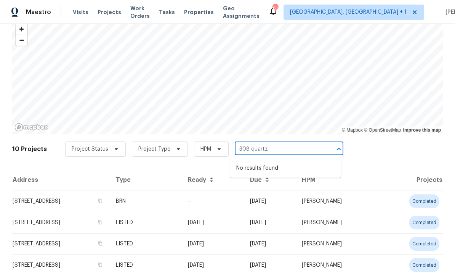
scroll to position [38, 0]
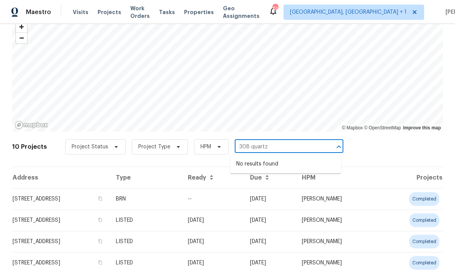
click at [283, 141] on input "308 quartz" at bounding box center [278, 147] width 87 height 12
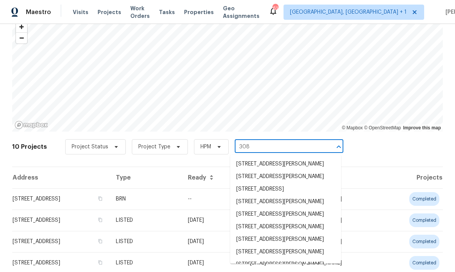
type input "308"
click at [403, 167] on th "Projects" at bounding box center [411, 177] width 64 height 21
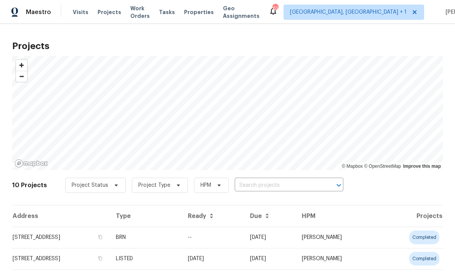
scroll to position [0, 0]
click at [273, 180] on input "text" at bounding box center [278, 186] width 87 height 12
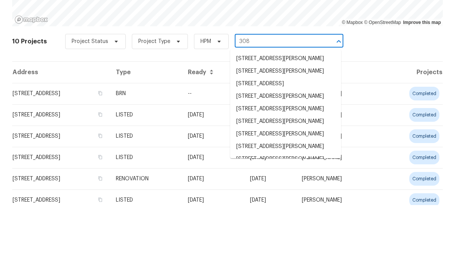
scroll to position [76, 0]
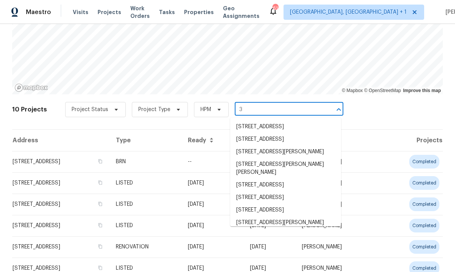
type input "3"
click at [397, 99] on div "10 Projects Project Status Project Type HPM 3 ​" at bounding box center [227, 114] width 430 height 30
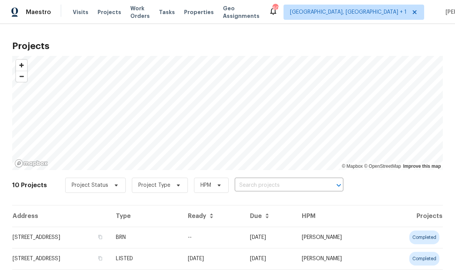
scroll to position [0, 0]
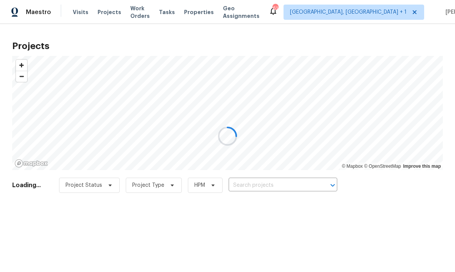
click at [77, 13] on div at bounding box center [227, 136] width 455 height 272
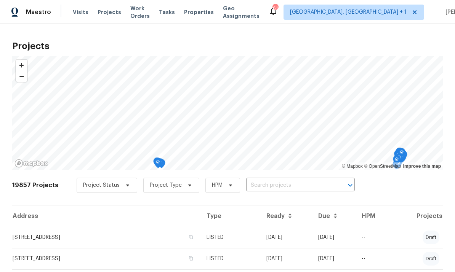
click at [84, 16] on span "Visits" at bounding box center [81, 12] width 16 height 8
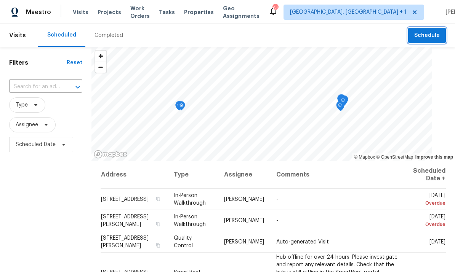
click at [421, 40] on button "Schedule" at bounding box center [427, 36] width 38 height 16
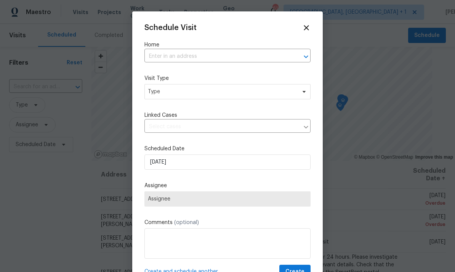
click at [172, 59] on input "text" at bounding box center [216, 57] width 145 height 12
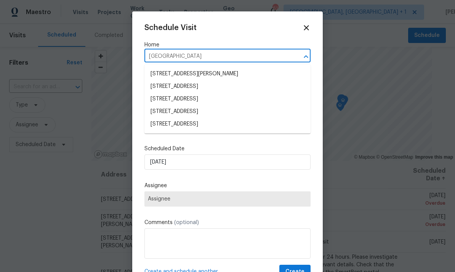
type input "Athens"
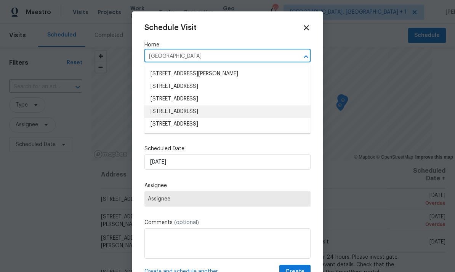
click at [191, 110] on li "1421 Athens Dr, Raleigh, NC 27606" at bounding box center [227, 111] width 166 height 13
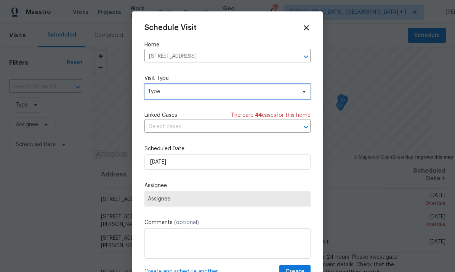
click at [295, 92] on span "Type" at bounding box center [222, 92] width 148 height 8
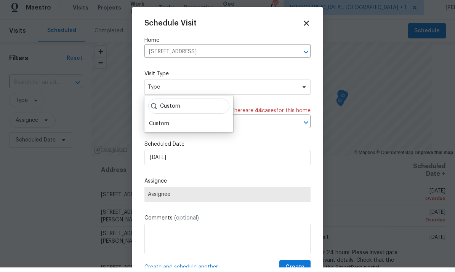
scroll to position [5, 0]
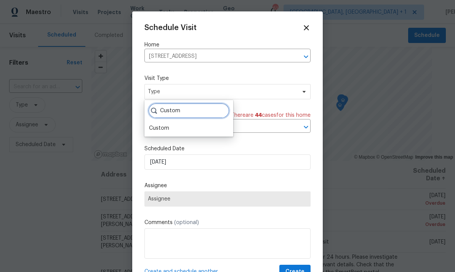
type input "Custom"
click at [166, 125] on div "Custom" at bounding box center [159, 128] width 20 height 8
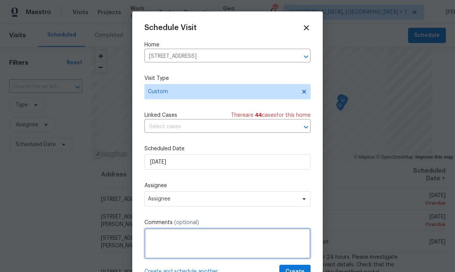
click at [217, 245] on textarea at bounding box center [227, 243] width 166 height 30
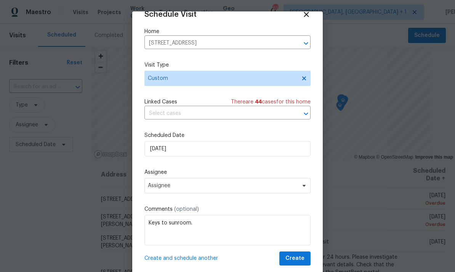
scroll to position [15, 0]
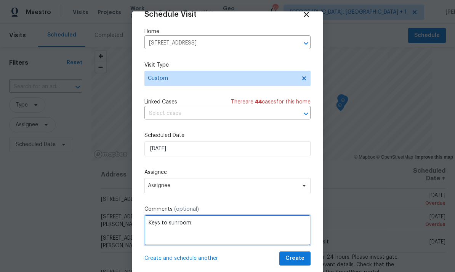
type textarea "Keys to sunroom."
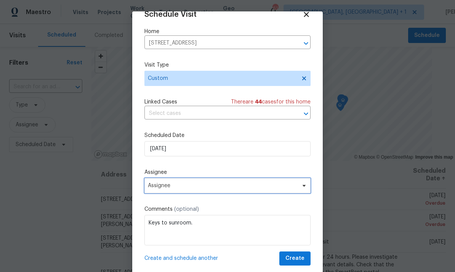
click at [298, 188] on span "Assignee" at bounding box center [227, 185] width 166 height 15
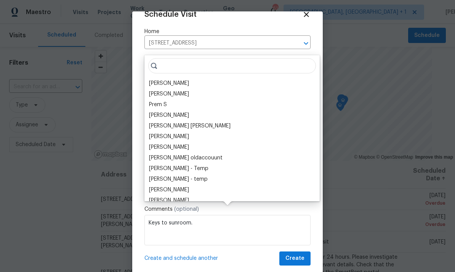
click at [177, 80] on div "[PERSON_NAME]" at bounding box center [169, 84] width 40 height 8
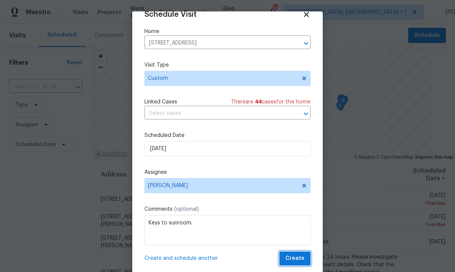
click at [294, 260] on span "Create" at bounding box center [294, 259] width 19 height 10
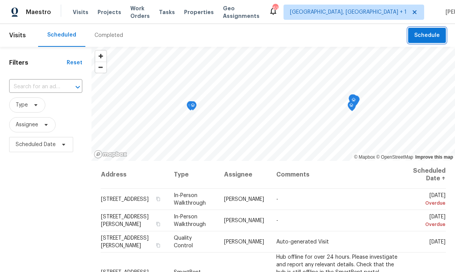
click at [421, 37] on span "Schedule" at bounding box center [427, 36] width 26 height 10
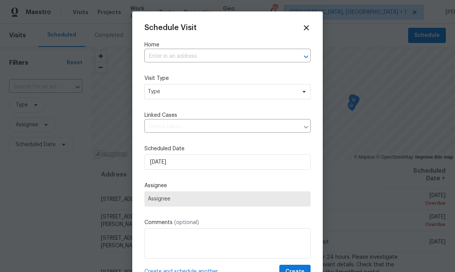
click at [175, 59] on input "text" at bounding box center [216, 57] width 145 height 12
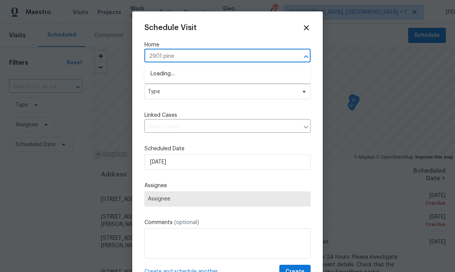
type input "2901 piney"
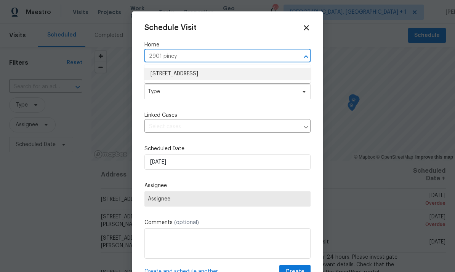
click at [214, 78] on li "[STREET_ADDRESS]" at bounding box center [227, 74] width 166 height 13
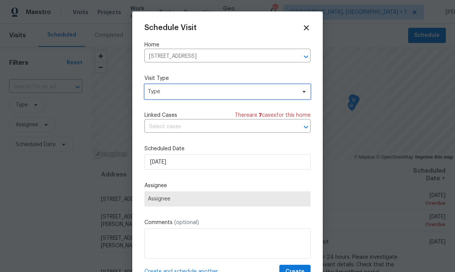
click at [297, 98] on span "Type" at bounding box center [227, 91] width 166 height 15
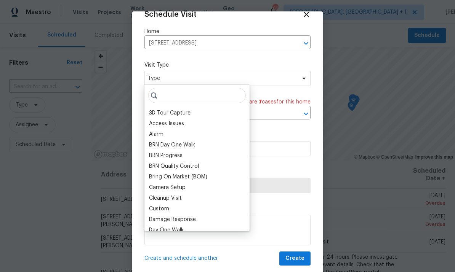
scroll to position [15, 0]
click at [181, 100] on input "search" at bounding box center [196, 95] width 97 height 15
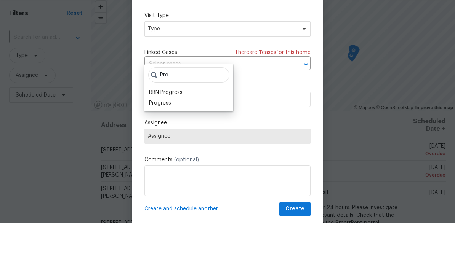
scroll to position [29, 0]
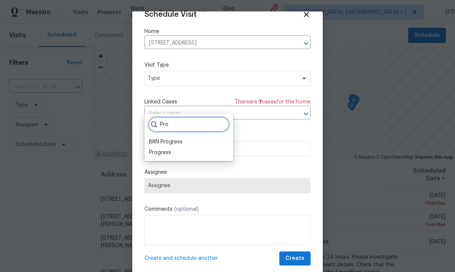
type input "Pro"
click at [167, 149] on div "Progress" at bounding box center [160, 153] width 22 height 8
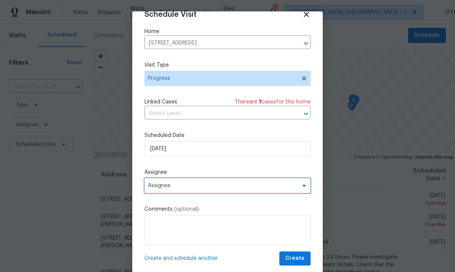
click at [302, 191] on span "Assignee" at bounding box center [227, 185] width 166 height 15
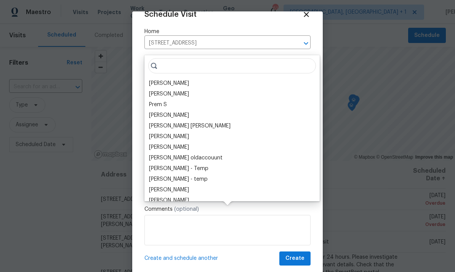
click at [180, 80] on div "[PERSON_NAME]" at bounding box center [169, 84] width 40 height 8
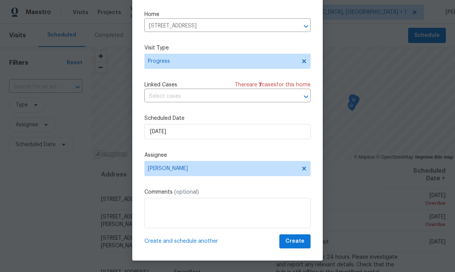
scroll to position [17, 0]
click at [294, 242] on span "Create" at bounding box center [294, 242] width 19 height 10
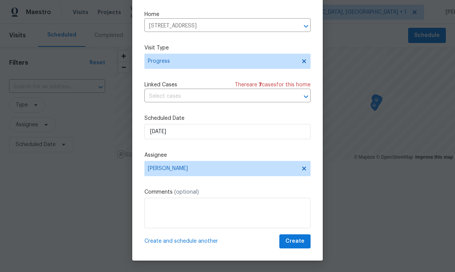
scroll to position [0, 0]
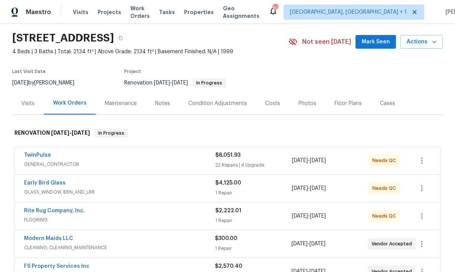
scroll to position [32, 0]
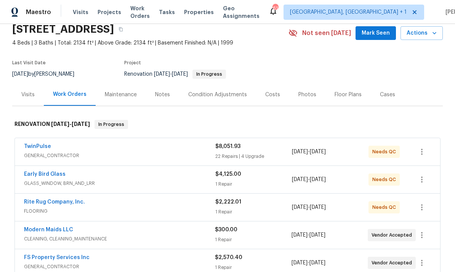
click at [161, 98] on div "Notes" at bounding box center [162, 95] width 15 height 8
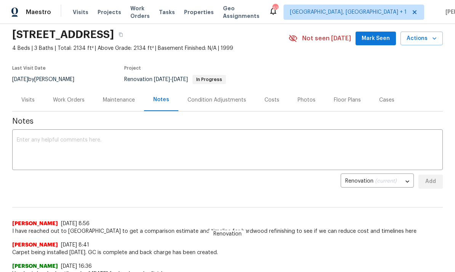
scroll to position [24, 0]
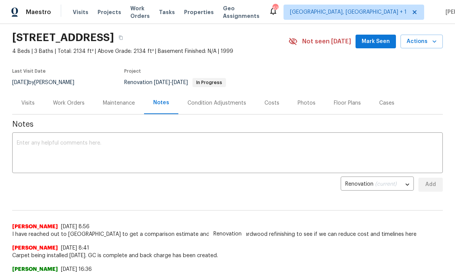
click at [75, 104] on div "Work Orders" at bounding box center [69, 103] width 32 height 8
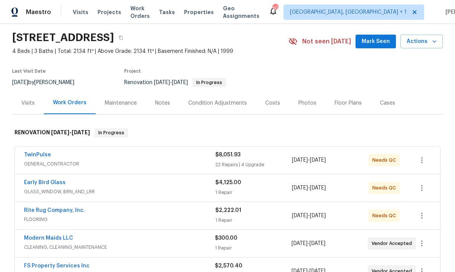
click at [40, 155] on link "TwinPulse" at bounding box center [37, 154] width 27 height 5
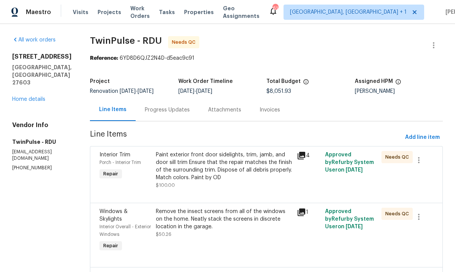
click at [167, 107] on div "Progress Updates" at bounding box center [167, 110] width 45 height 8
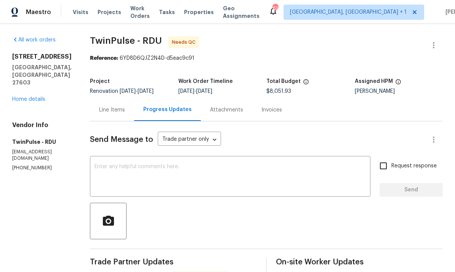
click at [115, 106] on div "Line Items" at bounding box center [112, 110] width 26 height 8
